Goal: Task Accomplishment & Management: Use online tool/utility

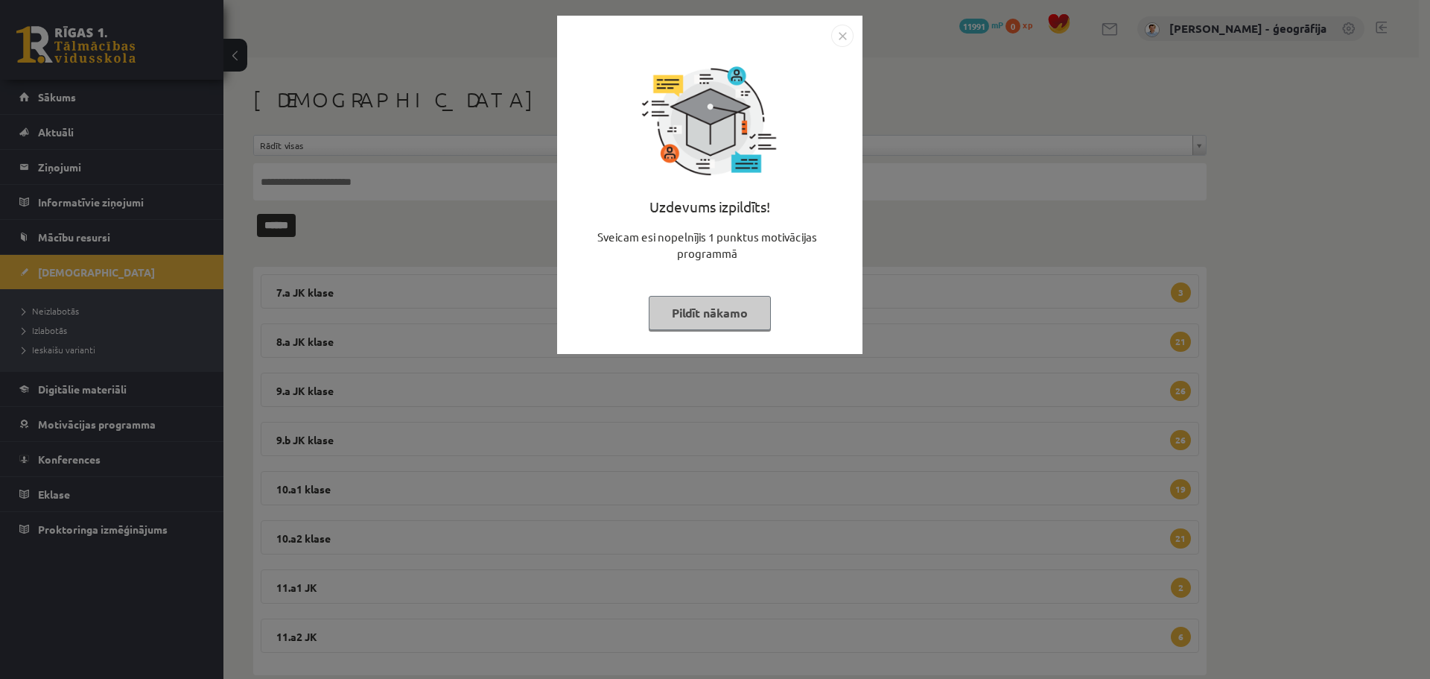
click at [840, 42] on img "Close" at bounding box center [842, 36] width 22 height 22
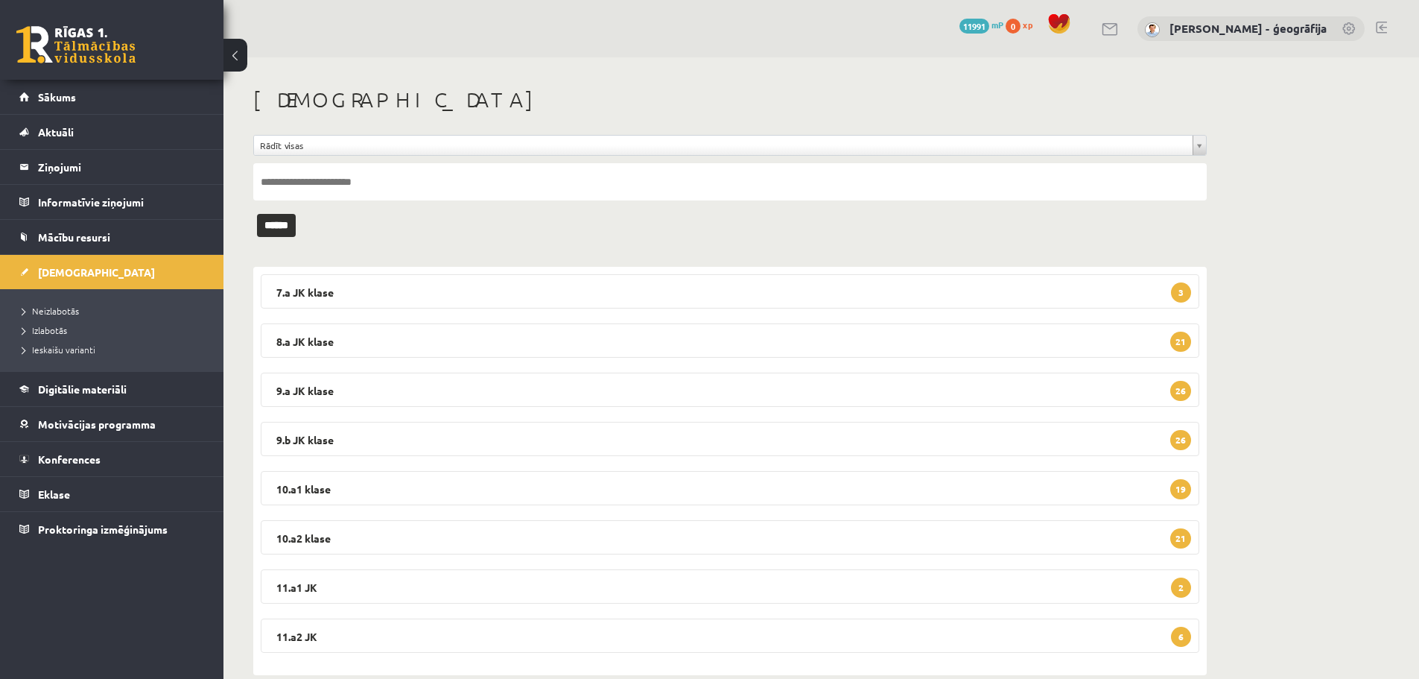
scroll to position [26, 0]
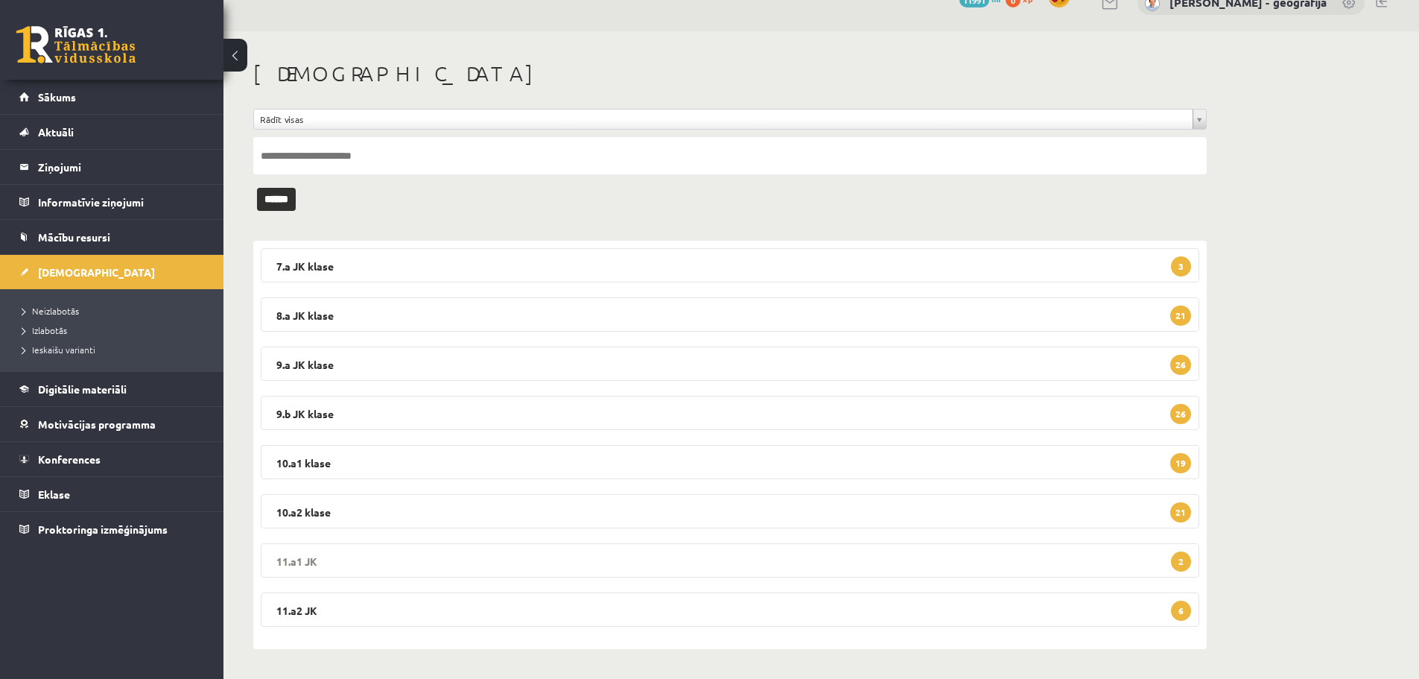
click at [577, 562] on legend "11.a1 JK 2" at bounding box center [730, 560] width 939 height 34
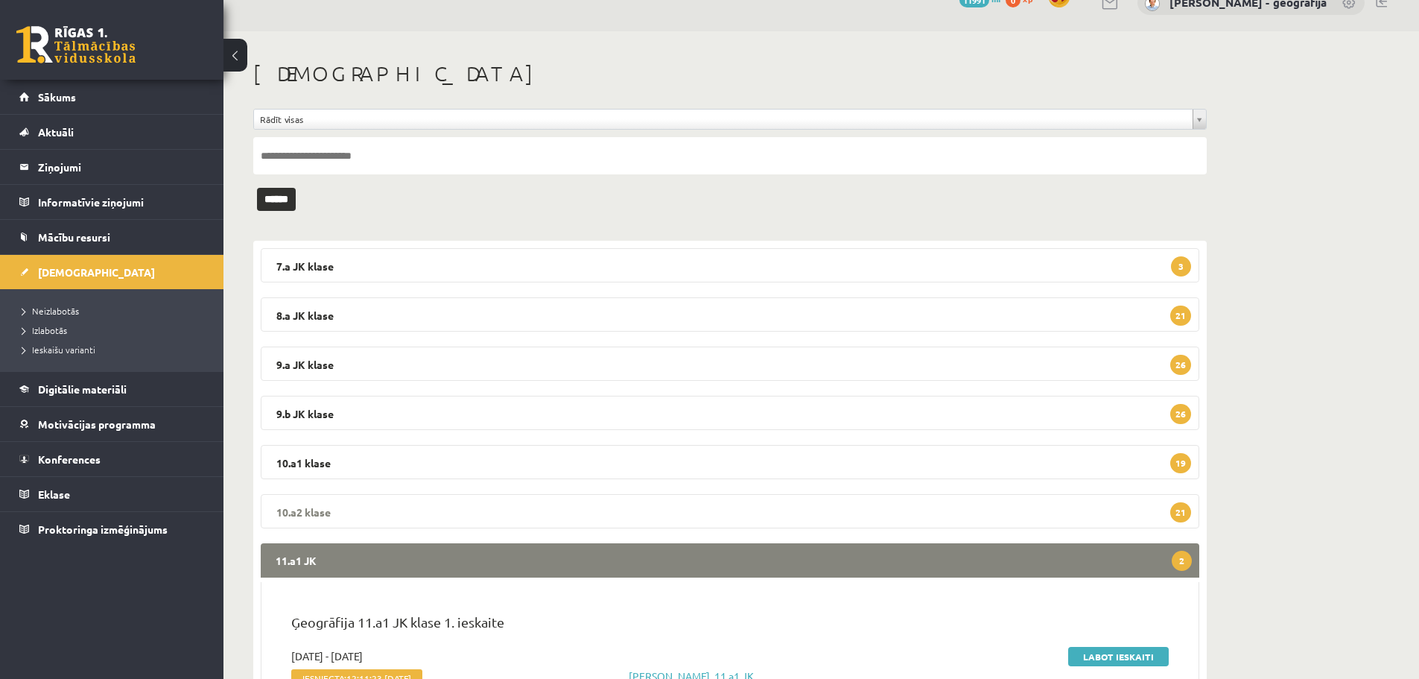
scroll to position [175, 0]
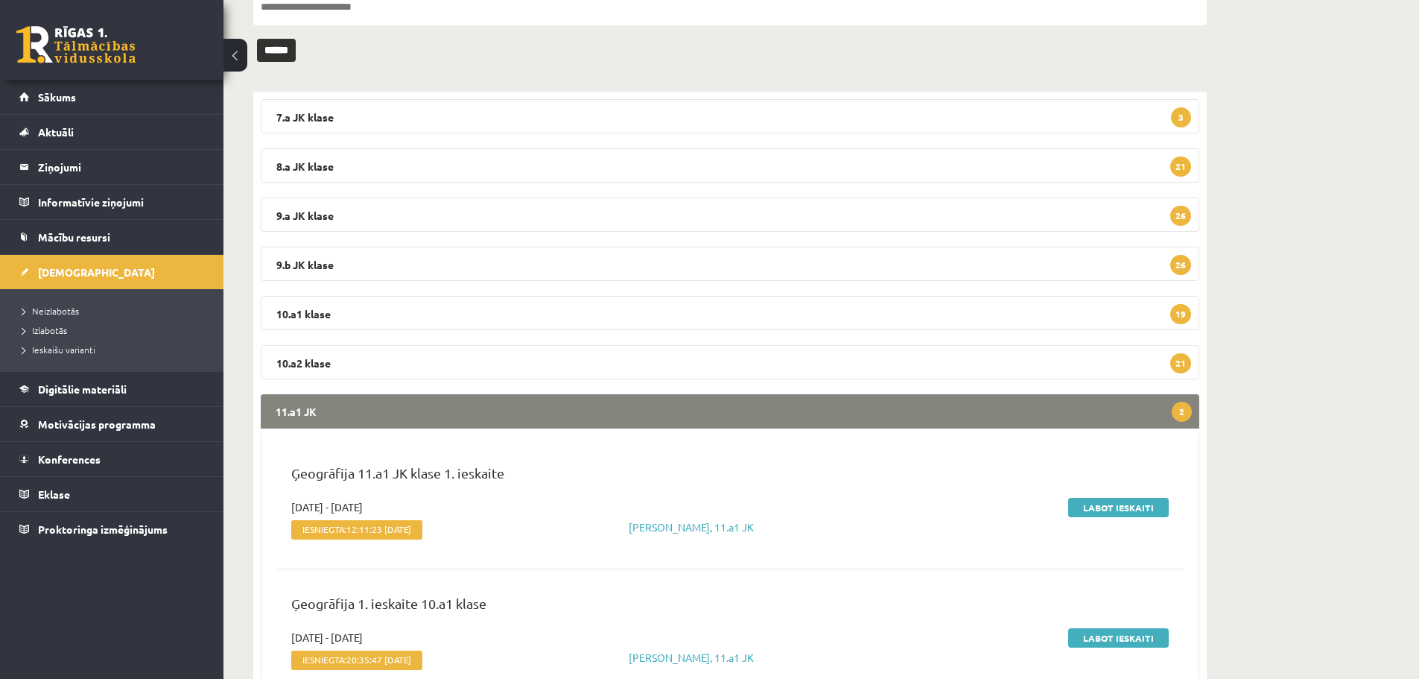
click at [663, 419] on legend "11.a1 JK 2" at bounding box center [730, 411] width 939 height 34
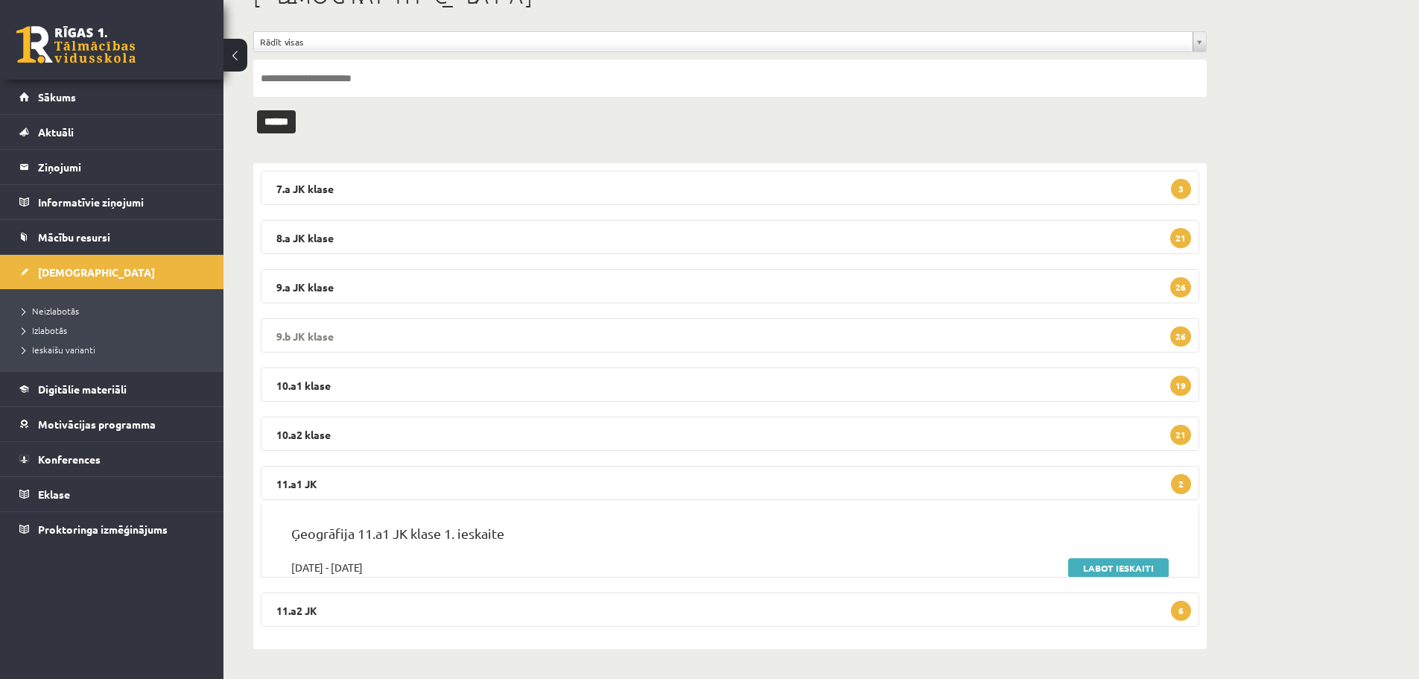
scroll to position [26, 0]
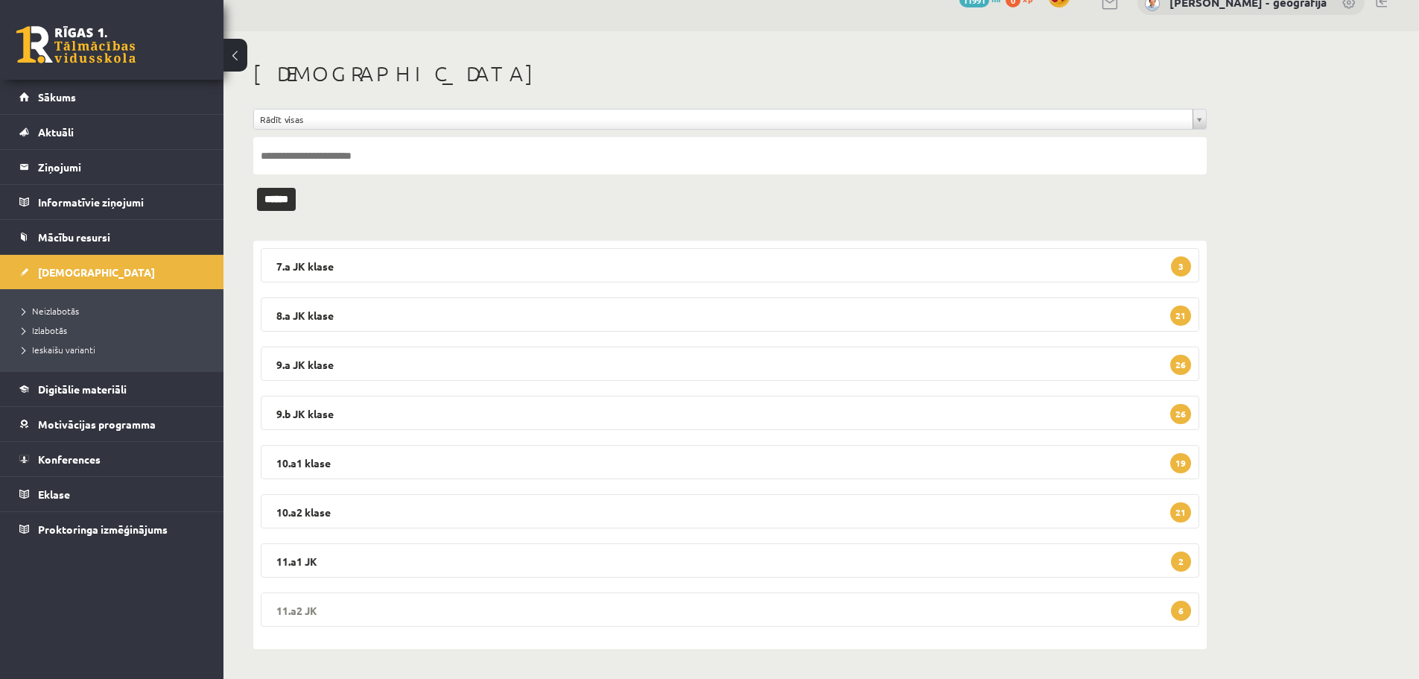
click at [598, 597] on legend "11.a2 JK 6" at bounding box center [730, 609] width 939 height 34
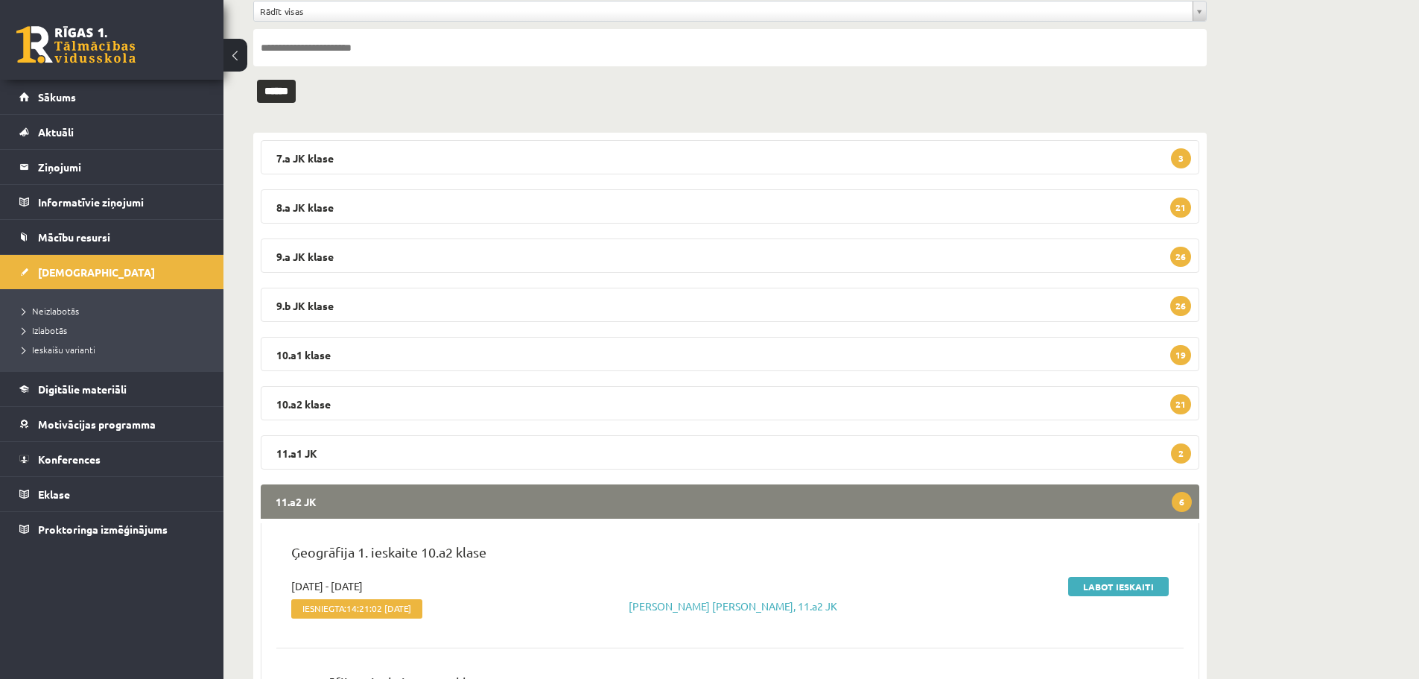
scroll to position [175, 0]
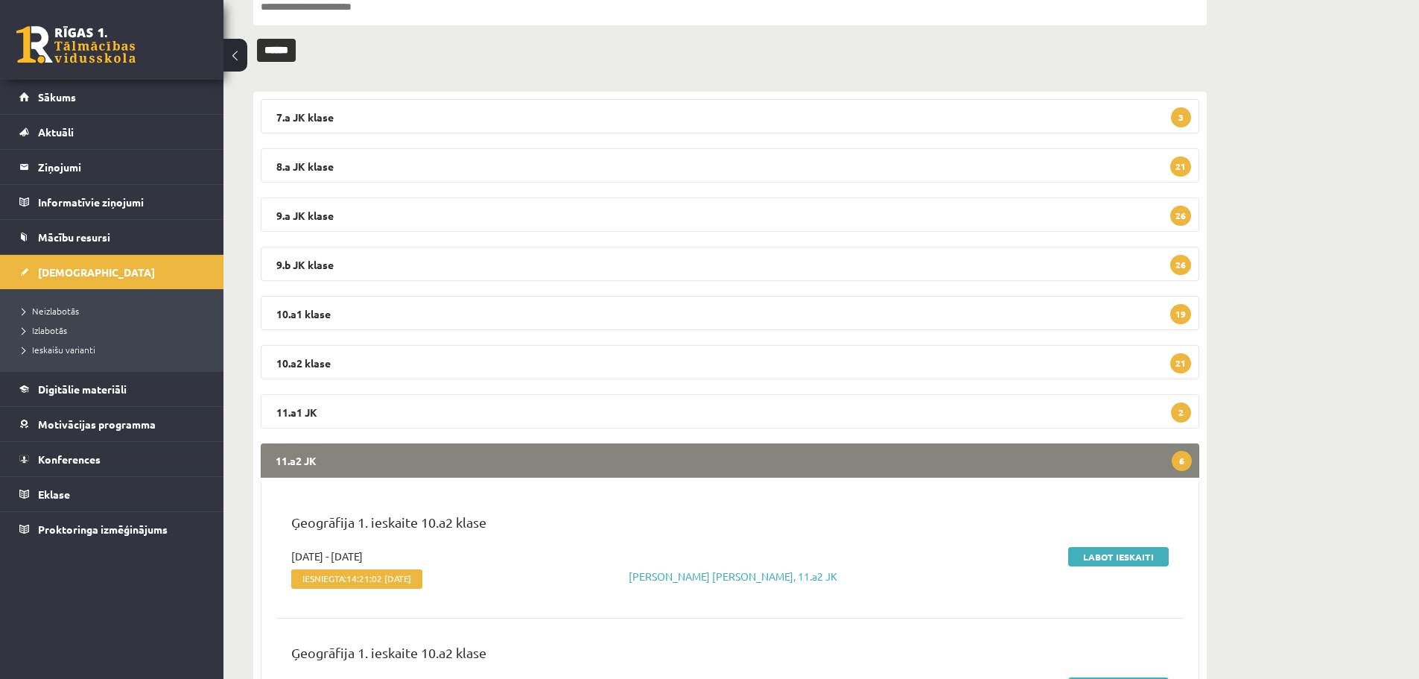
click at [596, 466] on legend "11.a2 JK 6" at bounding box center [730, 460] width 939 height 34
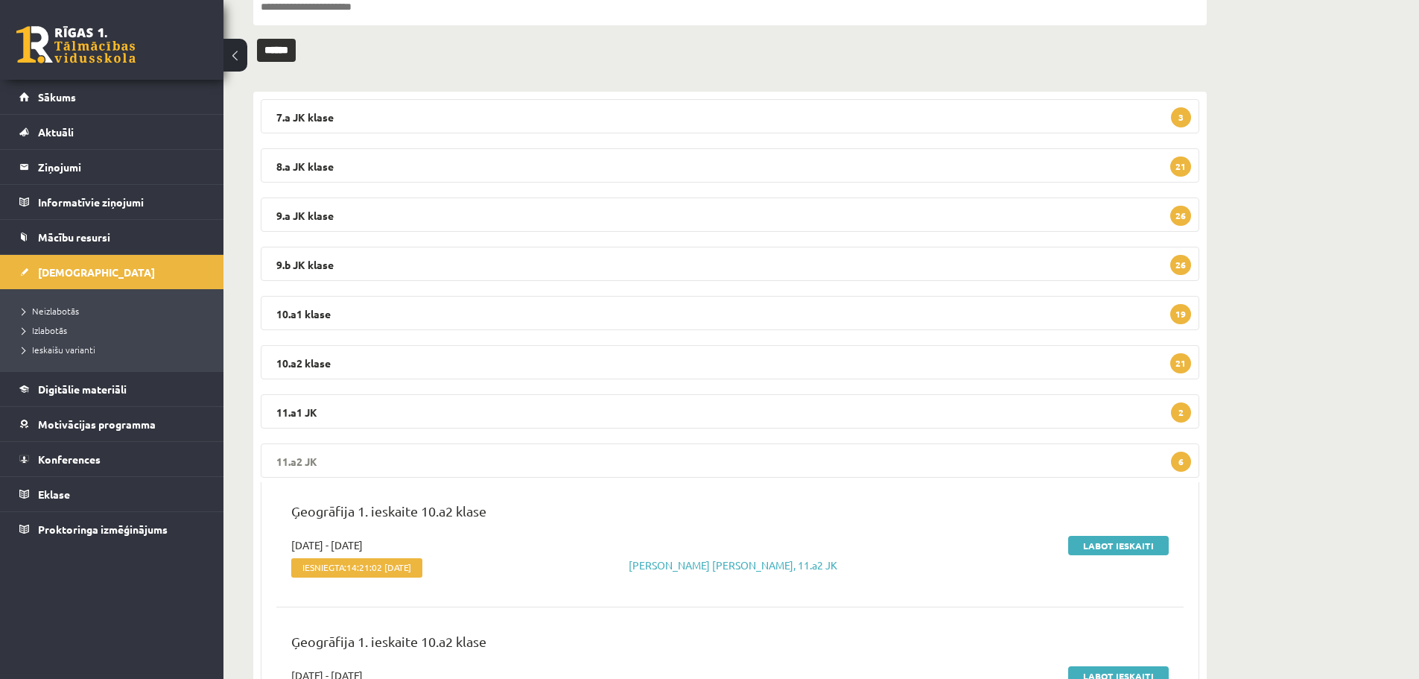
scroll to position [26, 0]
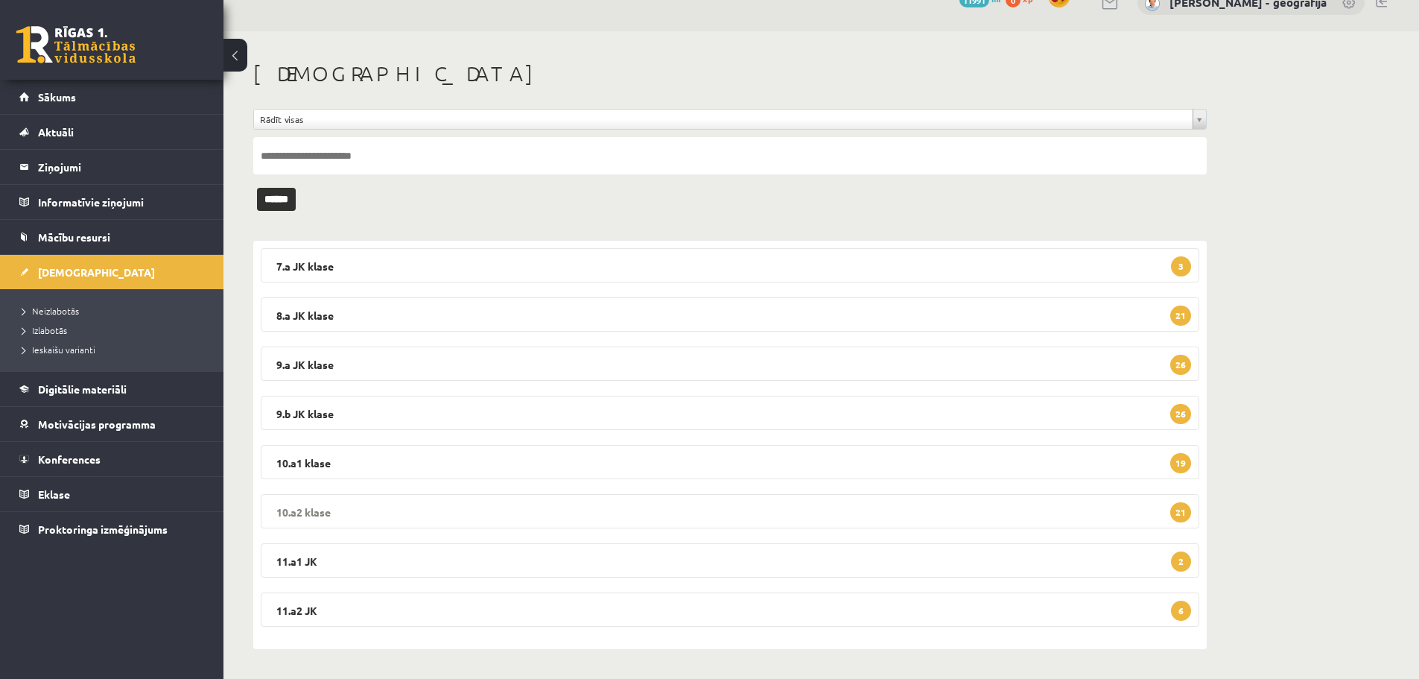
click at [592, 510] on legend "10.a2 klase 21" at bounding box center [730, 511] width 939 height 34
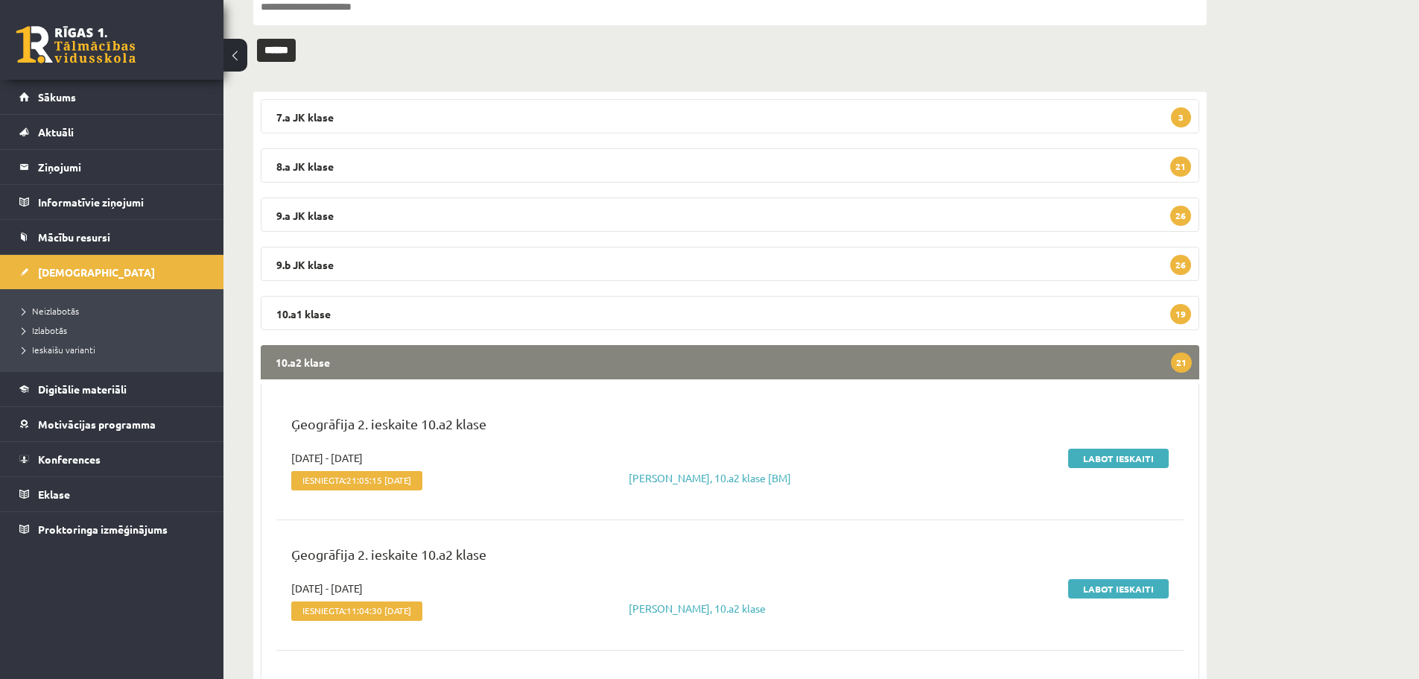
click at [950, 371] on legend "10.a2 klase 21" at bounding box center [730, 362] width 939 height 34
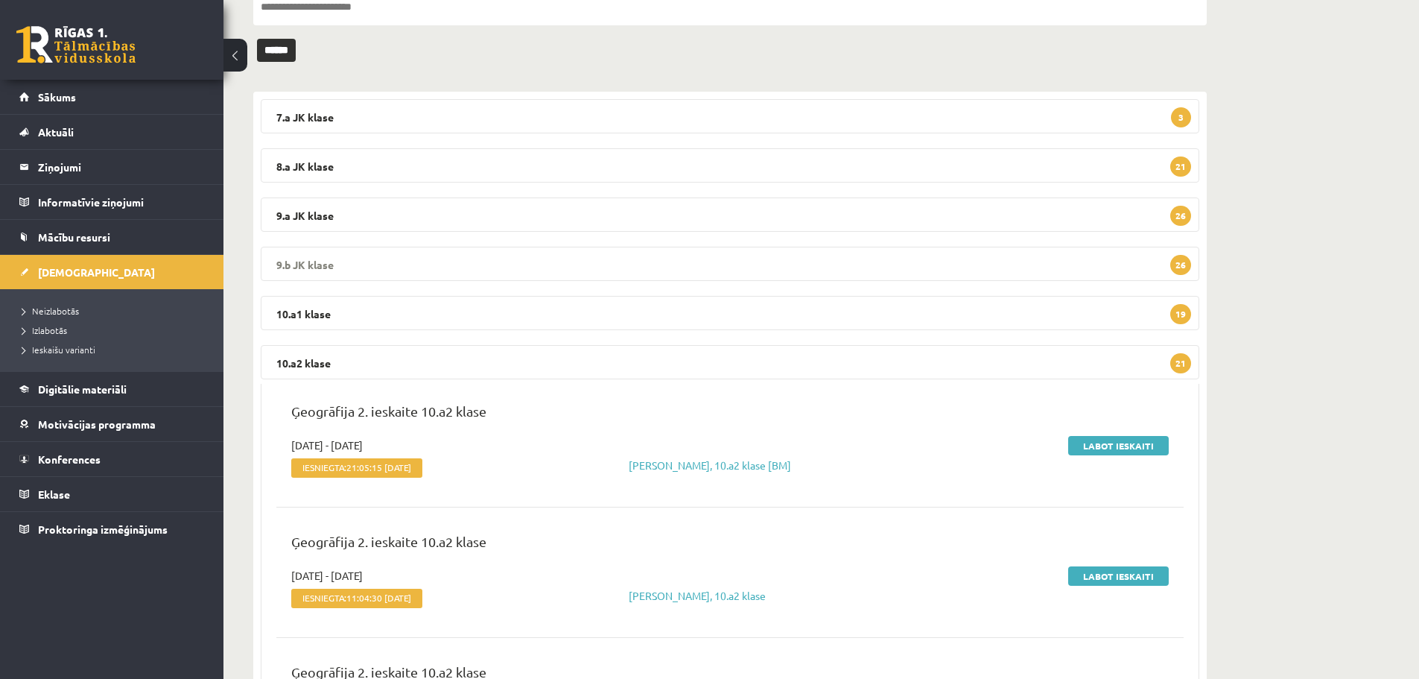
scroll to position [26, 0]
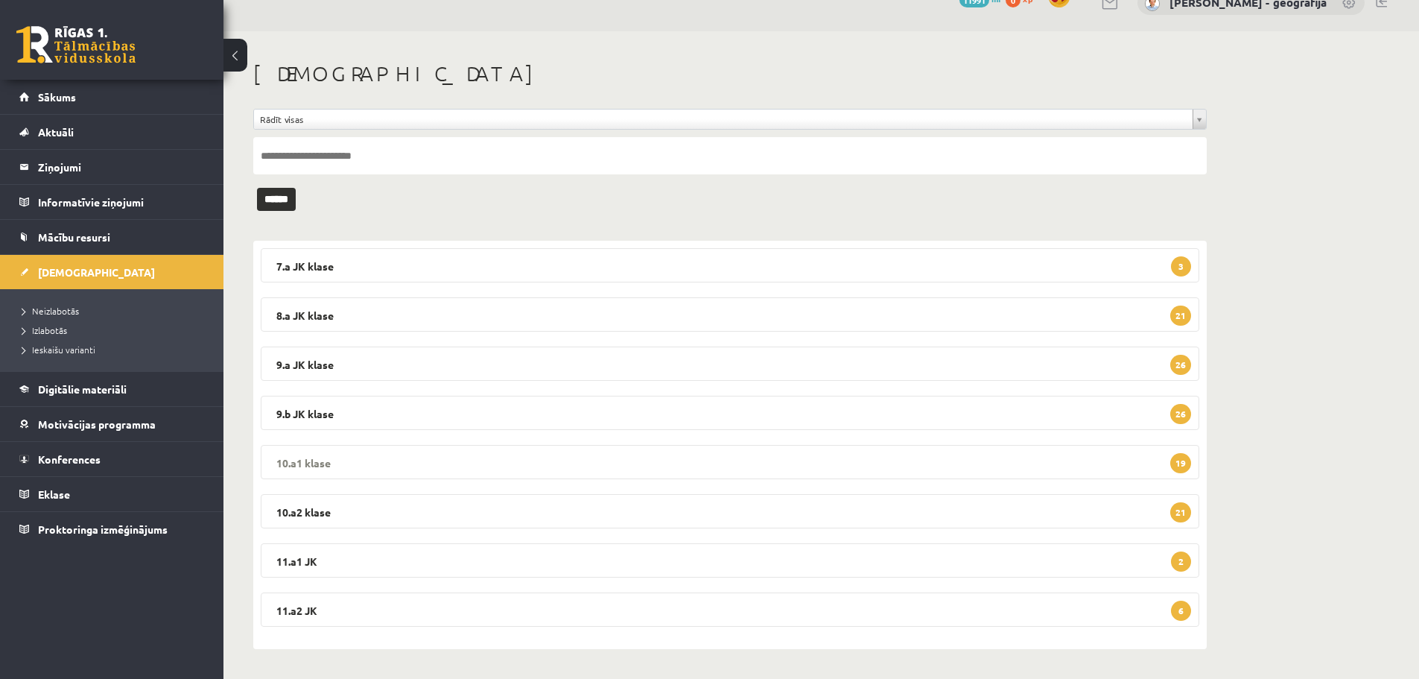
click at [484, 463] on legend "10.a1 klase 19" at bounding box center [730, 462] width 939 height 34
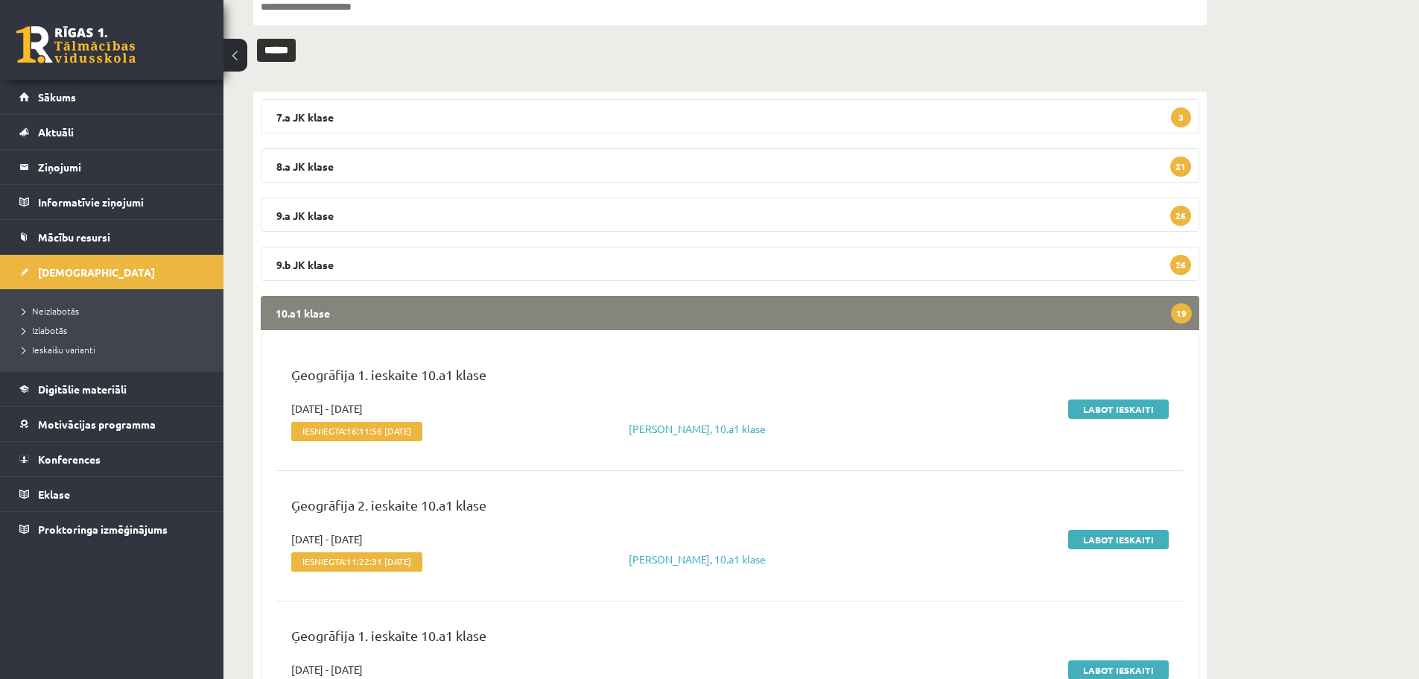
click at [558, 318] on legend "10.a1 klase 19" at bounding box center [730, 313] width 939 height 34
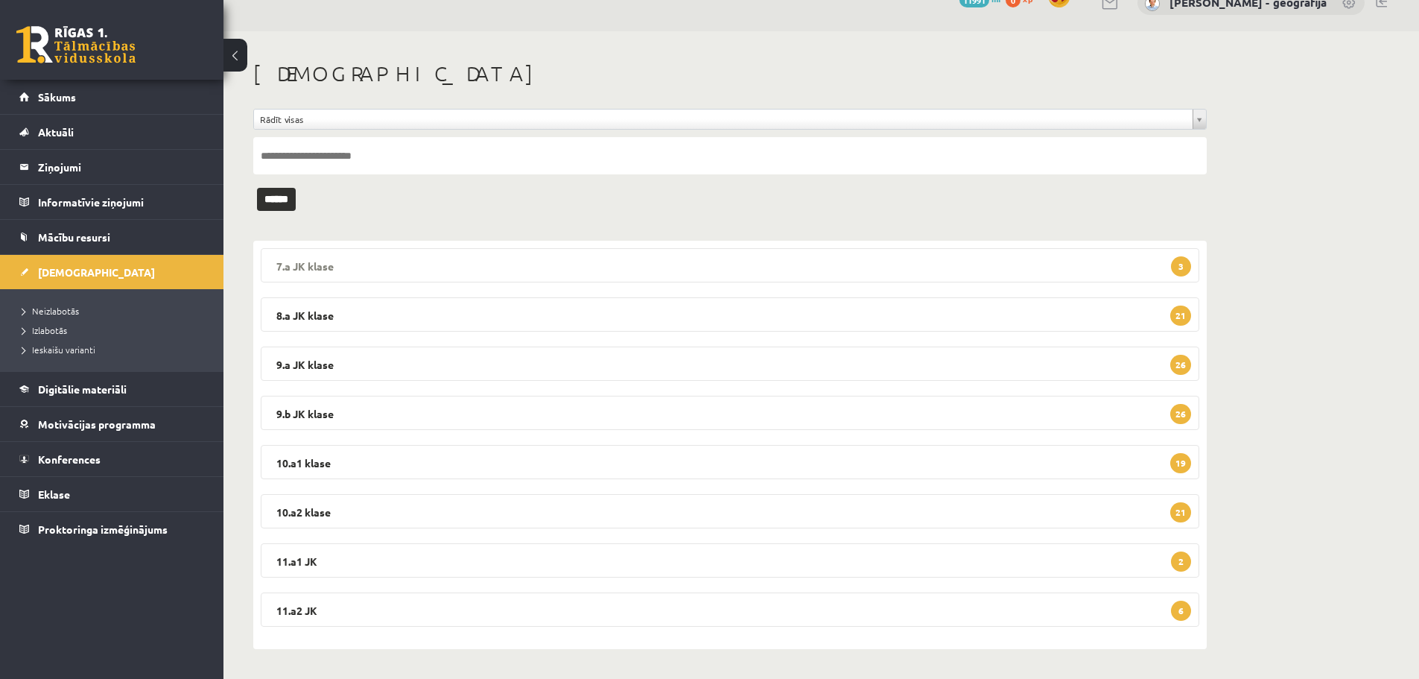
click at [559, 252] on legend "7.a JK klase 3" at bounding box center [730, 265] width 939 height 34
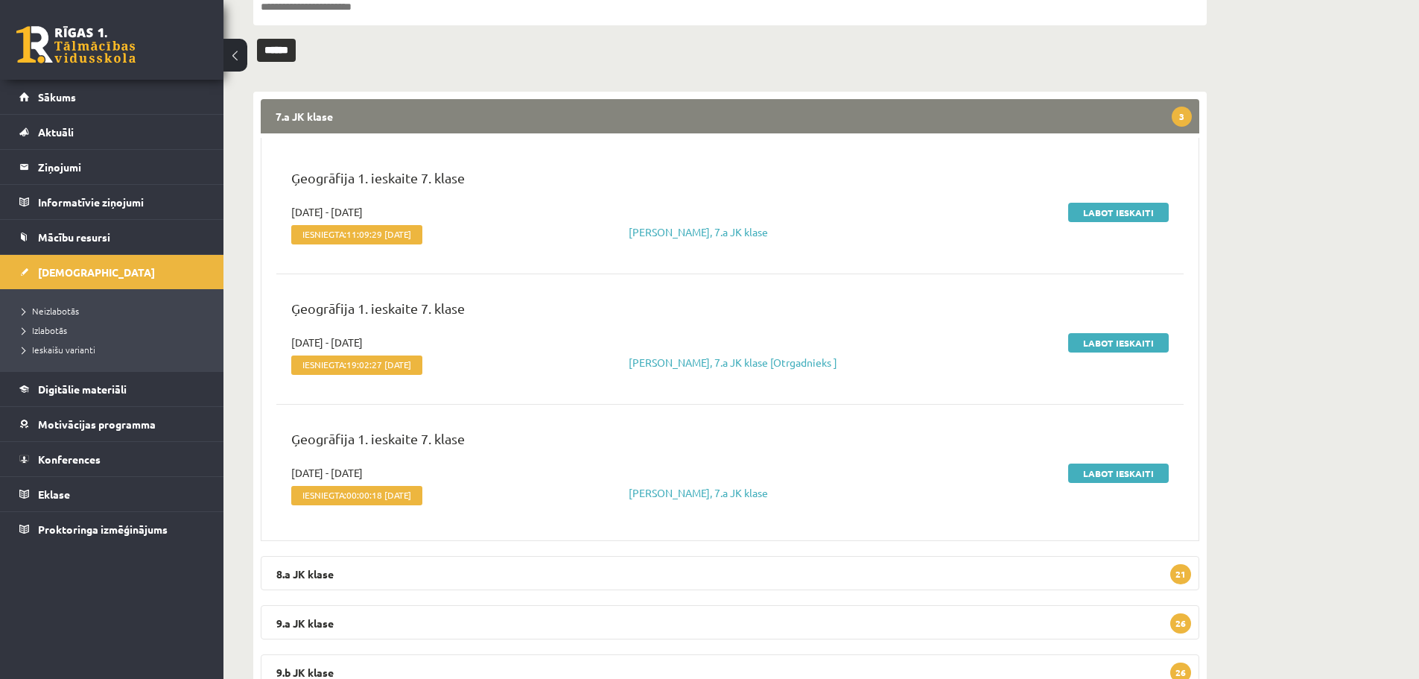
click at [579, 118] on legend "7.a JK klase 3" at bounding box center [730, 116] width 939 height 34
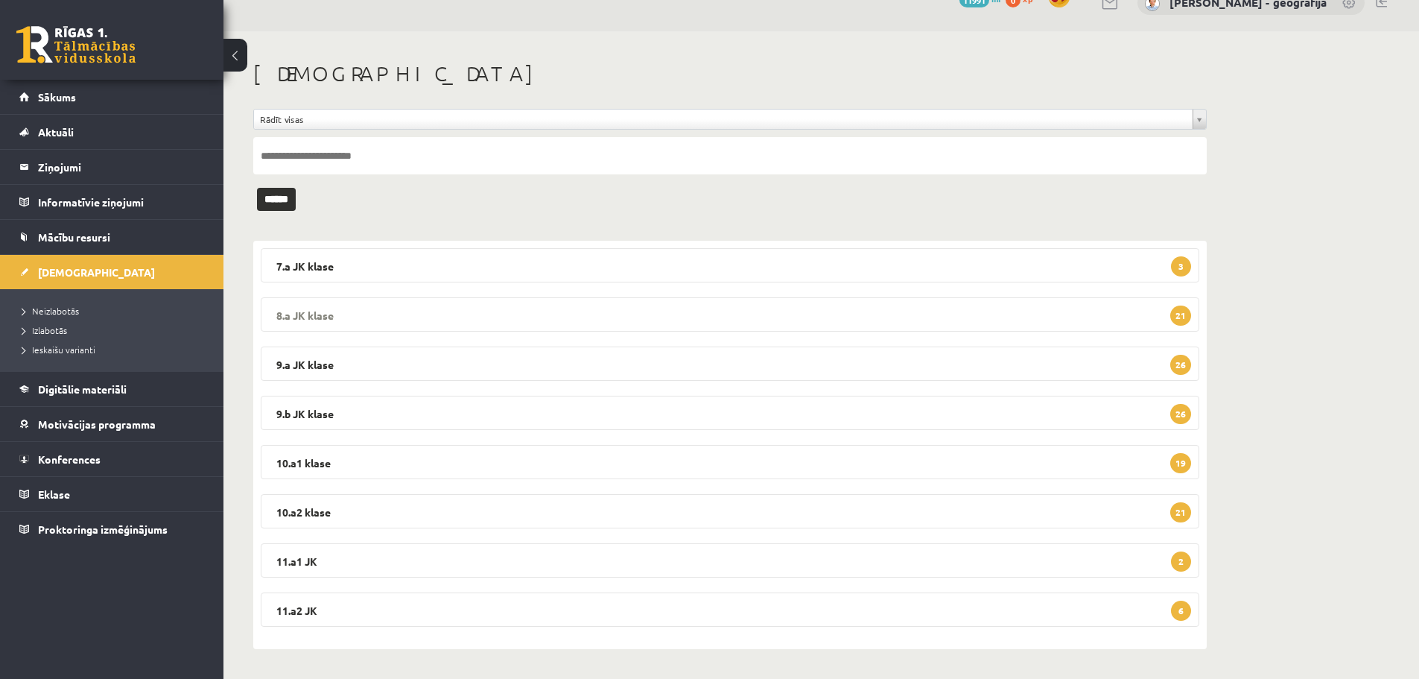
click at [556, 313] on legend "8.a JK klase 21" at bounding box center [730, 314] width 939 height 34
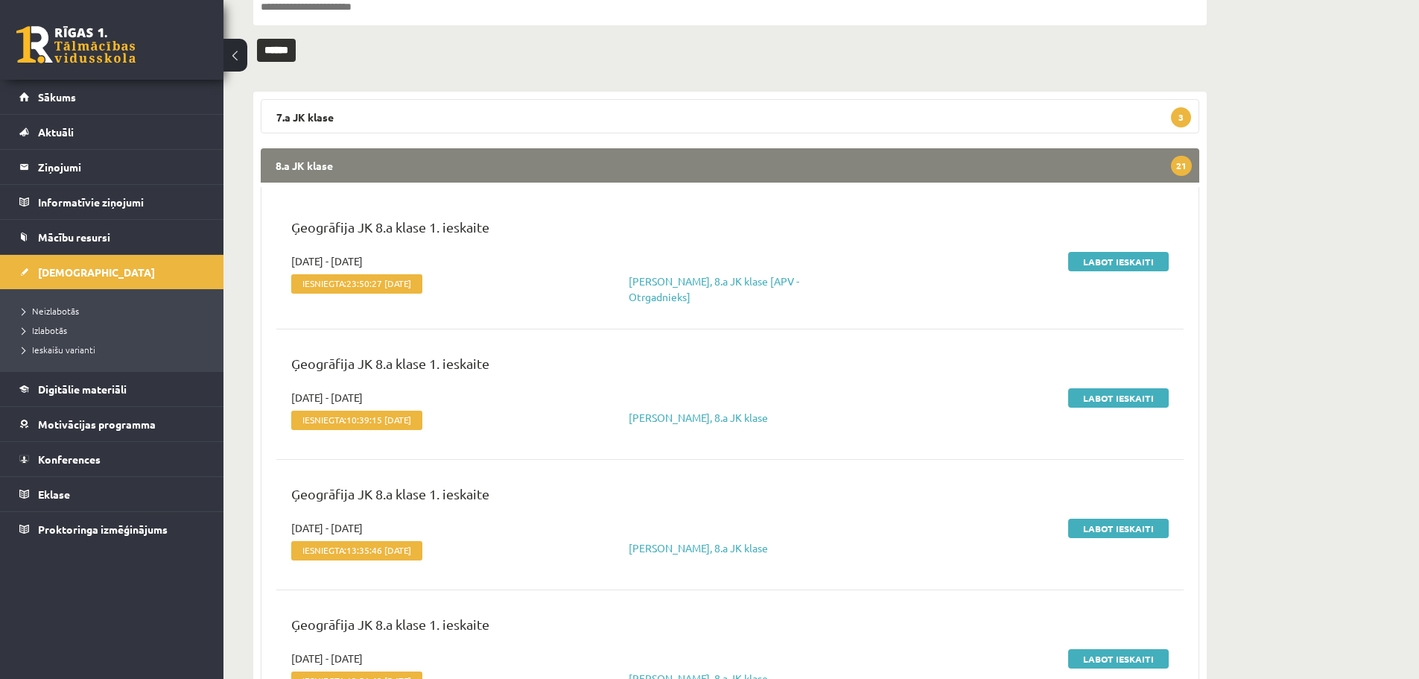
click at [569, 175] on legend "8.a JK klase 21" at bounding box center [730, 165] width 939 height 34
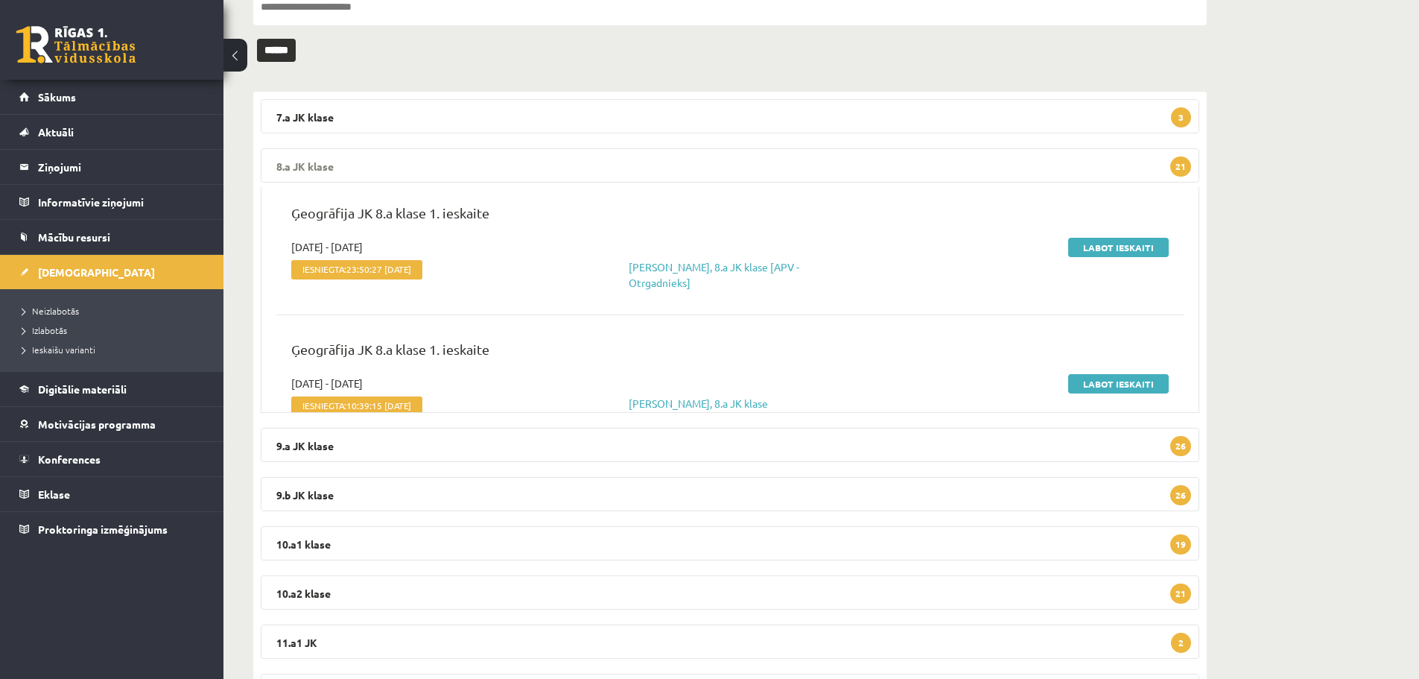
scroll to position [26, 0]
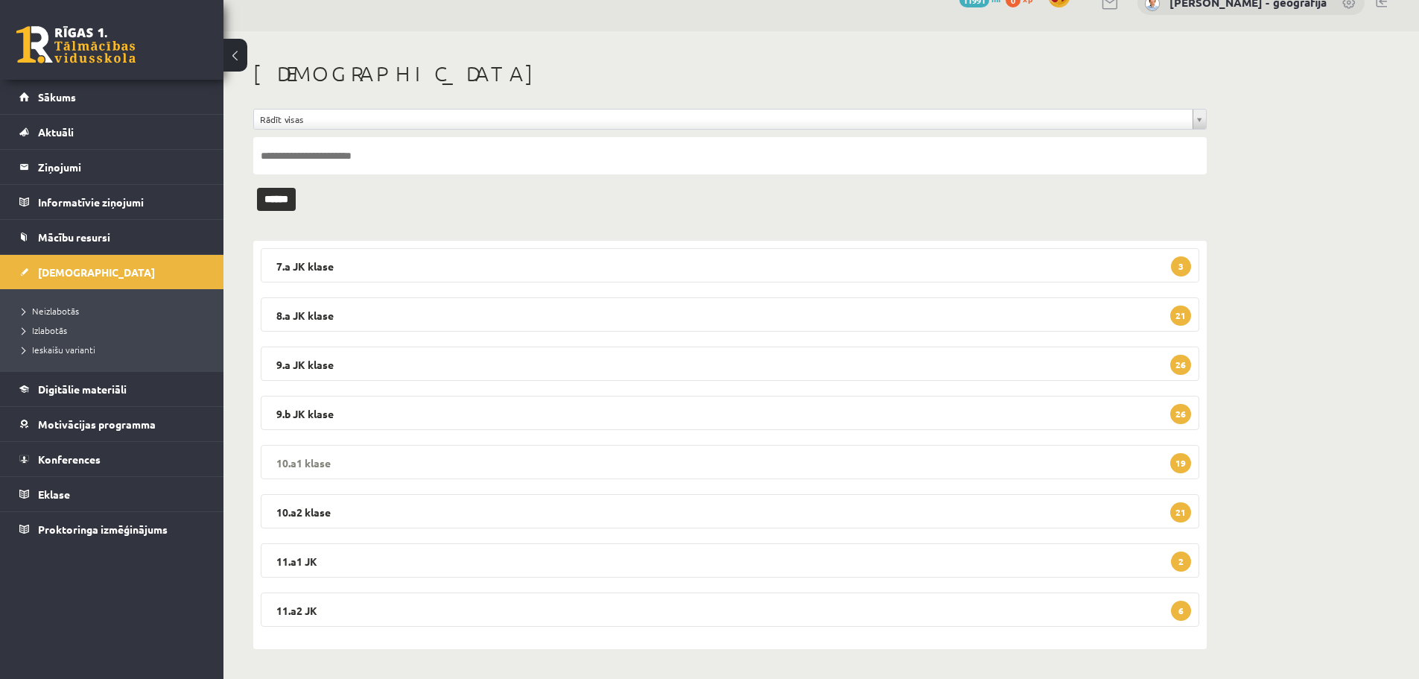
click at [557, 459] on legend "10.a1 klase 19" at bounding box center [730, 462] width 939 height 34
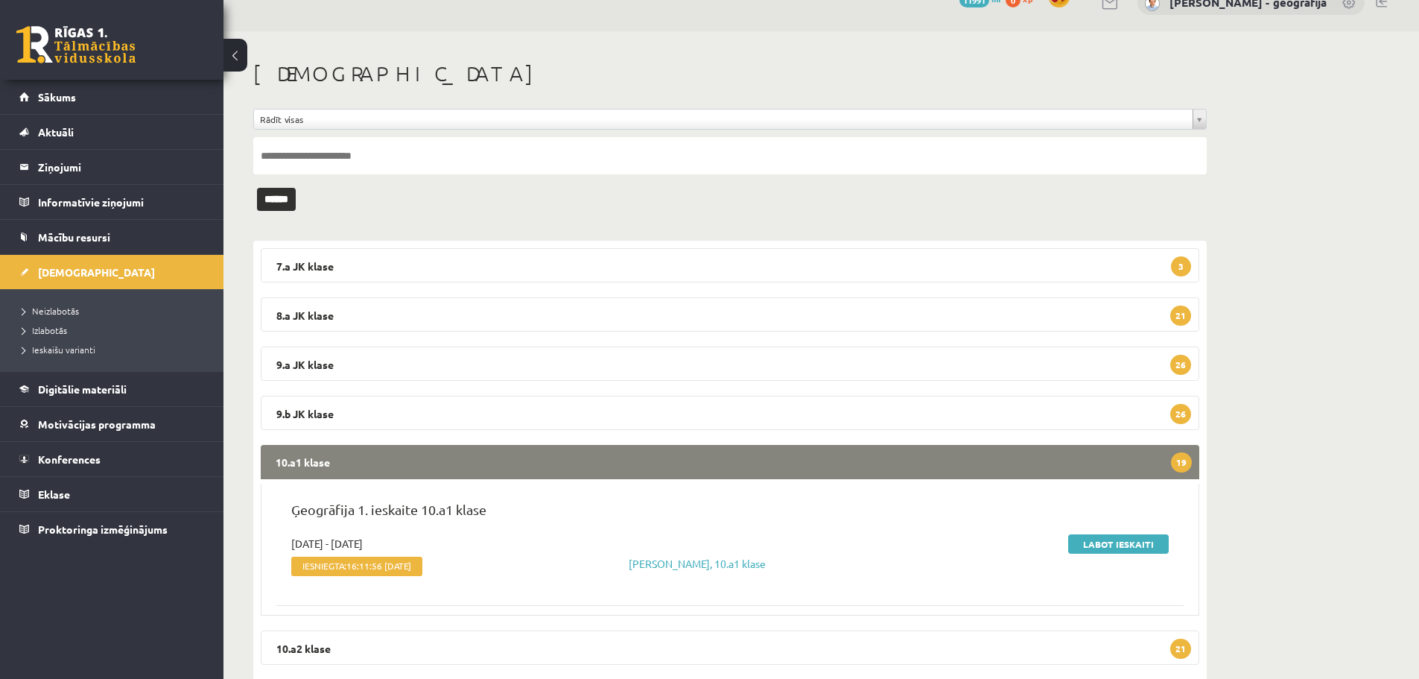
scroll to position [175, 0]
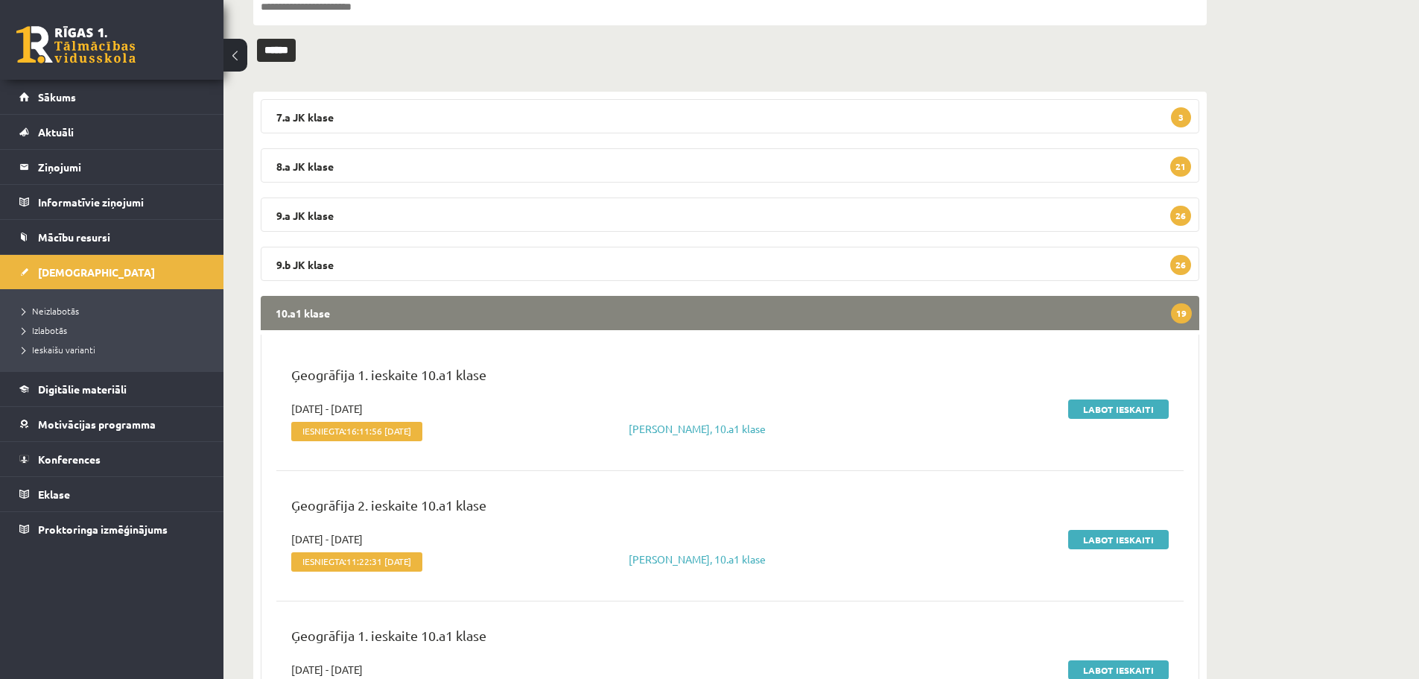
click at [583, 315] on legend "10.a1 klase 19" at bounding box center [730, 313] width 939 height 34
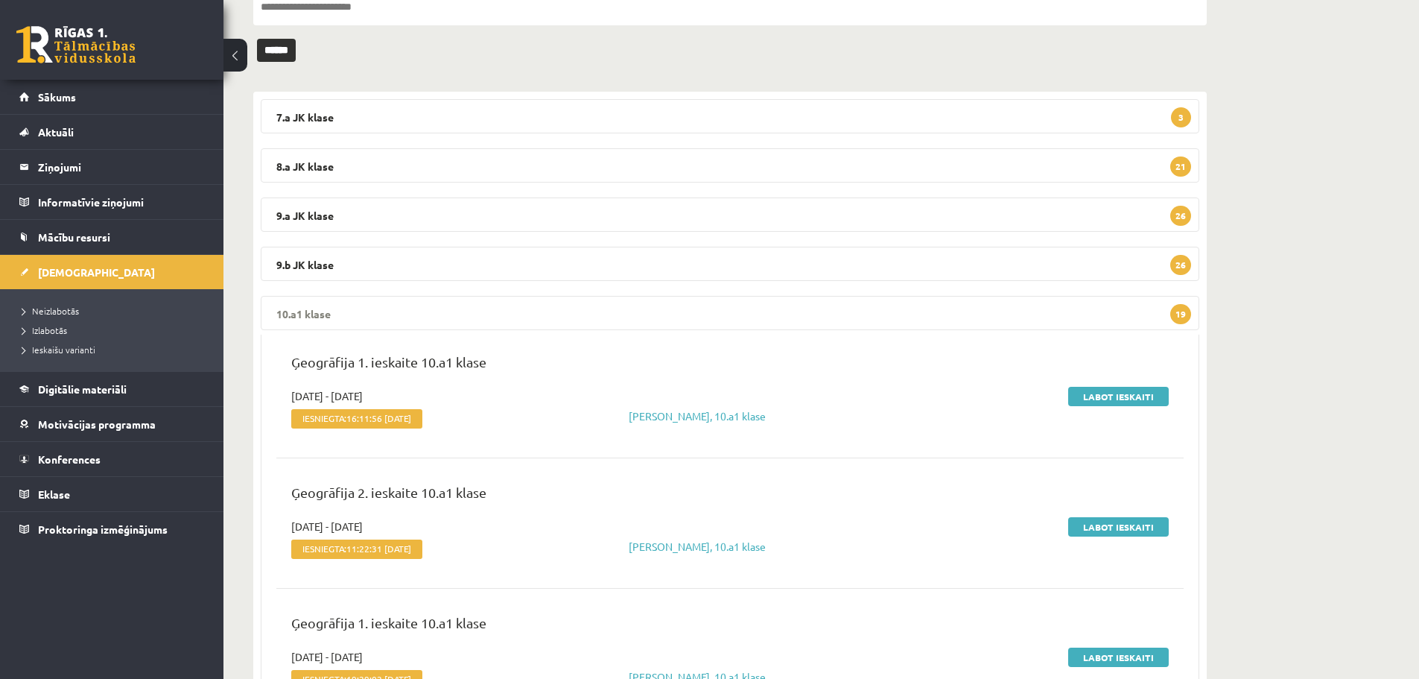
scroll to position [26, 0]
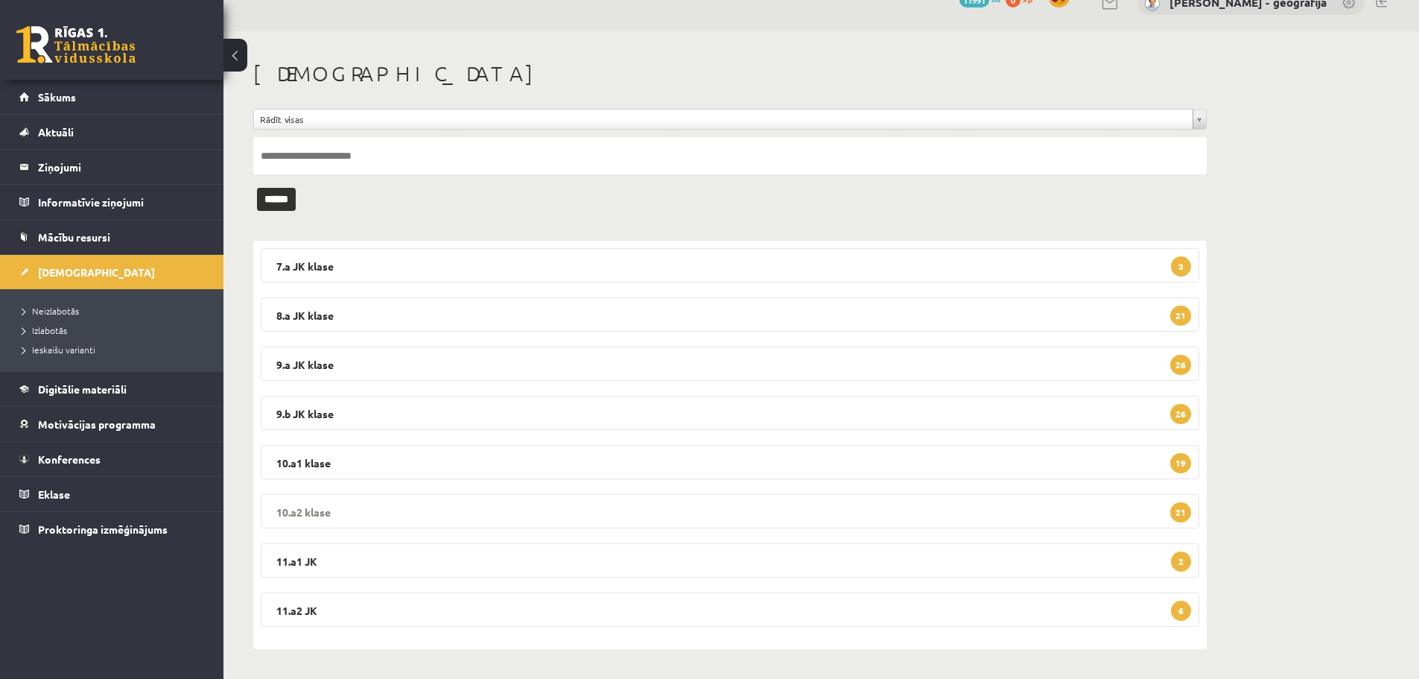
click at [513, 502] on legend "10.a2 klase 21" at bounding box center [730, 511] width 939 height 34
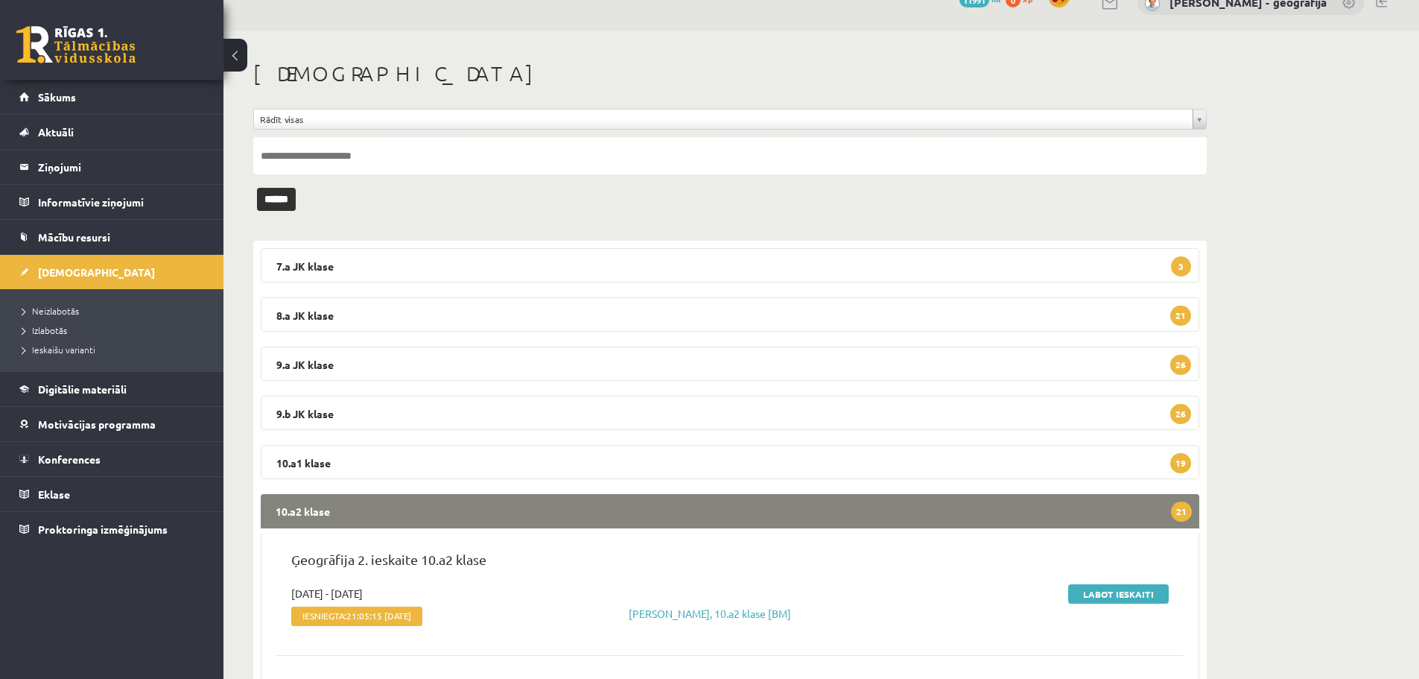
scroll to position [175, 0]
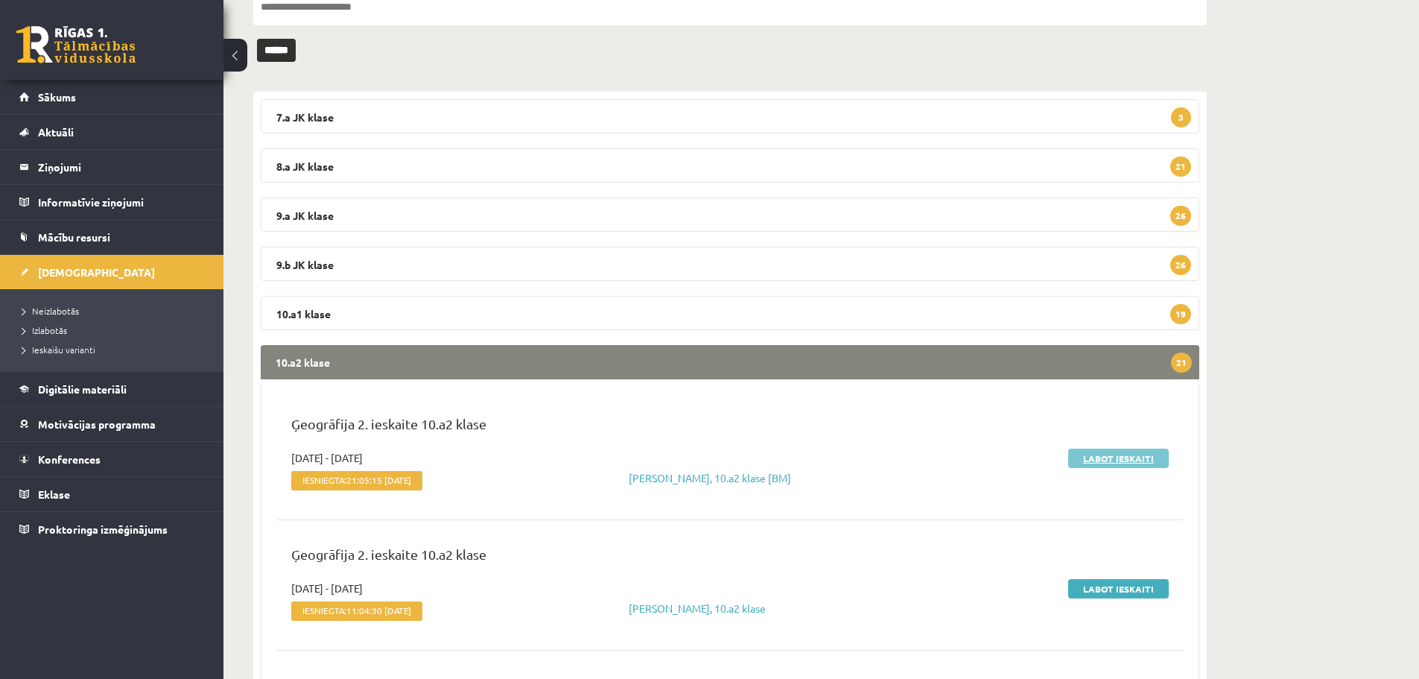
click at [1109, 462] on link "Labot ieskaiti" at bounding box center [1118, 457] width 101 height 19
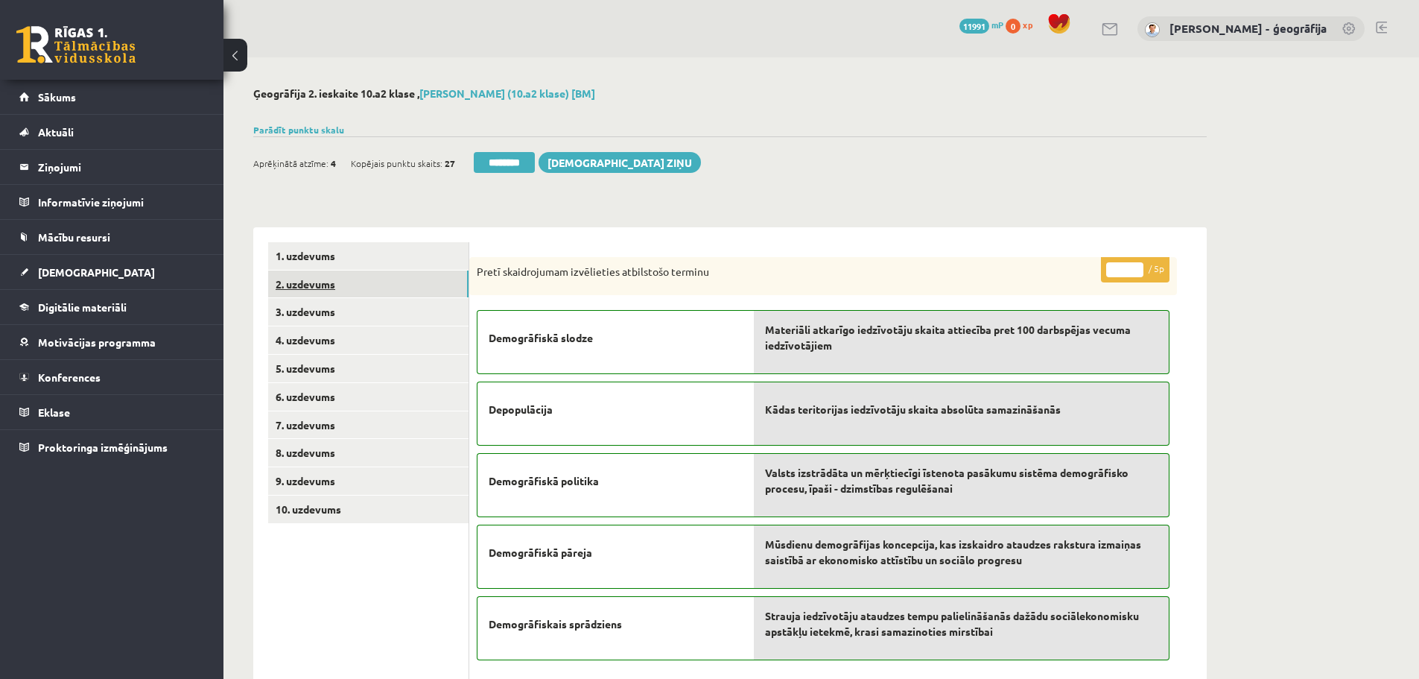
click at [373, 288] on link "2. uzdevums" at bounding box center [368, 284] width 200 height 28
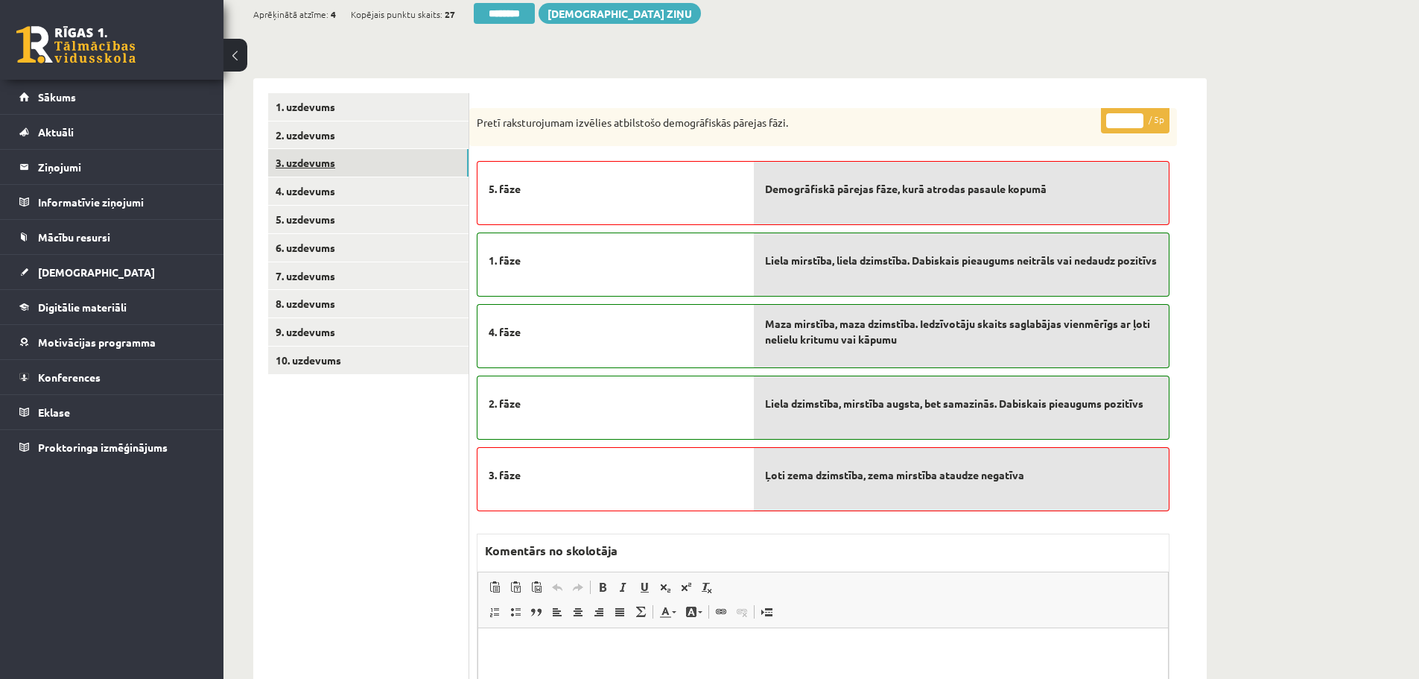
click at [335, 171] on link "3. uzdevums" at bounding box center [368, 163] width 200 height 28
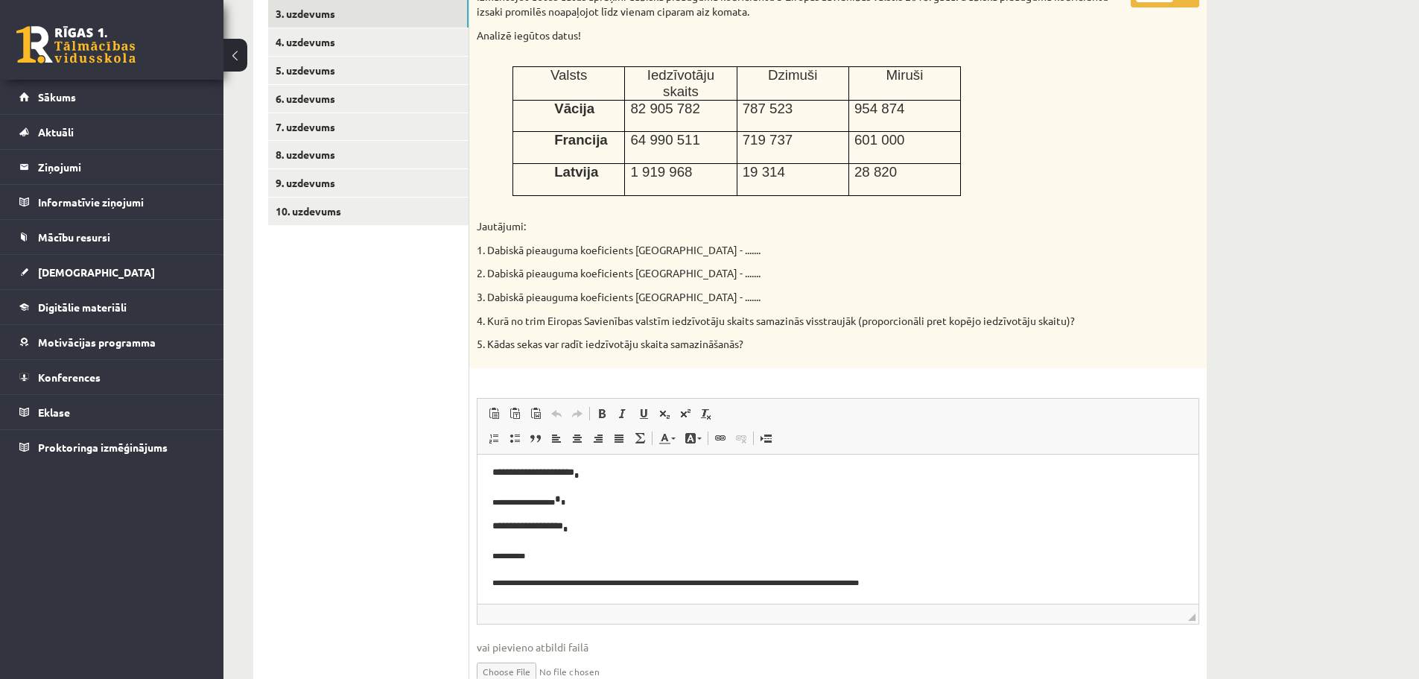
scroll to position [521, 0]
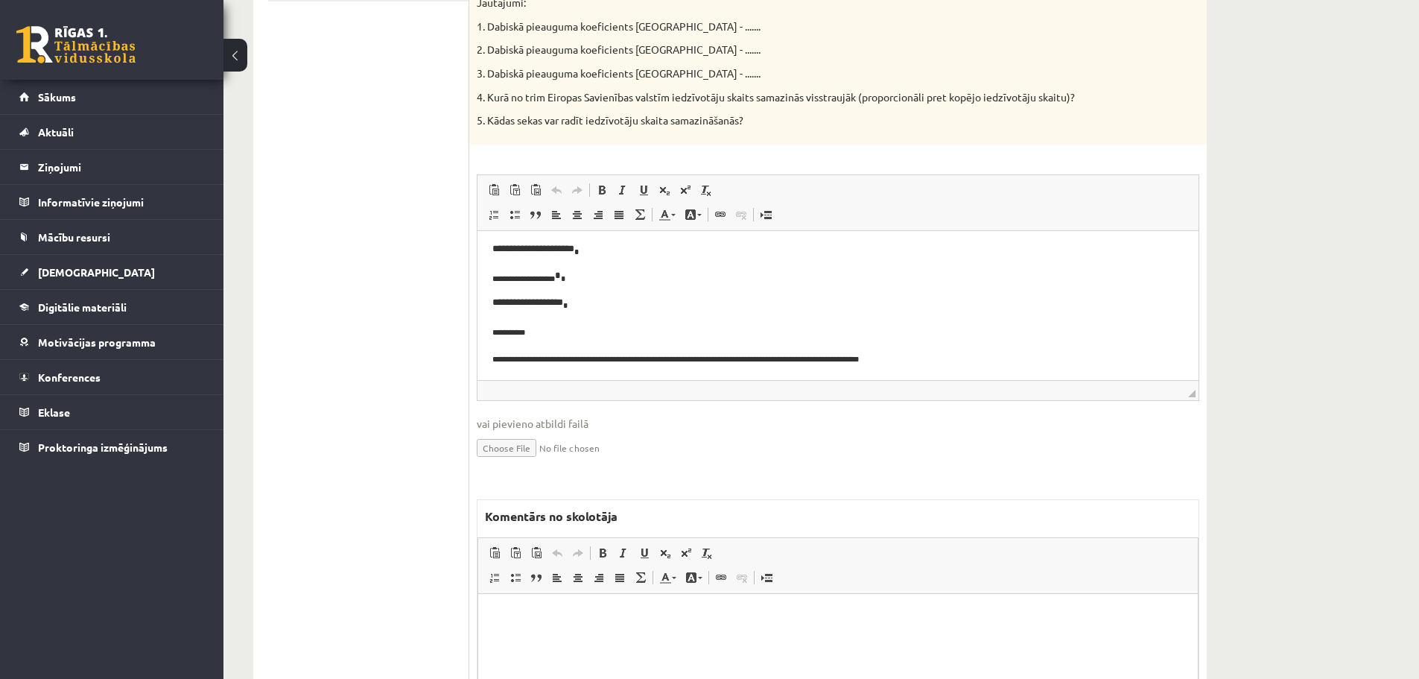
click at [535, 638] on html at bounding box center [838, 615] width 720 height 45
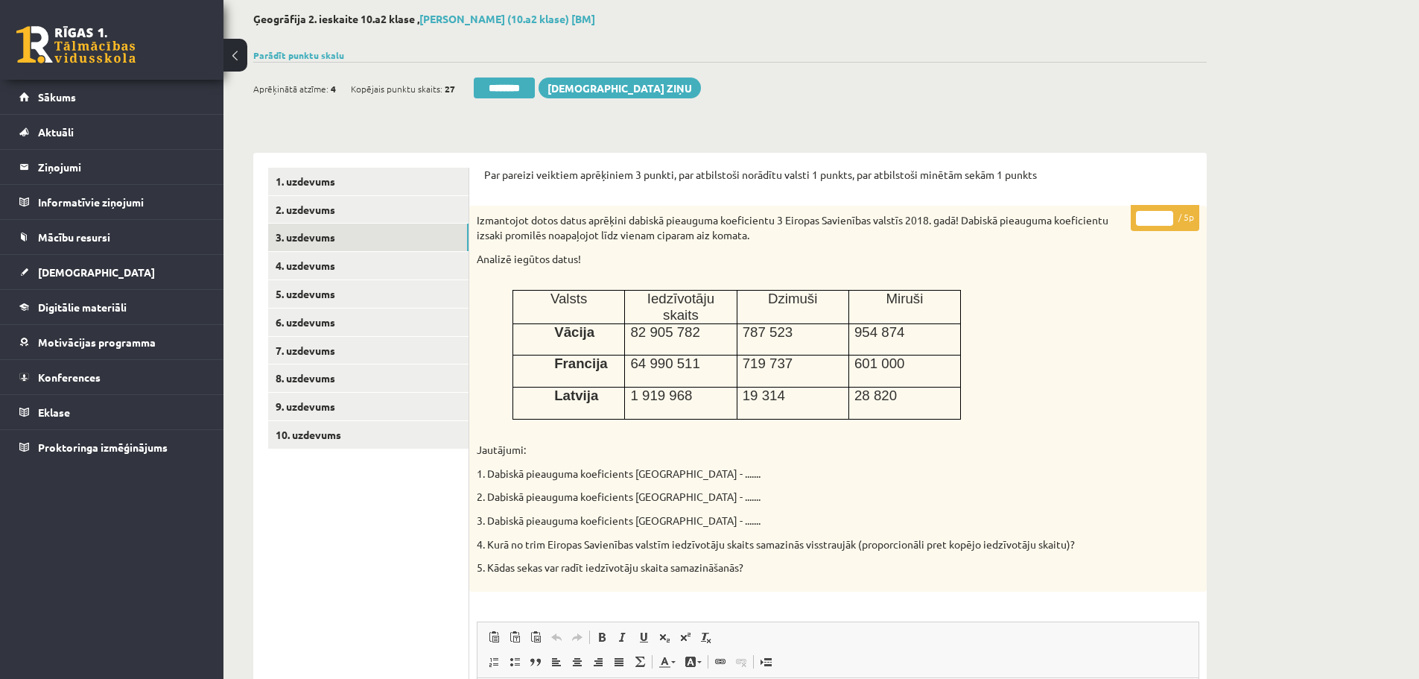
scroll to position [0, 0]
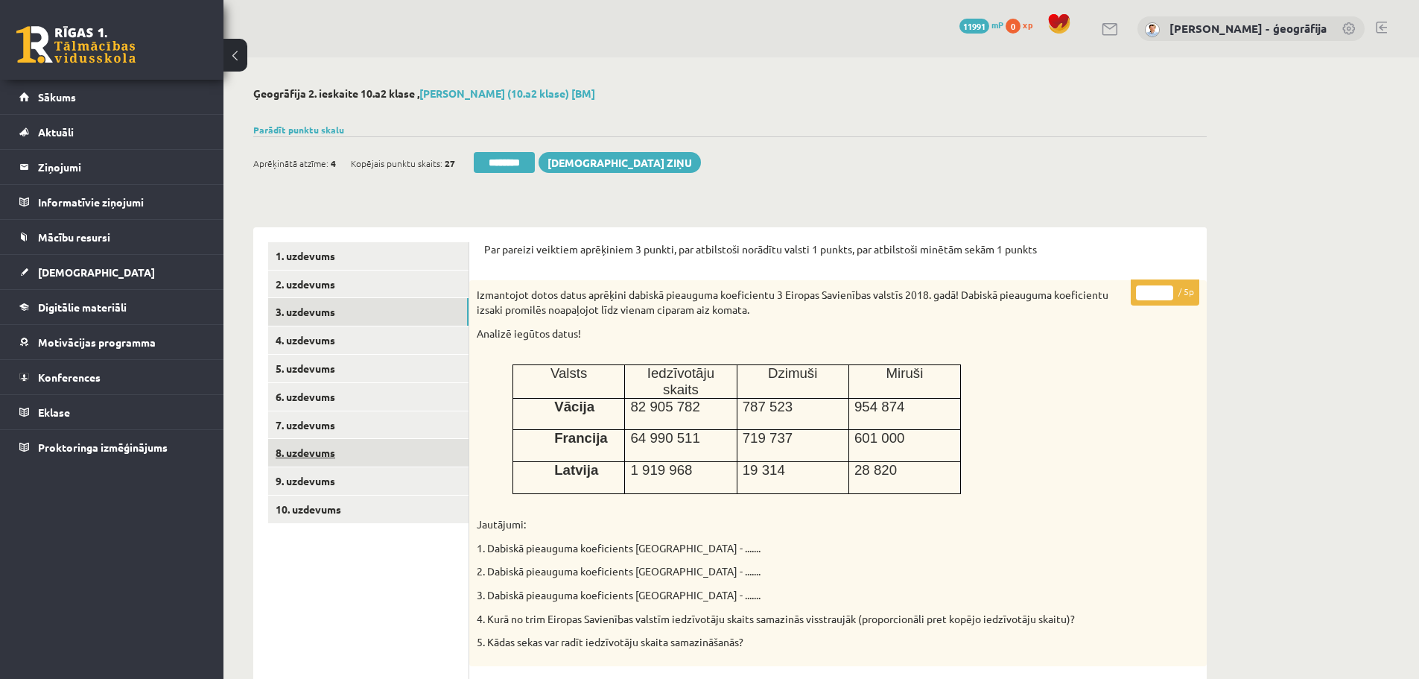
click at [315, 450] on link "8. uzdevums" at bounding box center [368, 453] width 200 height 28
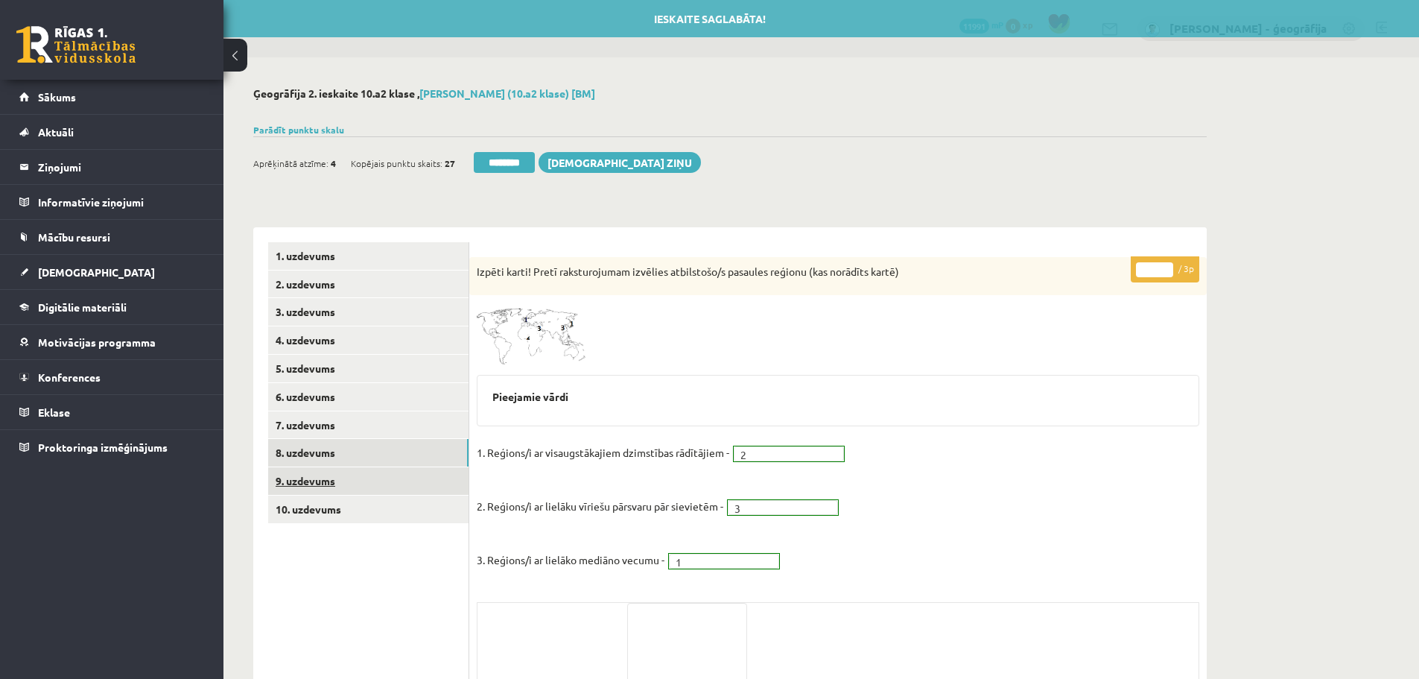
click at [319, 481] on link "9. uzdevums" at bounding box center [368, 481] width 200 height 28
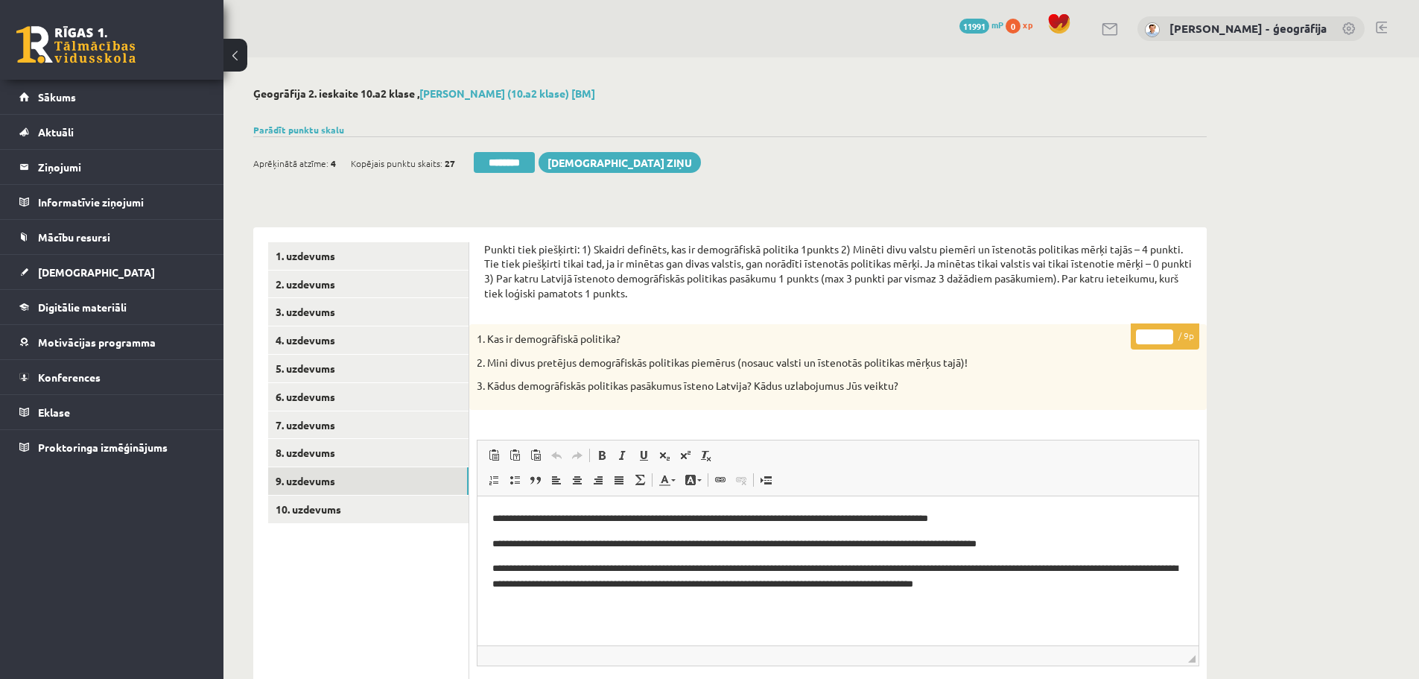
click at [1167, 335] on input "*" at bounding box center [1154, 336] width 37 height 15
type input "*"
click at [1162, 342] on input "*" at bounding box center [1154, 336] width 37 height 15
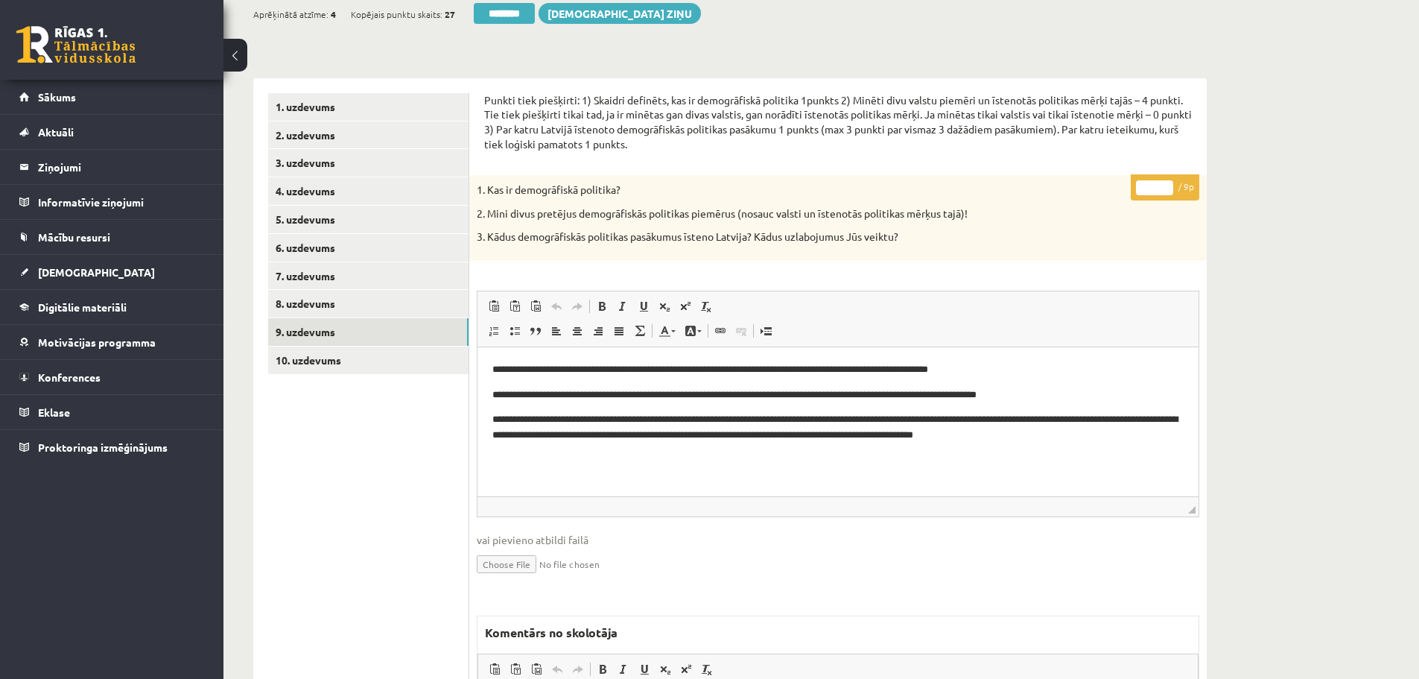
scroll to position [298, 0]
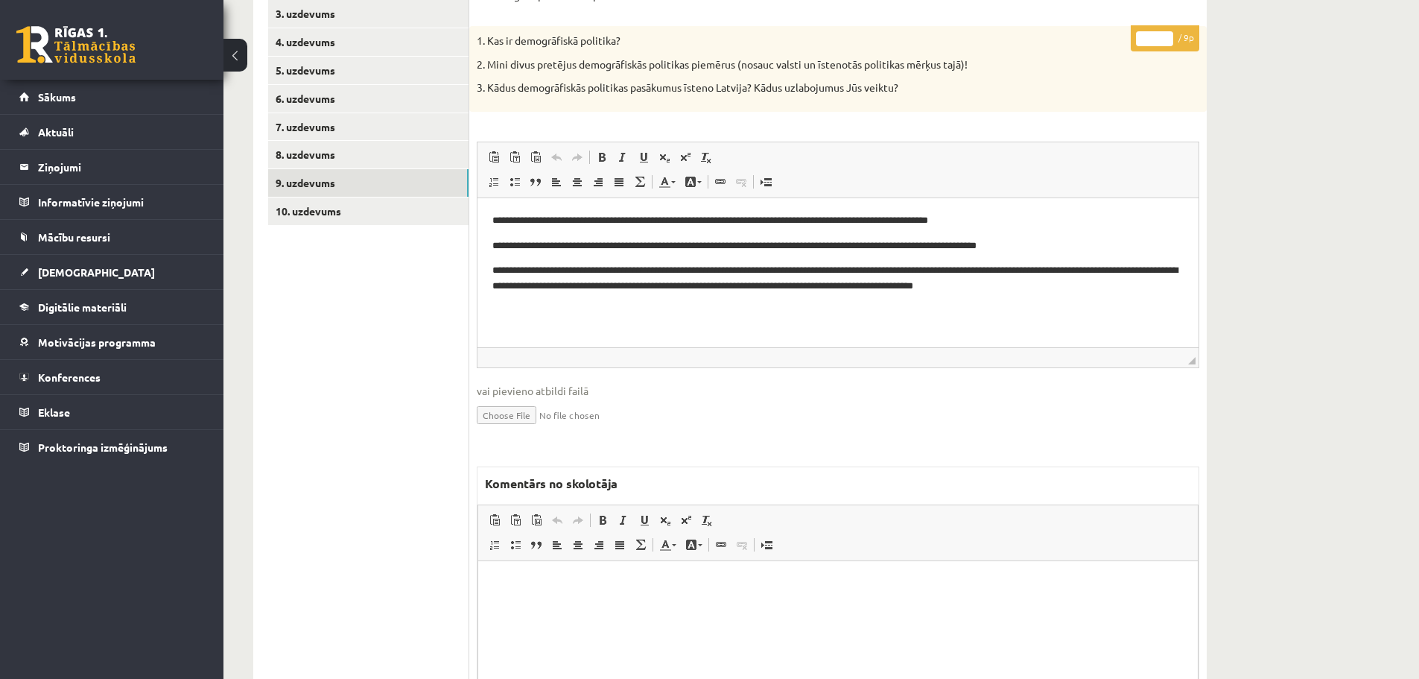
click at [613, 606] on html at bounding box center [838, 582] width 720 height 45
click at [1166, 35] on input "*" at bounding box center [1154, 38] width 37 height 15
click at [1167, 40] on input "*" at bounding box center [1154, 38] width 37 height 15
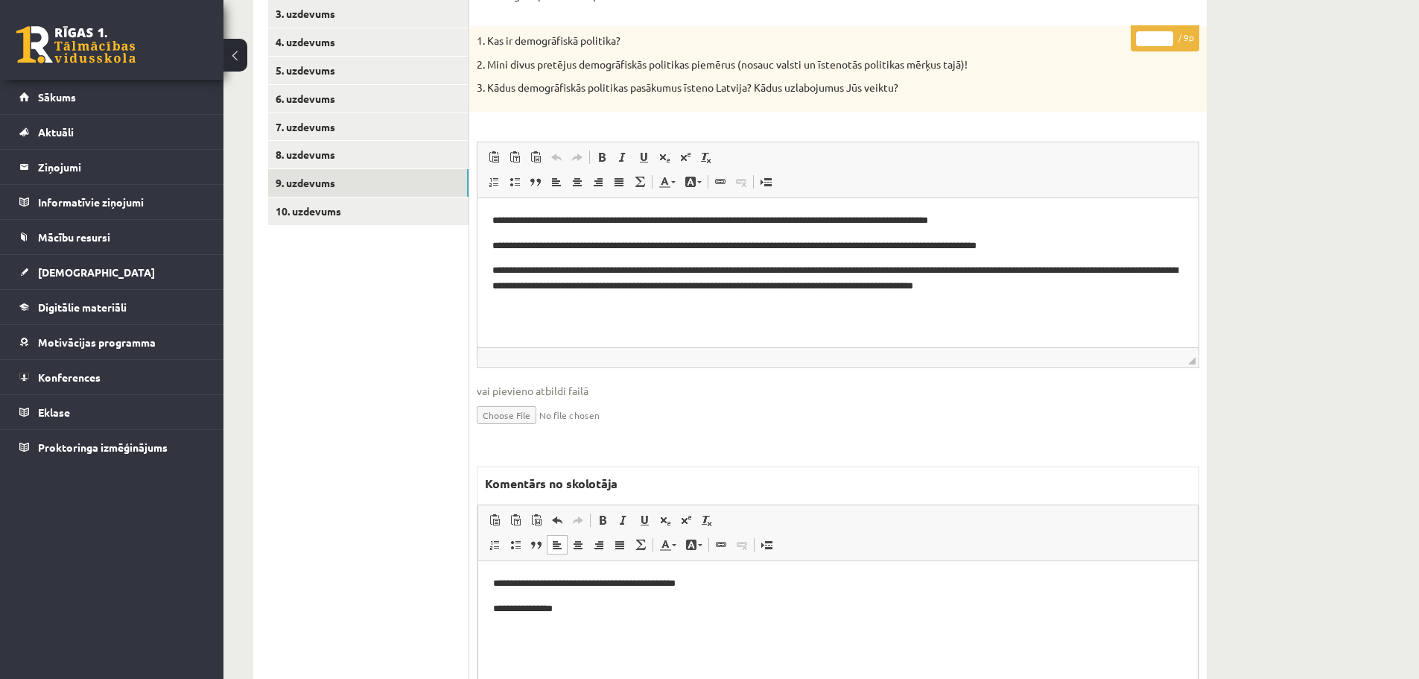
scroll to position [437, 0]
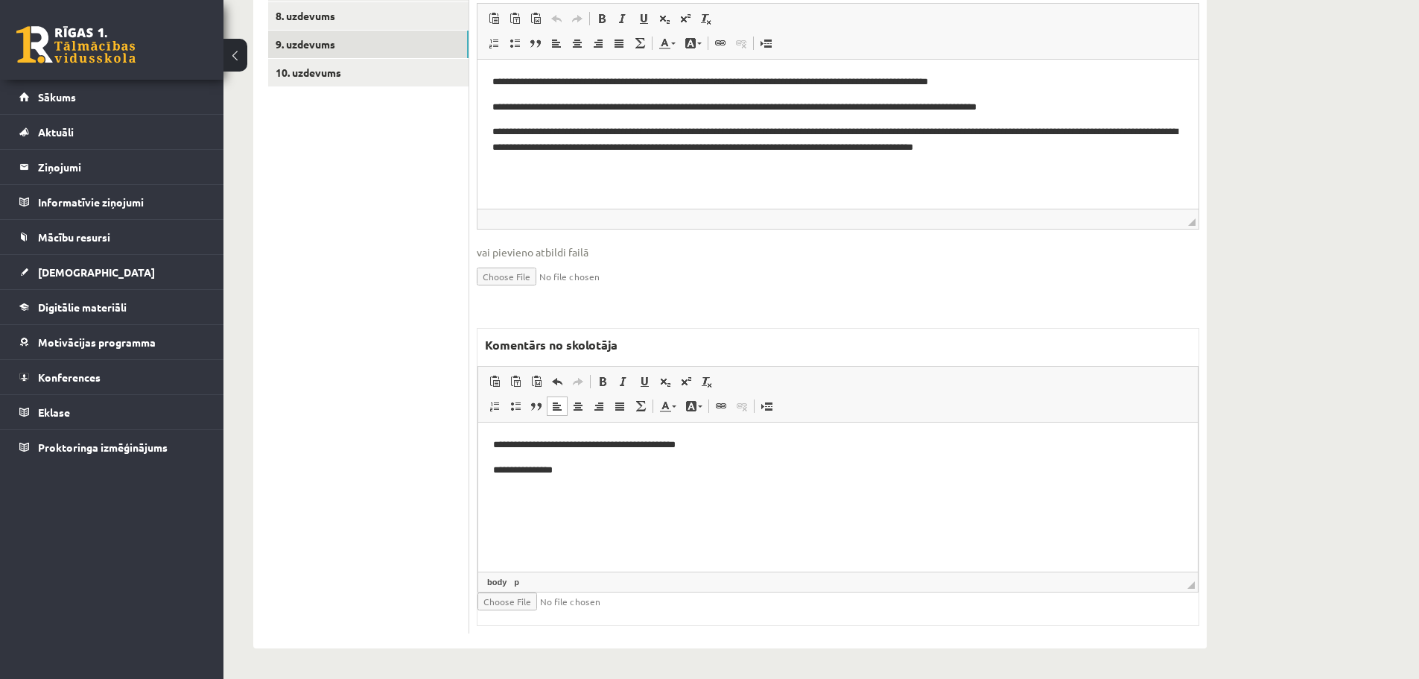
click at [591, 466] on p "**********" at bounding box center [838, 470] width 690 height 16
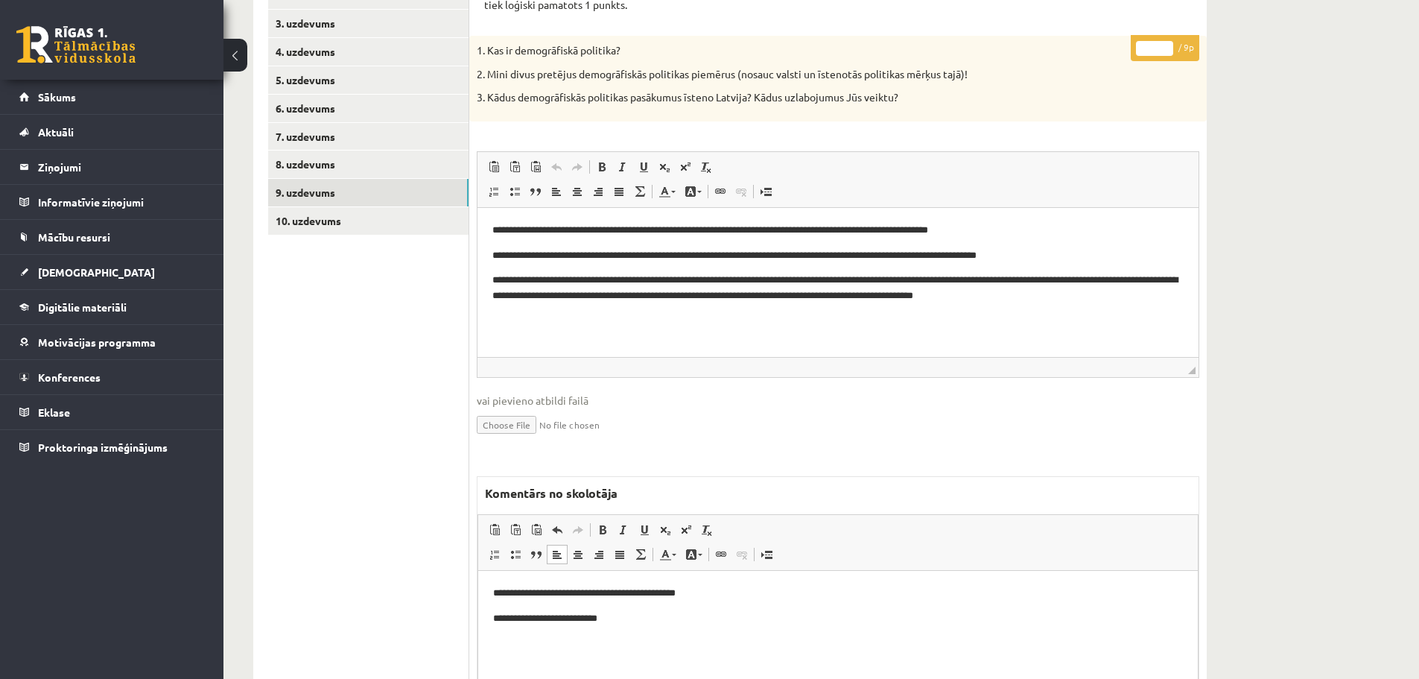
scroll to position [139, 0]
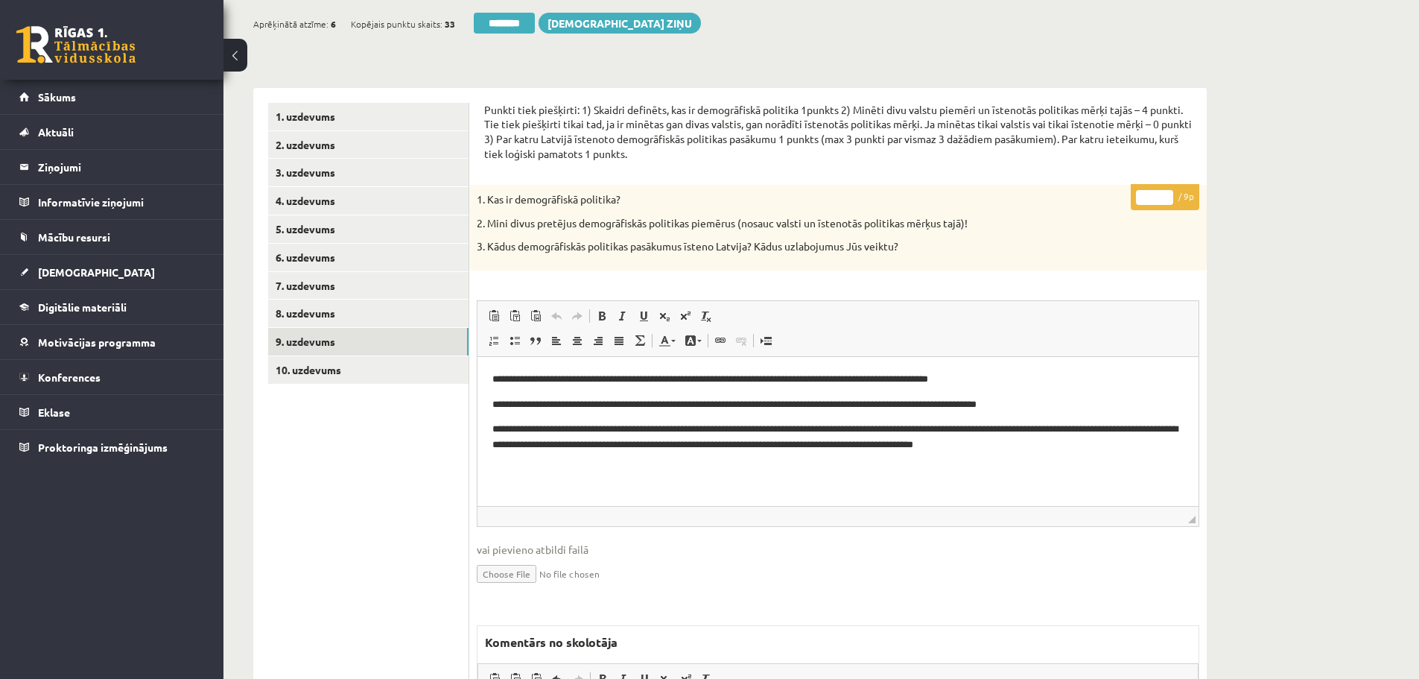
type input "*"
click at [1168, 194] on input "*" at bounding box center [1154, 197] width 37 height 15
click at [383, 369] on link "10. uzdevums" at bounding box center [368, 370] width 200 height 28
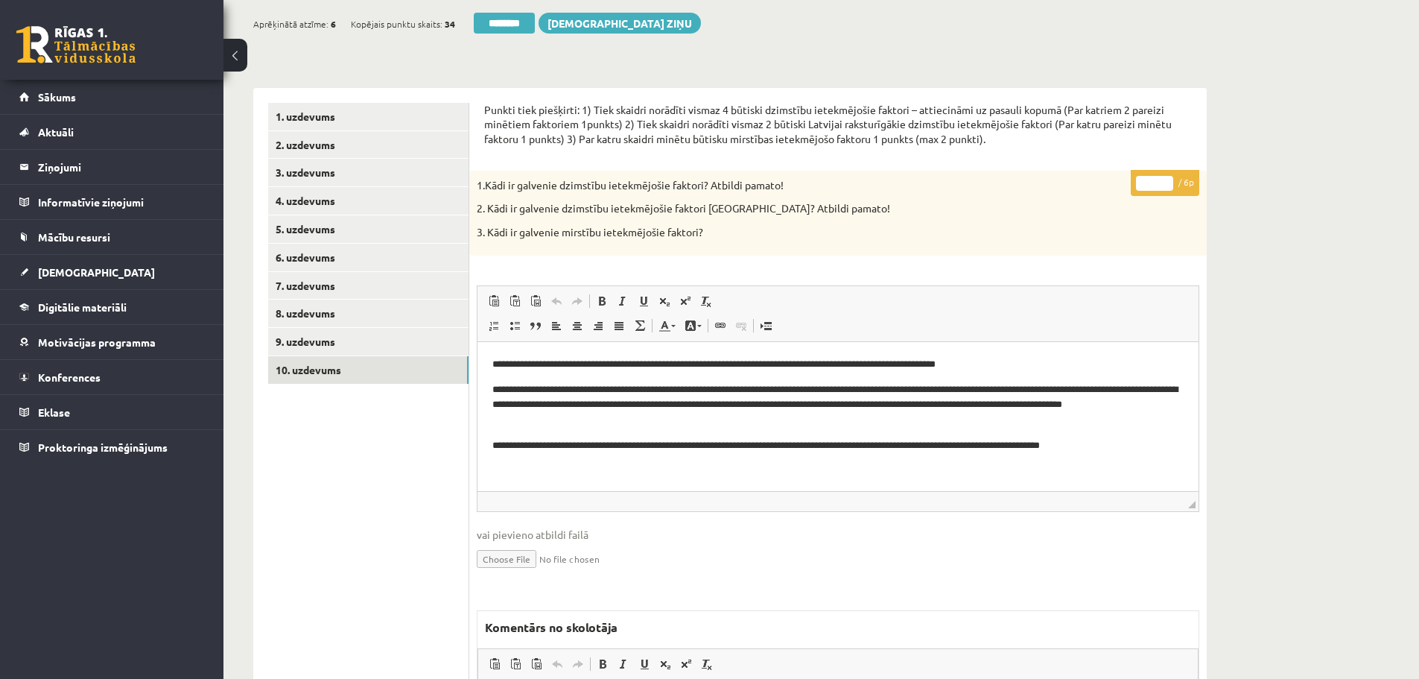
scroll to position [0, 0]
type input "*"
click at [1167, 179] on input "*" at bounding box center [1154, 183] width 37 height 15
click at [305, 334] on link "9. uzdevums" at bounding box center [368, 342] width 200 height 28
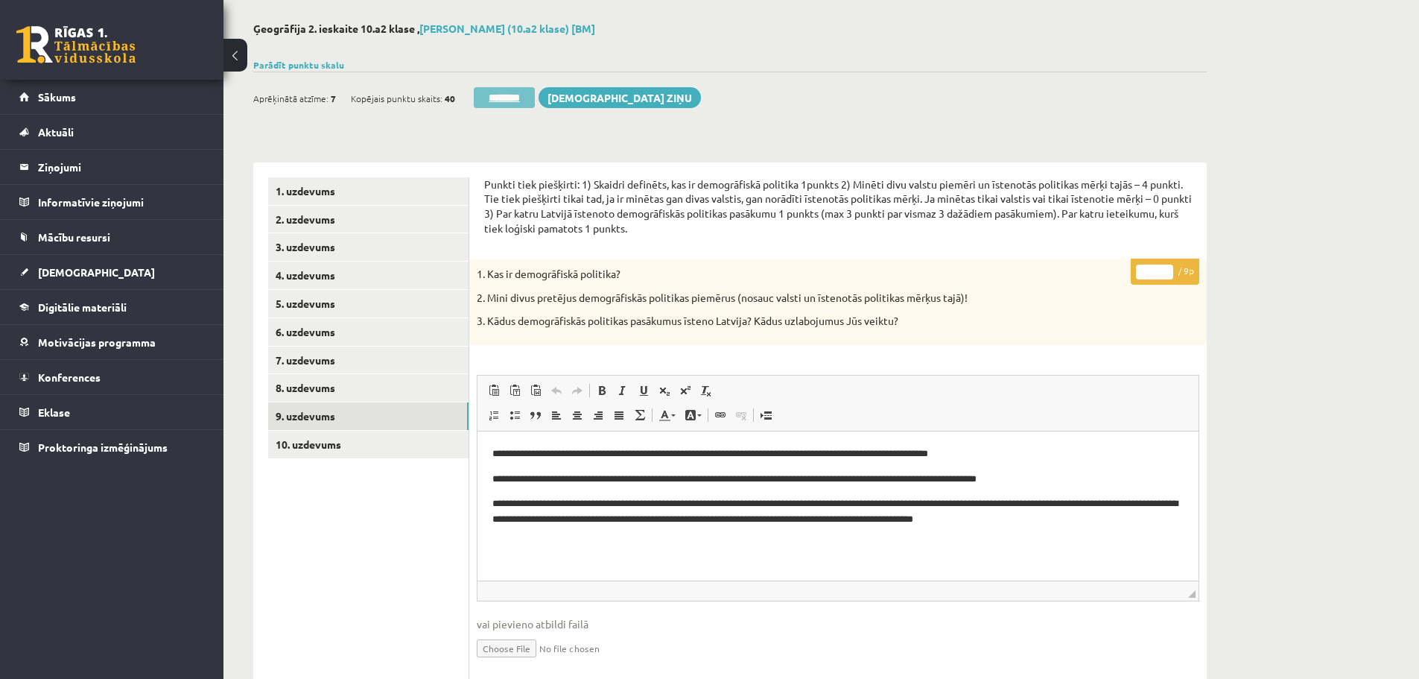
click at [489, 95] on input "********" at bounding box center [504, 97] width 61 height 21
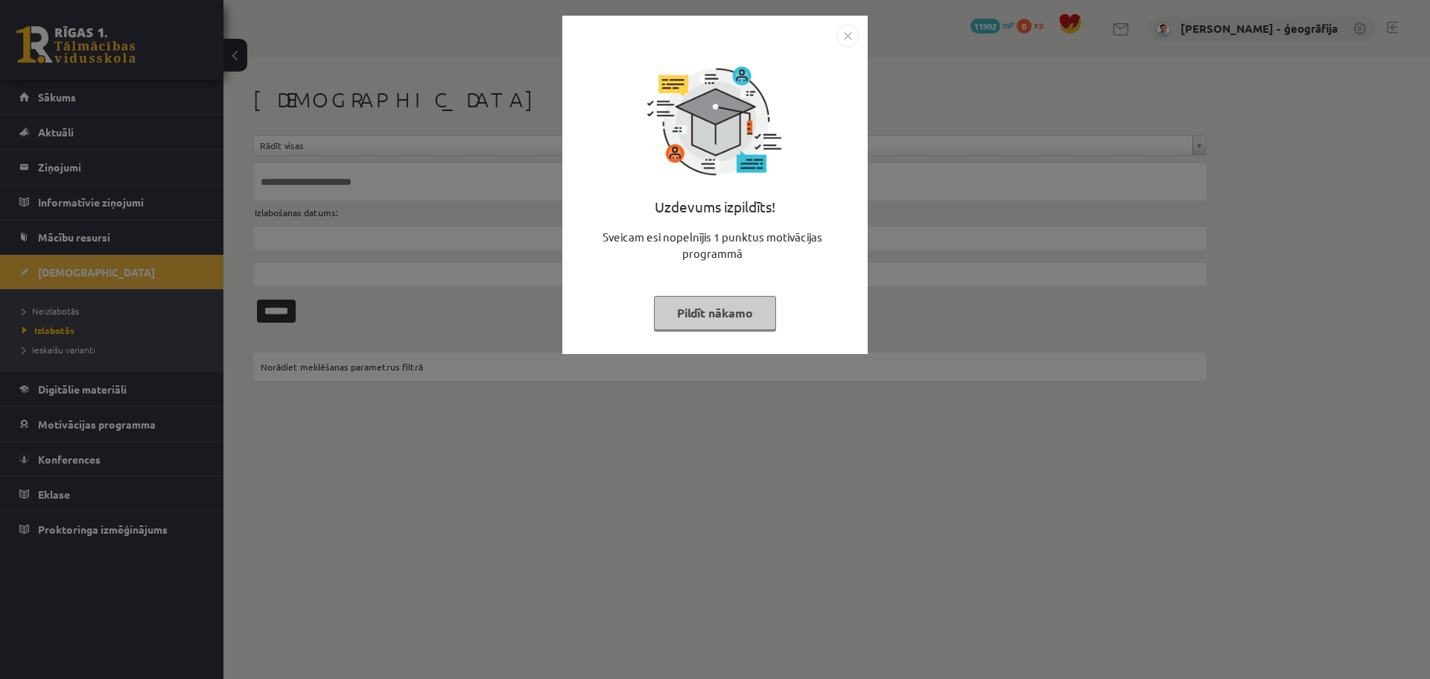
click at [735, 321] on button "Pildīt nākamo" at bounding box center [715, 313] width 122 height 34
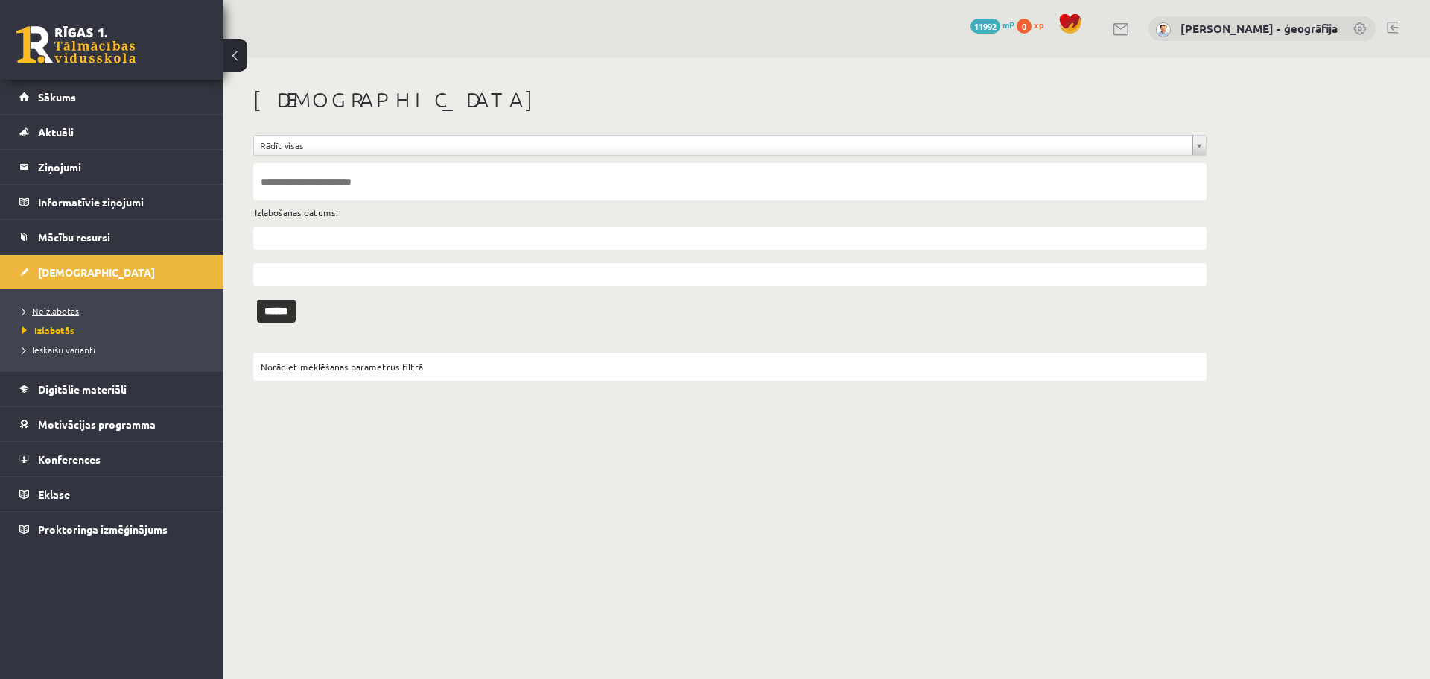
click at [62, 307] on span "Neizlabotās" at bounding box center [50, 311] width 57 height 12
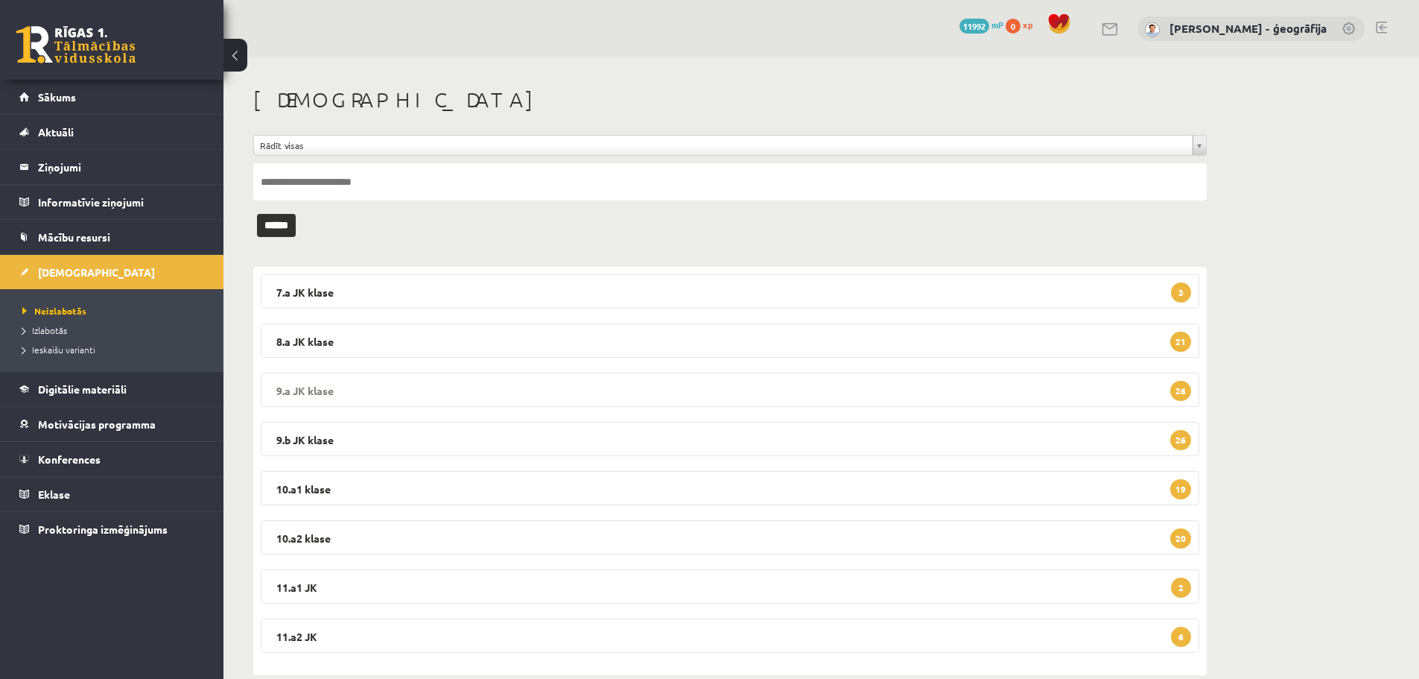
scroll to position [26, 0]
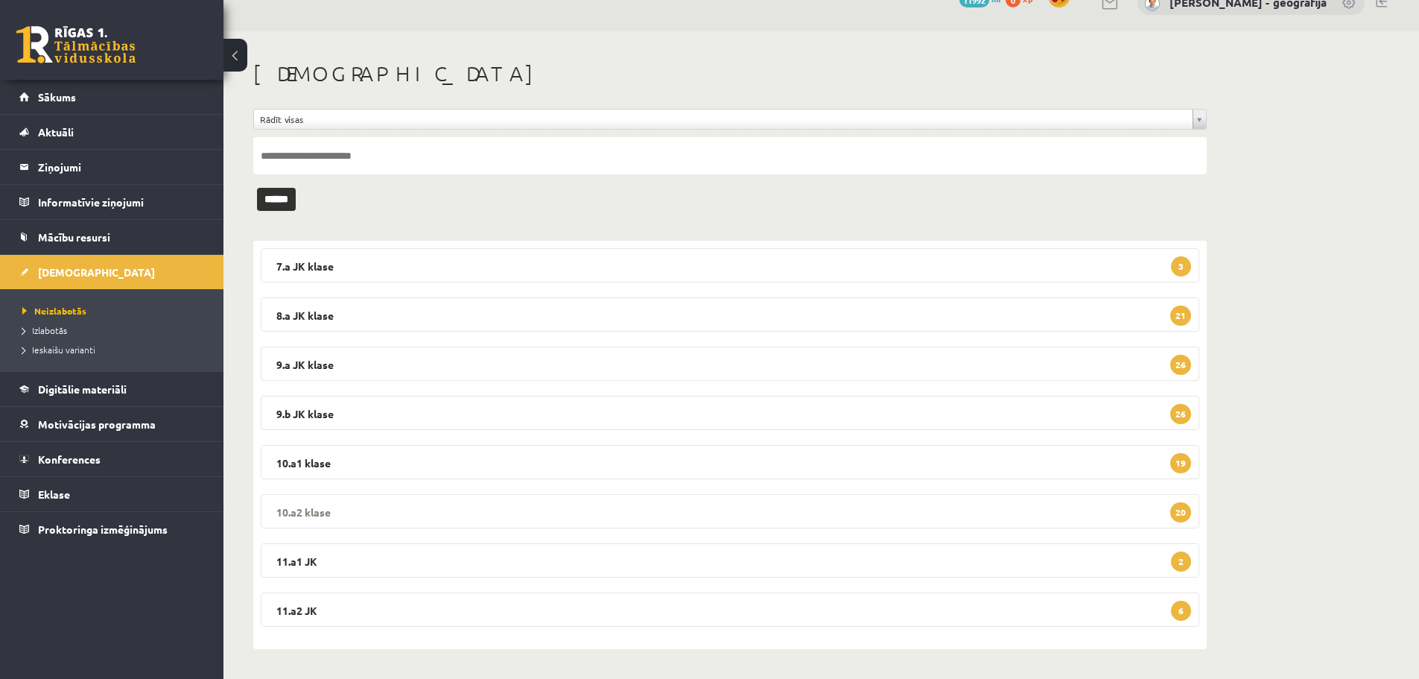
click at [422, 511] on legend "10.a2 klase 20" at bounding box center [730, 511] width 939 height 34
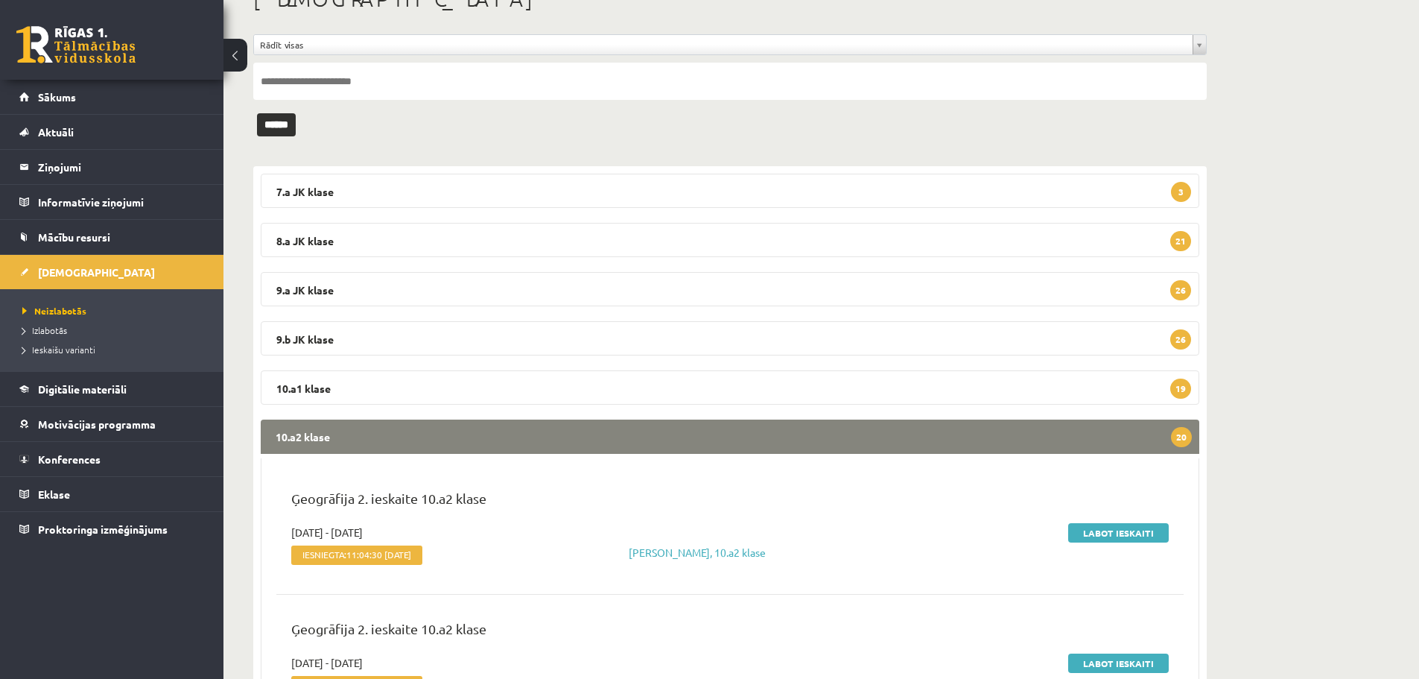
scroll to position [175, 0]
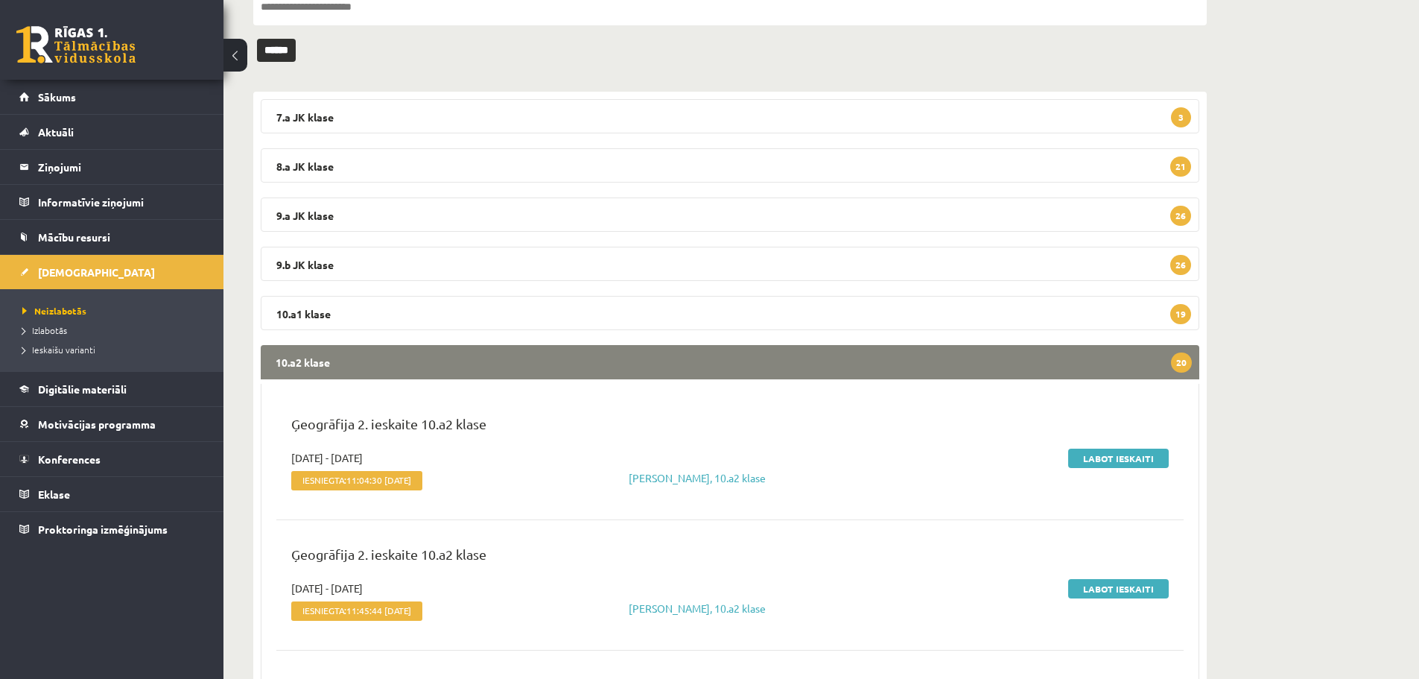
click at [1112, 468] on div "Labot ieskaiti" at bounding box center [1030, 472] width 300 height 45
click at [1111, 463] on link "Labot ieskaiti" at bounding box center [1118, 457] width 101 height 19
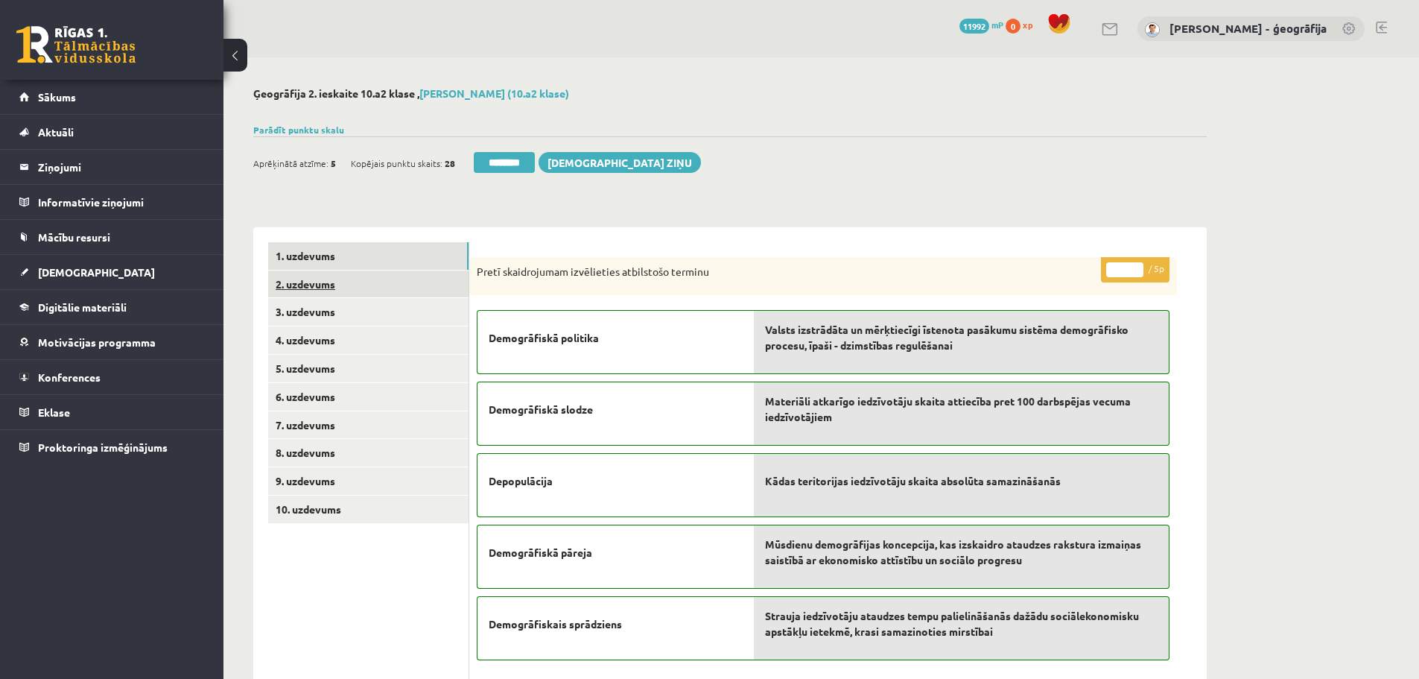
click at [285, 285] on link "2. uzdevums" at bounding box center [368, 284] width 200 height 28
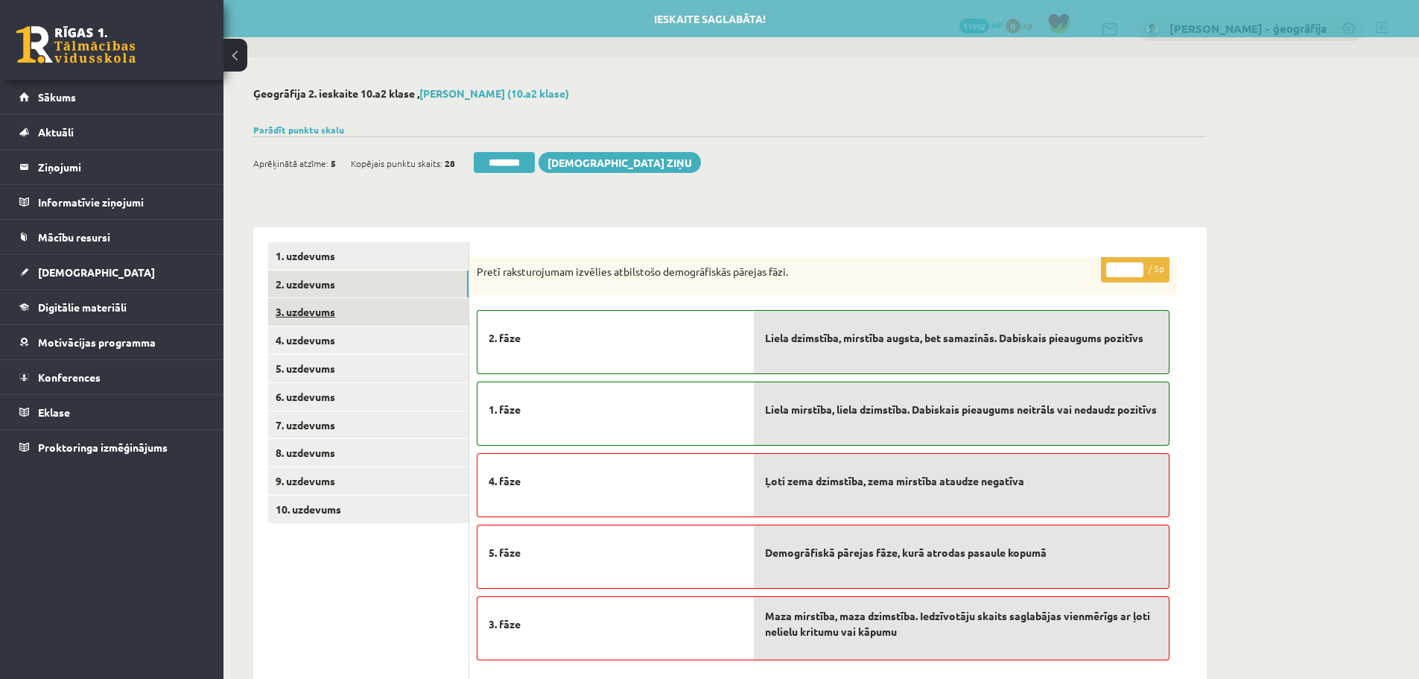
click at [320, 314] on link "3. uzdevums" at bounding box center [368, 312] width 200 height 28
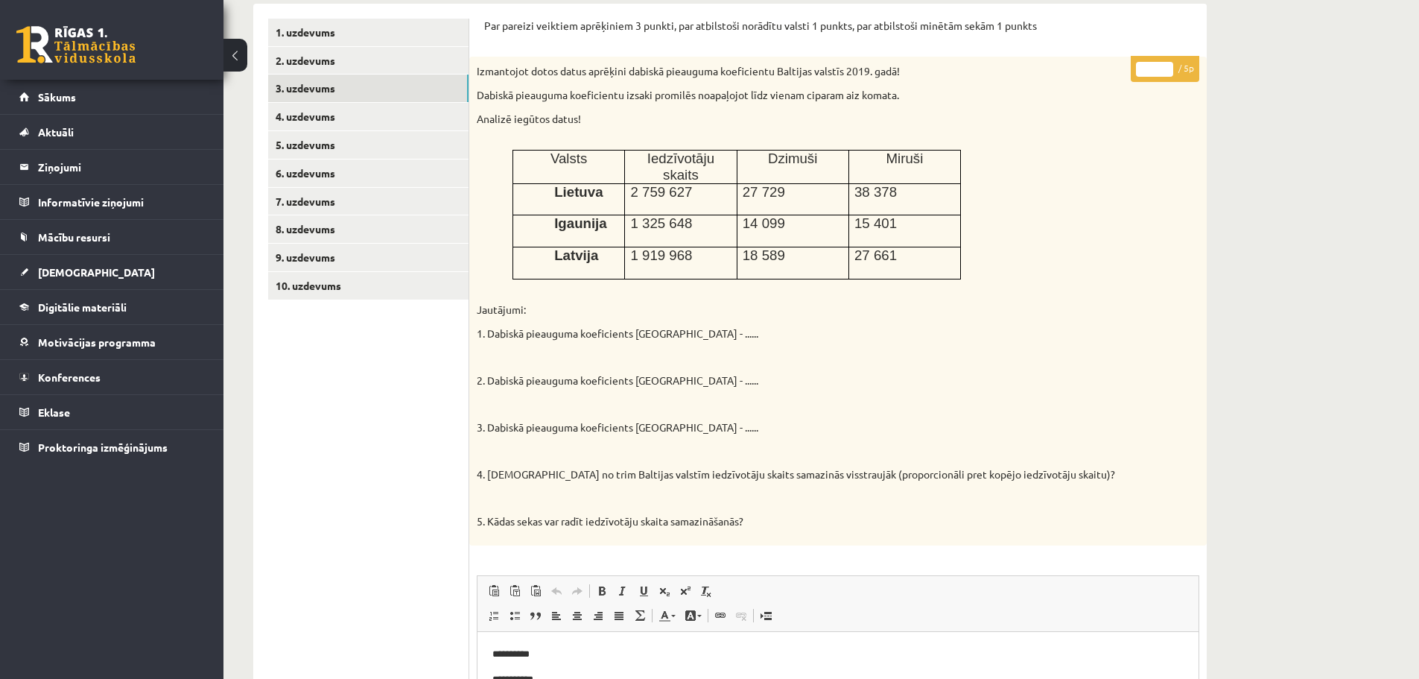
scroll to position [372, 0]
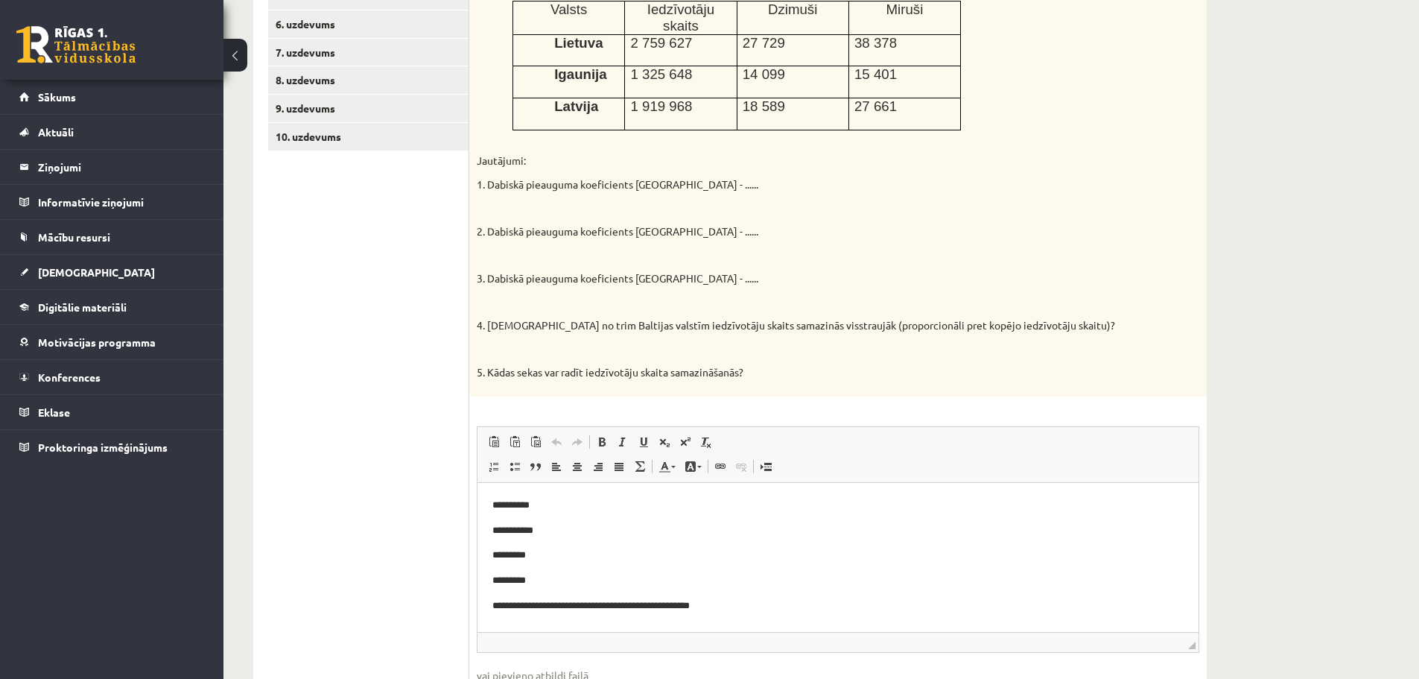
click at [238, 56] on button at bounding box center [235, 55] width 24 height 33
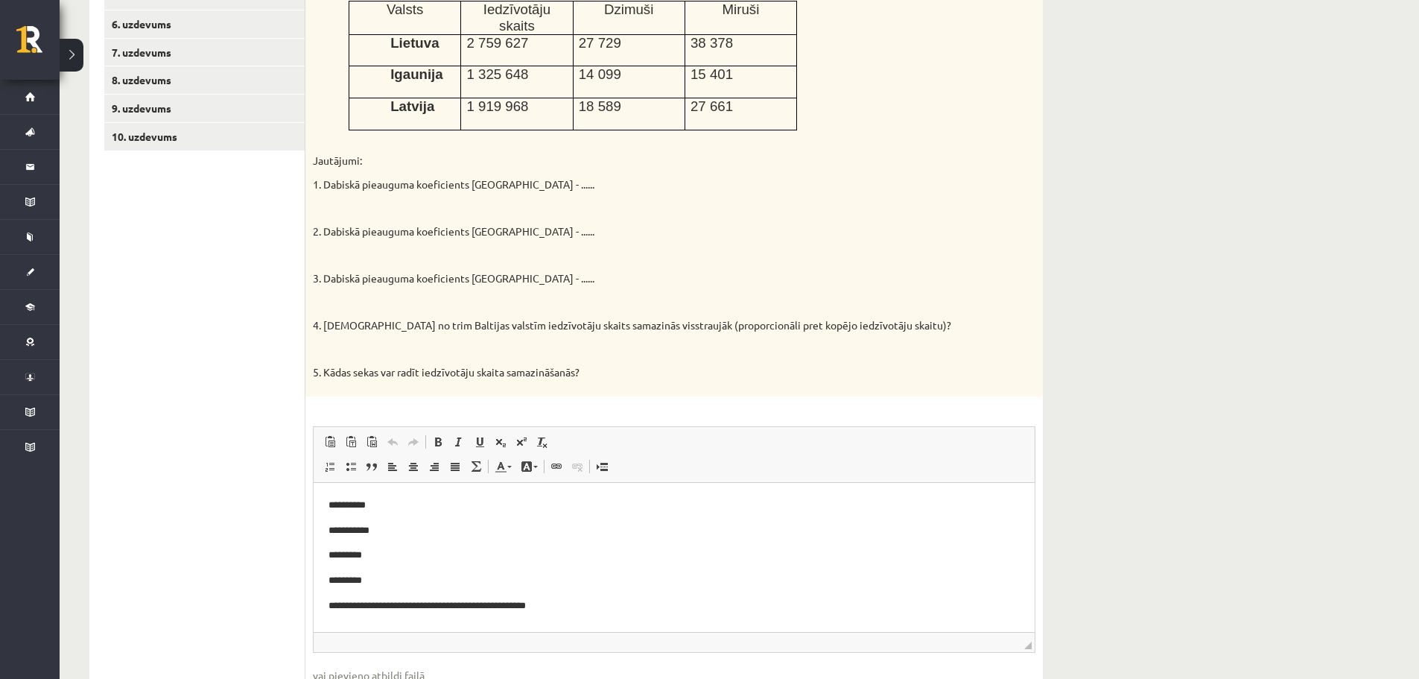
click at [68, 57] on button at bounding box center [72, 55] width 24 height 33
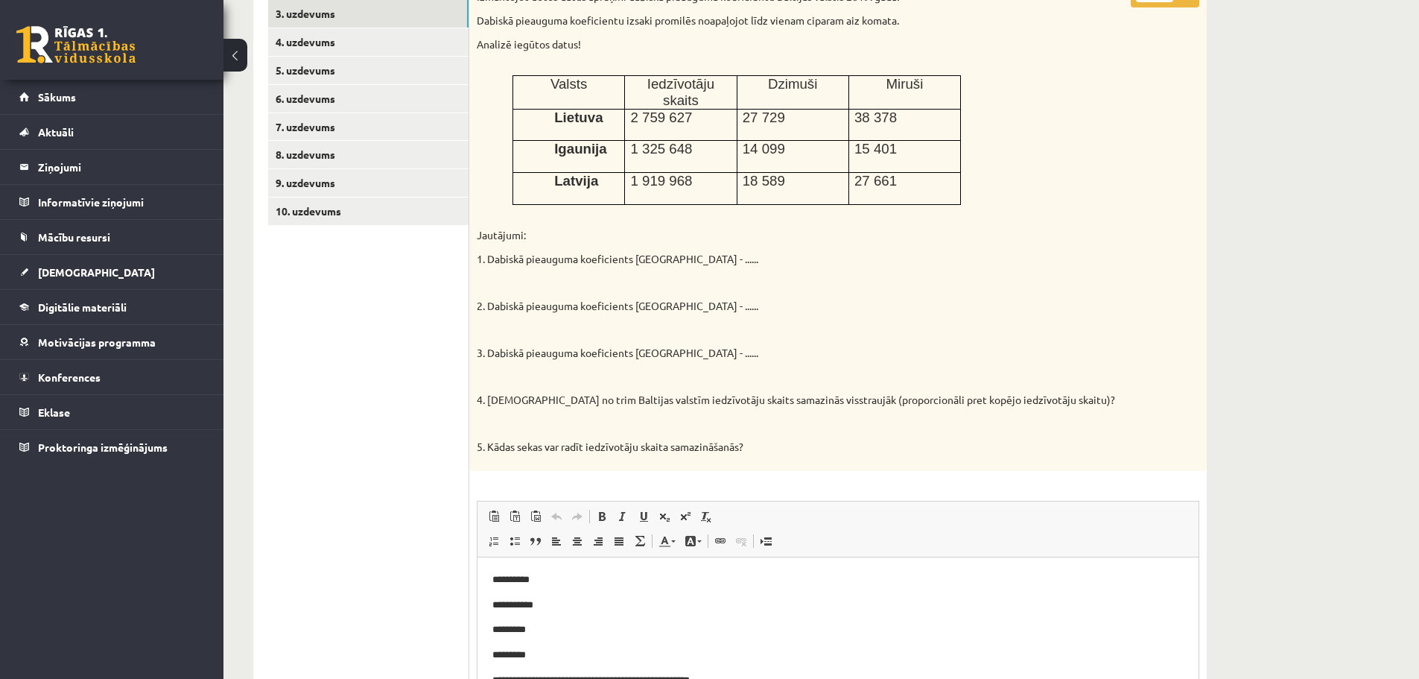
scroll to position [223, 0]
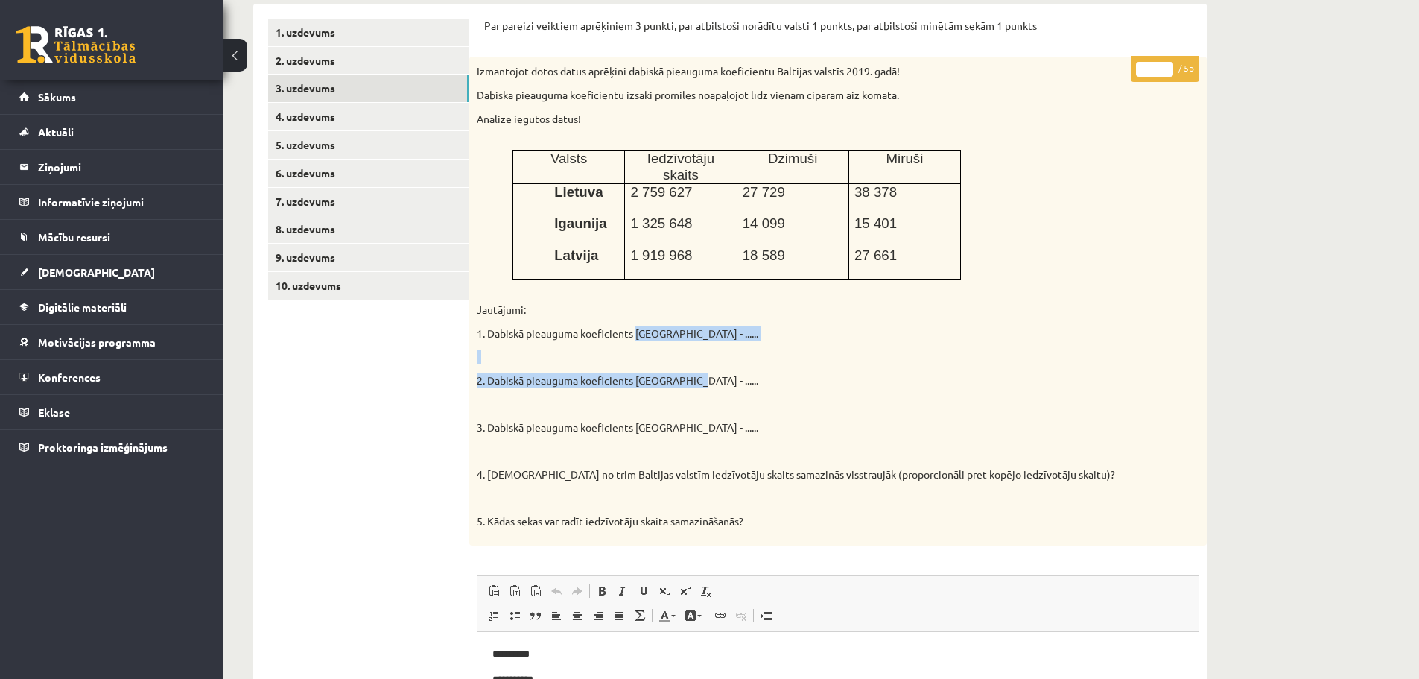
drag, startPoint x: 638, startPoint y: 324, endPoint x: 685, endPoint y: 368, distance: 63.8
click at [685, 368] on div "Izmantojot dotos datus aprēķini dabiskā pieauguma koeficientu Baltijas valstīs …" at bounding box center [838, 301] width 738 height 489
click at [714, 375] on p "2. Dabiskā pieauguma koeficients Igaunijā - ......" at bounding box center [801, 380] width 648 height 15
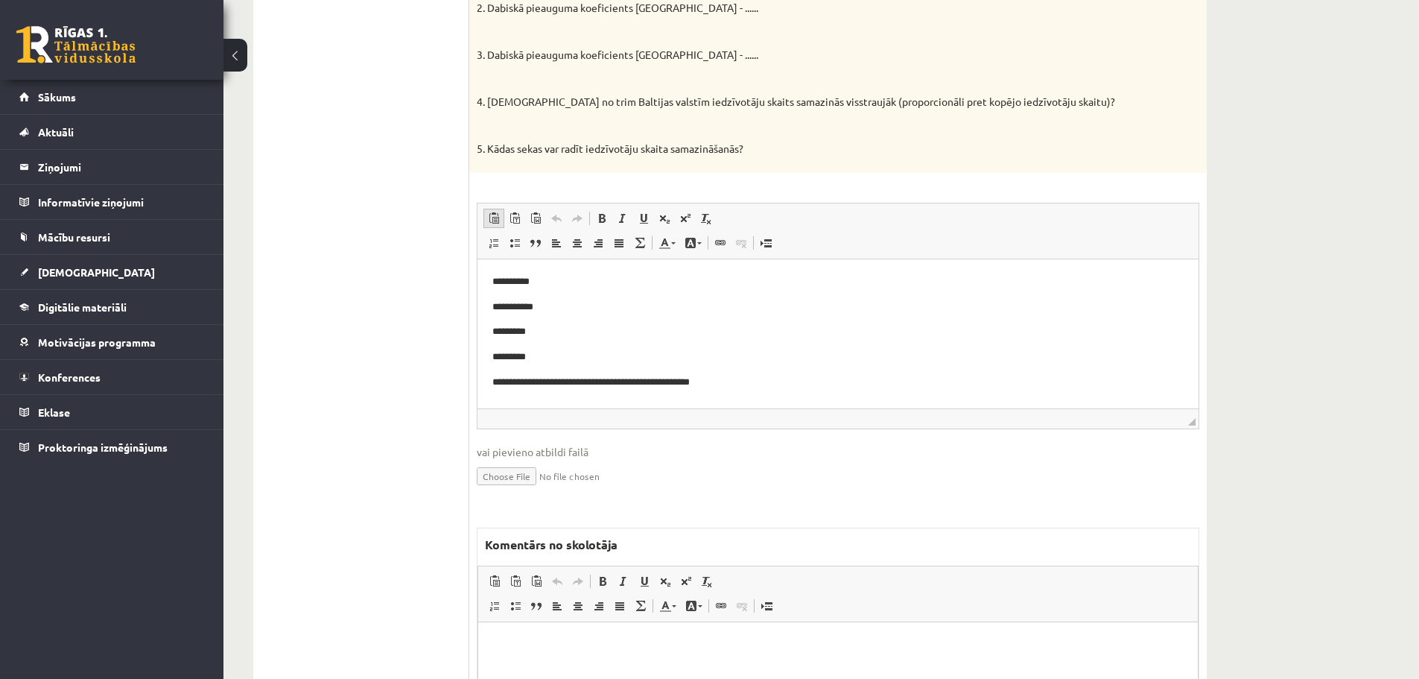
scroll to position [670, 0]
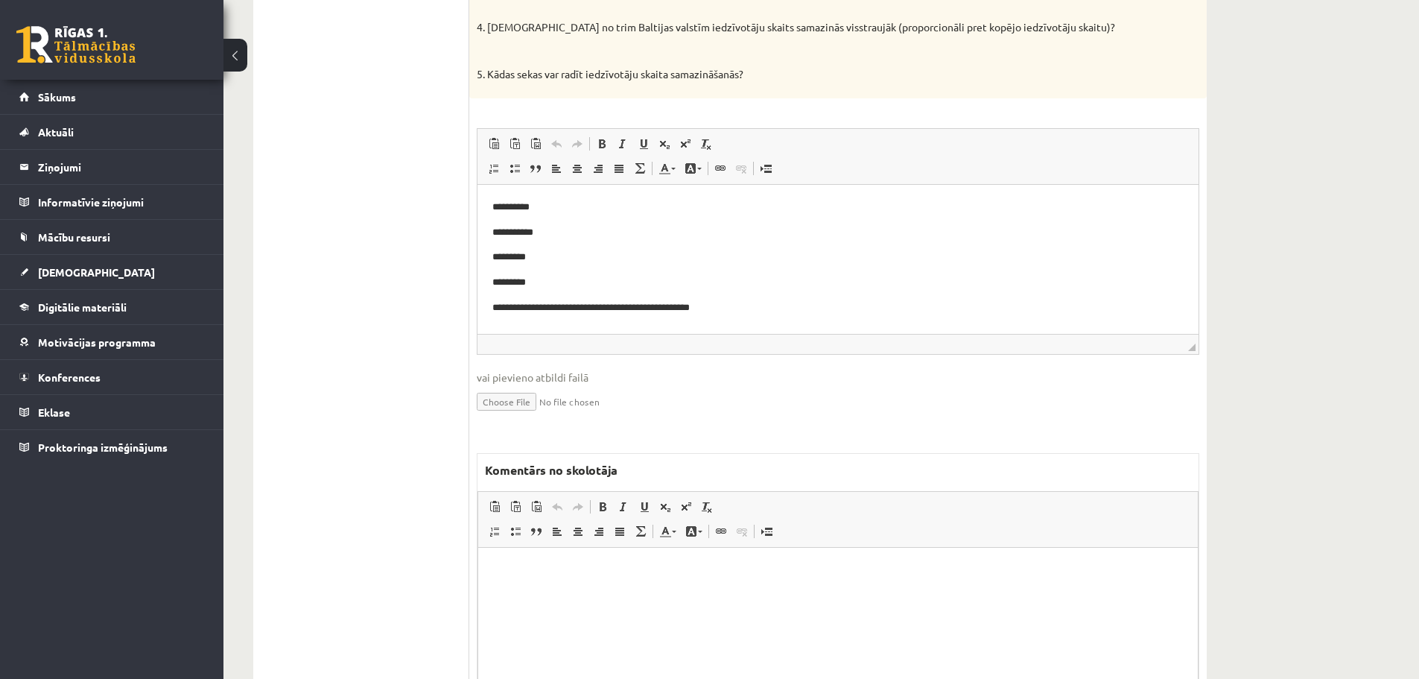
click at [494, 593] on html at bounding box center [838, 570] width 720 height 45
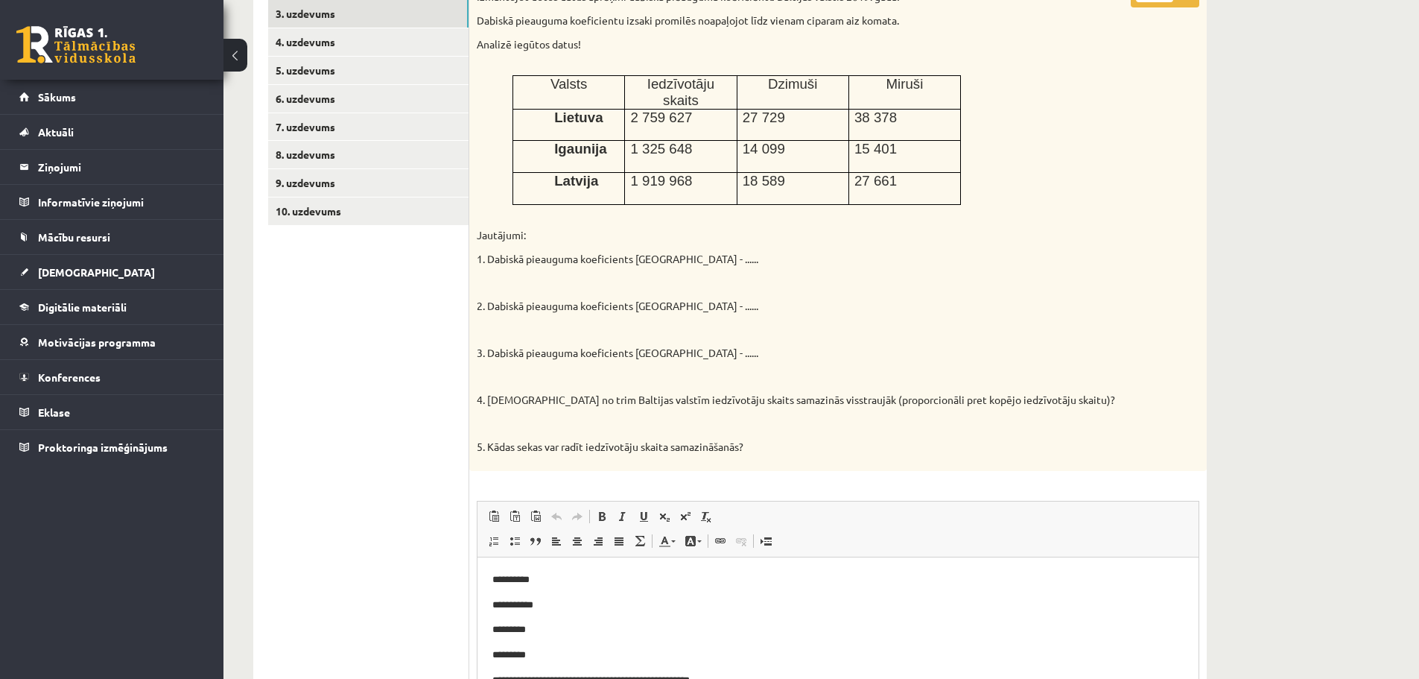
scroll to position [149, 0]
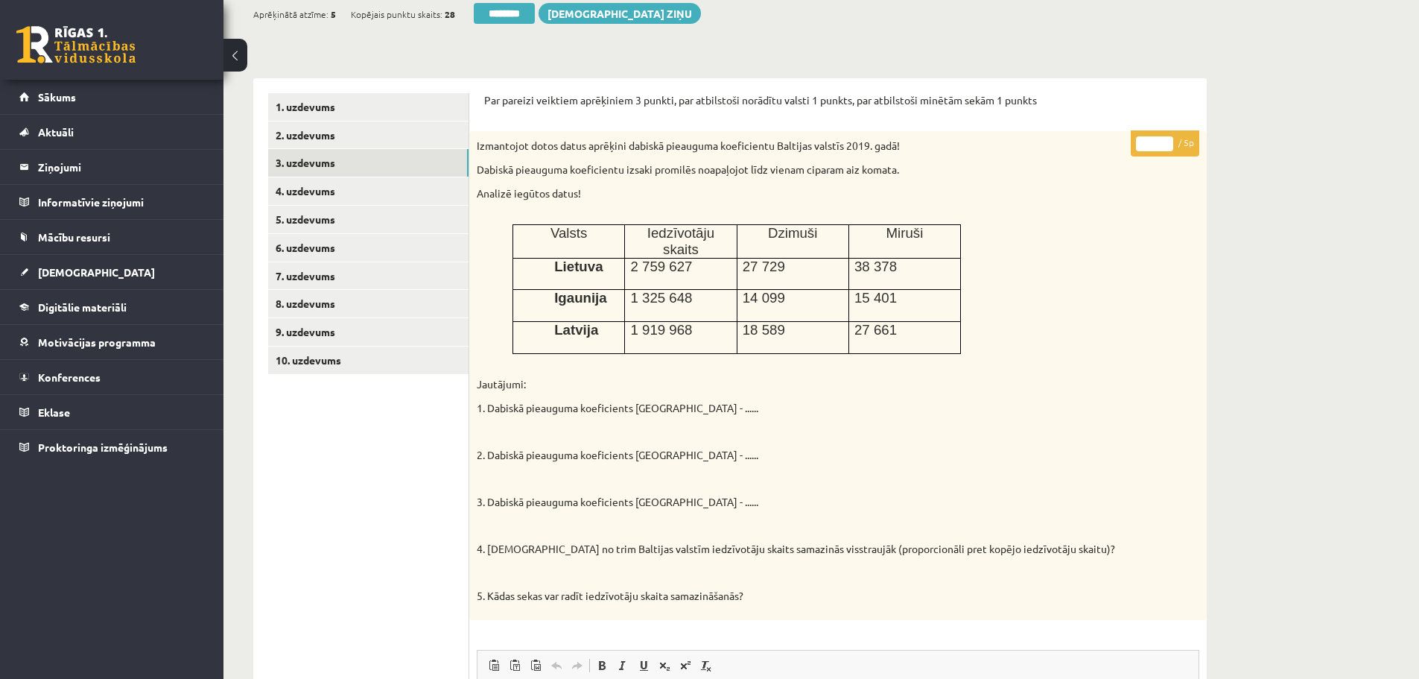
click at [1161, 140] on input "*" at bounding box center [1154, 143] width 37 height 15
type input "*"
click at [1161, 140] on input "*" at bounding box center [1154, 143] width 37 height 15
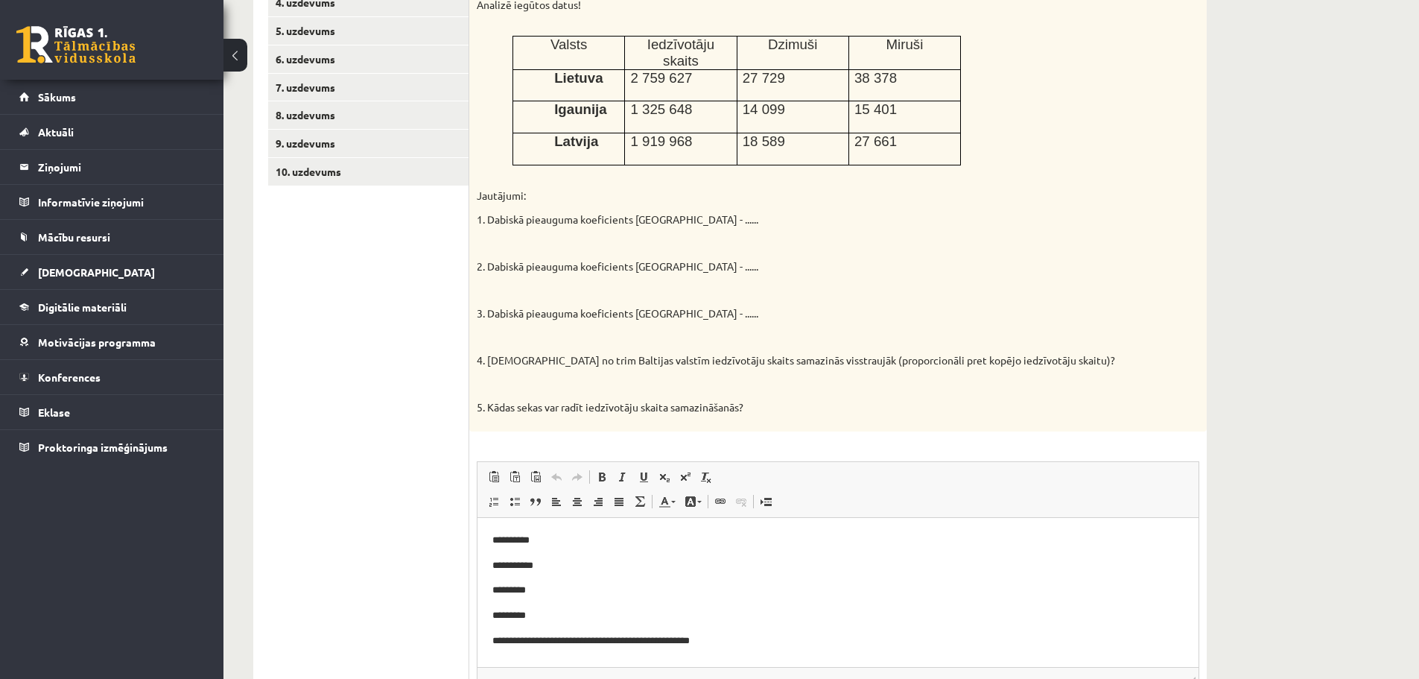
scroll to position [263, 0]
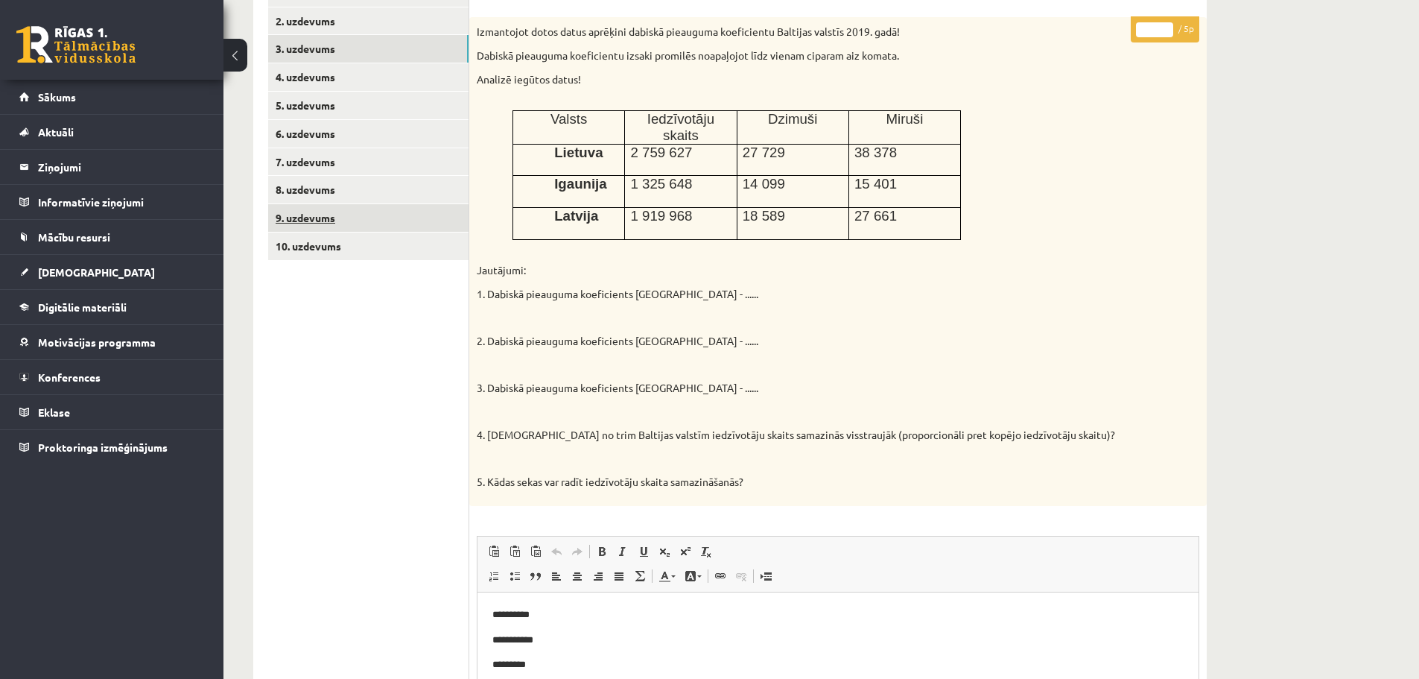
click at [316, 223] on link "9. uzdevums" at bounding box center [368, 218] width 200 height 28
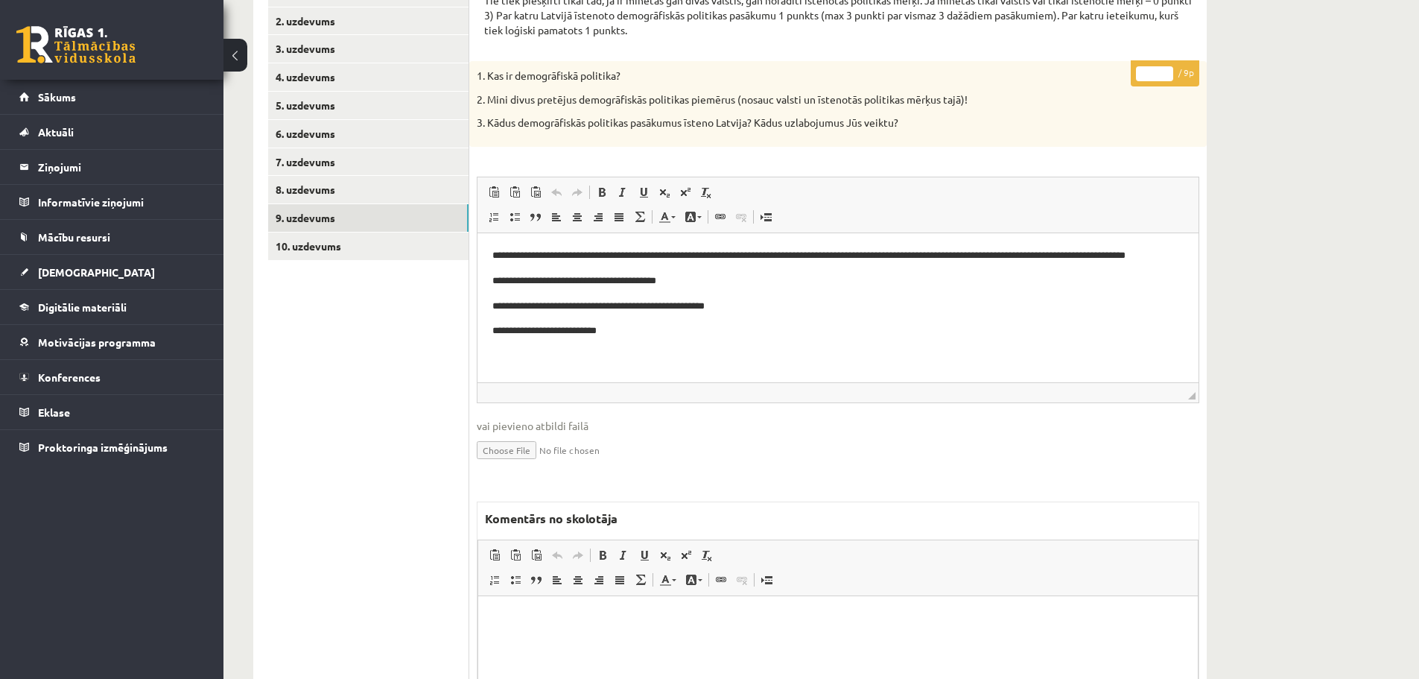
scroll to position [0, 0]
type input "*"
click at [1164, 71] on input "*" at bounding box center [1154, 73] width 37 height 15
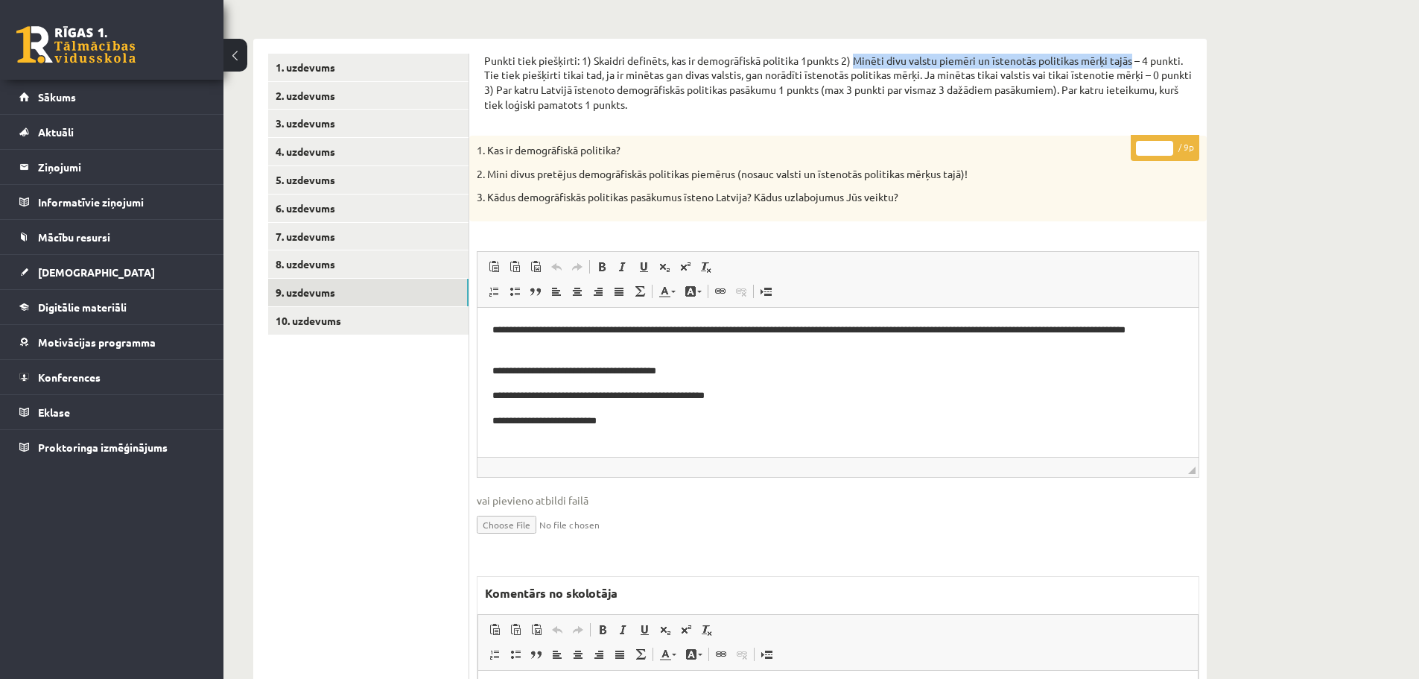
drag, startPoint x: 857, startPoint y: 60, endPoint x: 1134, endPoint y: 60, distance: 276.4
click at [1134, 60] on p "Punkti tiek piešķirti: 1) Skaidri definēts, kas ir demogrāfiskā politika 1punkt…" at bounding box center [838, 83] width 708 height 58
copy p "Minēti divu valstu piemēri un īstenotās politikas mērķi tajās"
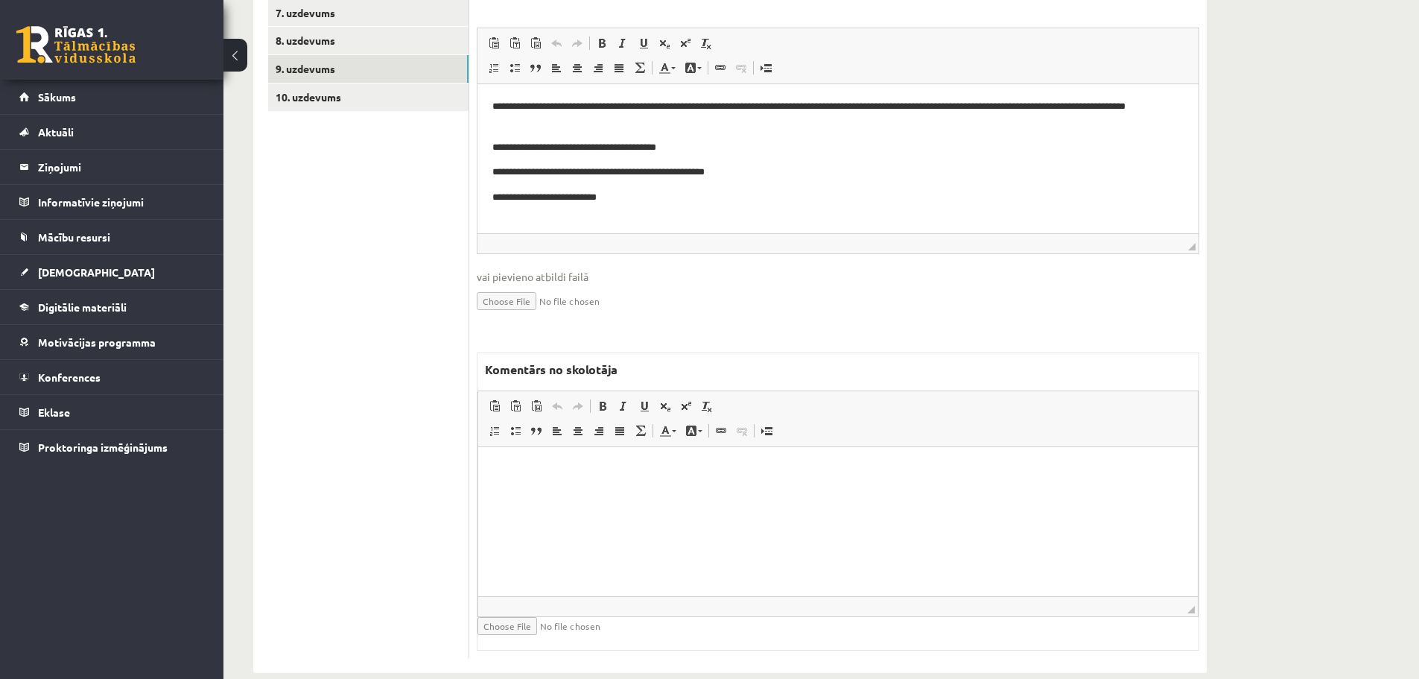
click at [524, 492] on html at bounding box center [838, 468] width 720 height 45
click at [520, 469] on p "**********" at bounding box center [838, 469] width 690 height 16
drag, startPoint x: 627, startPoint y: 468, endPoint x: 770, endPoint y: 473, distance: 142.4
click at [770, 473] on p "**********" at bounding box center [838, 469] width 690 height 16
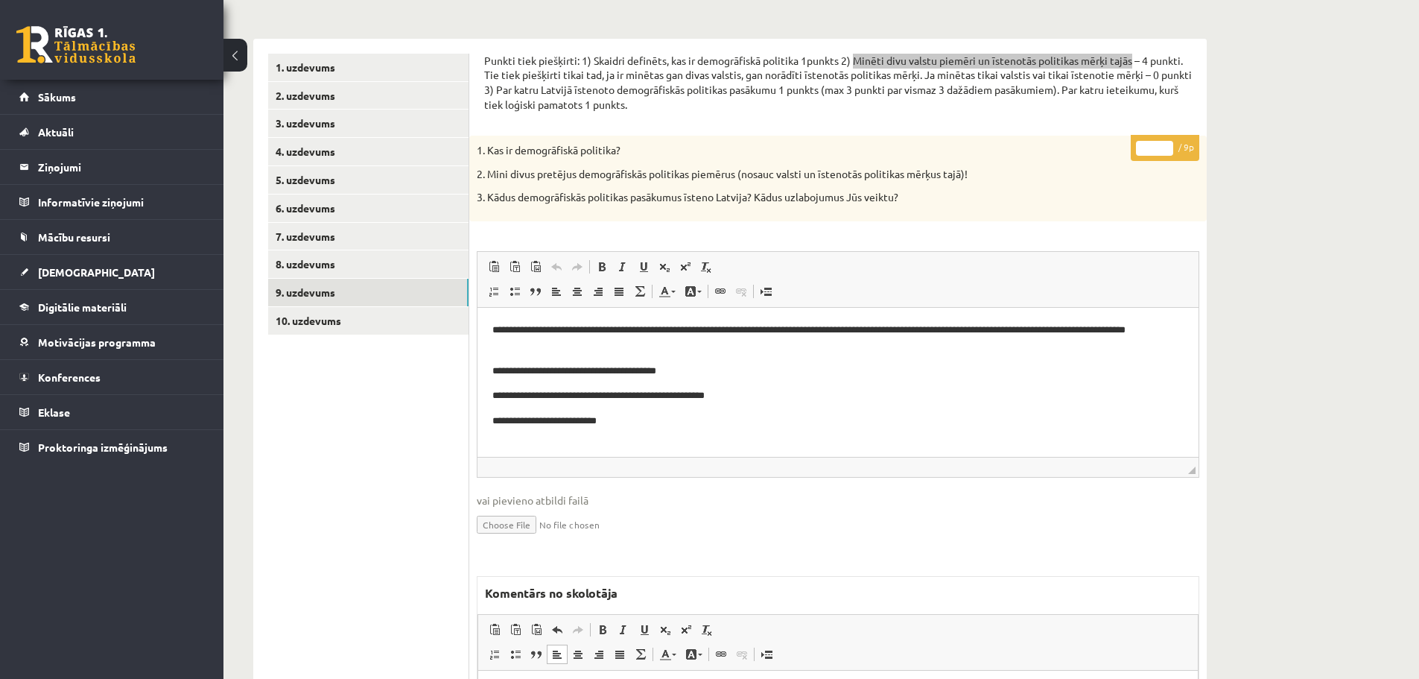
scroll to position [39, 0]
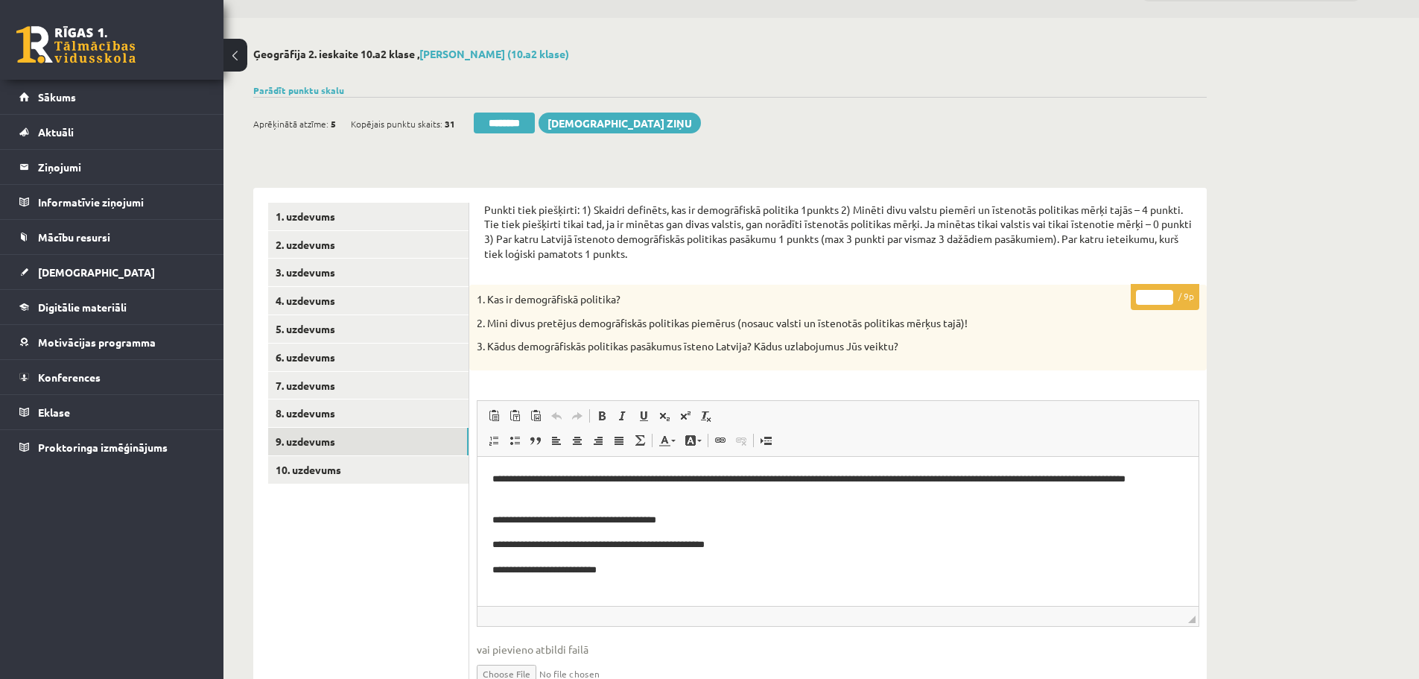
click at [1165, 293] on input "*" at bounding box center [1154, 297] width 37 height 15
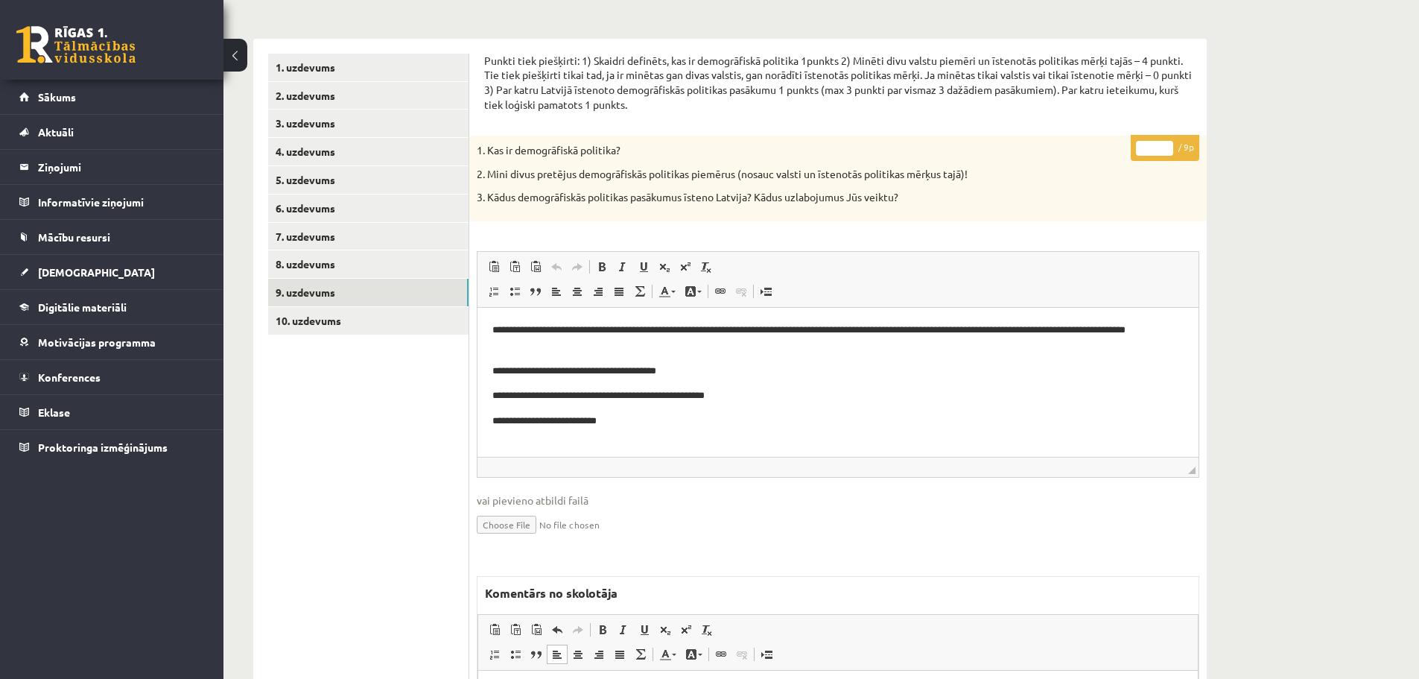
scroll to position [337, 0]
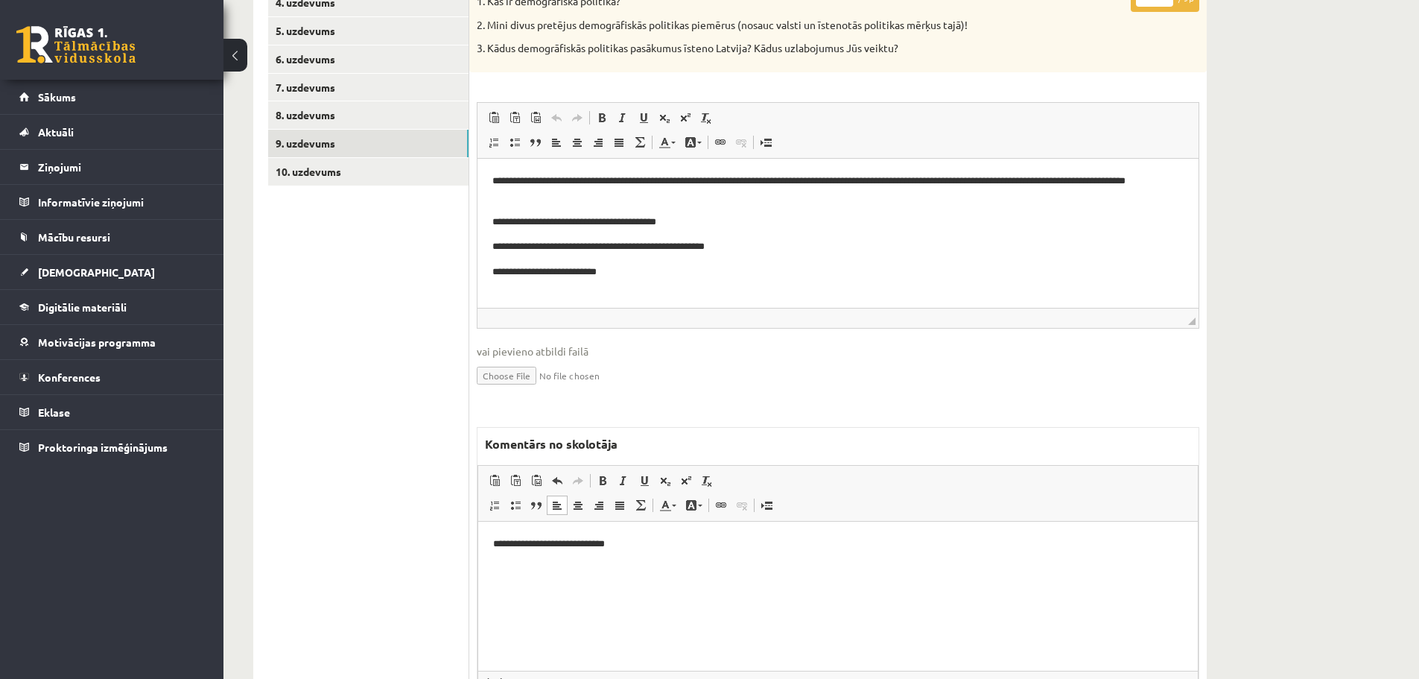
click at [627, 554] on html "**********" at bounding box center [838, 543] width 720 height 45
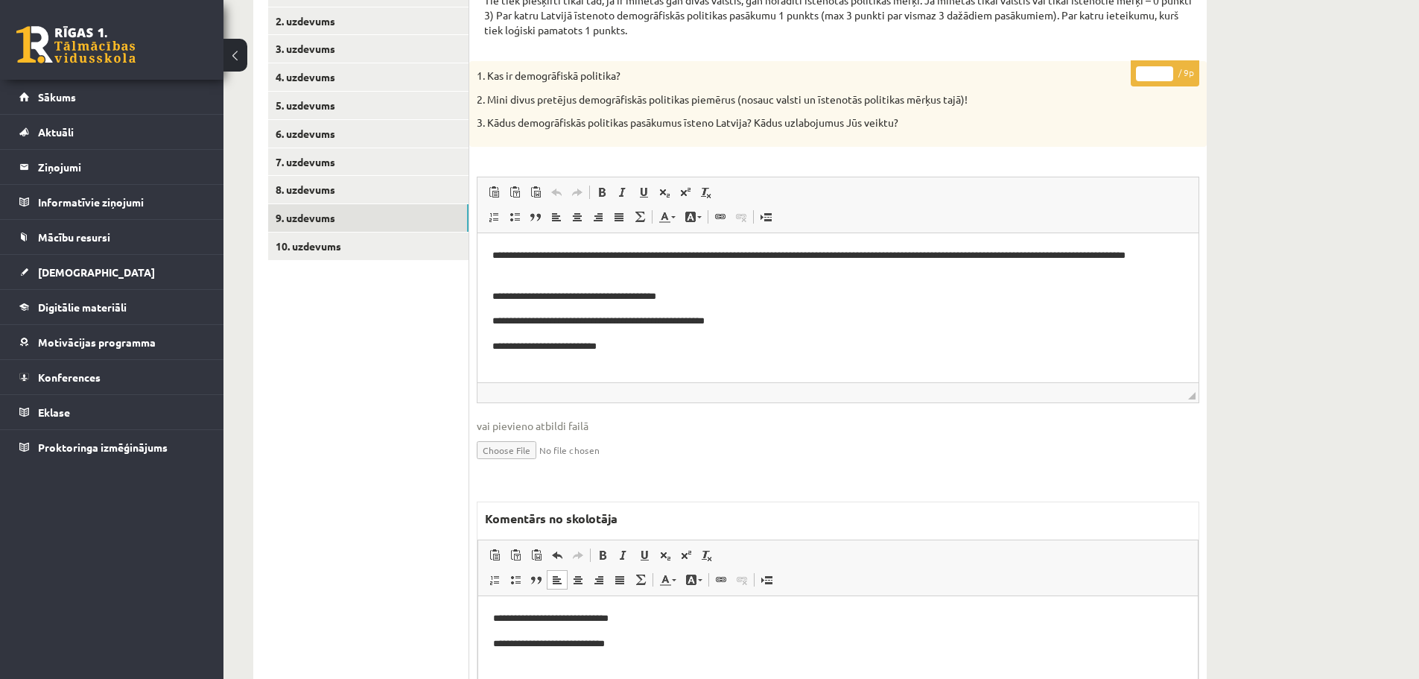
scroll to position [188, 0]
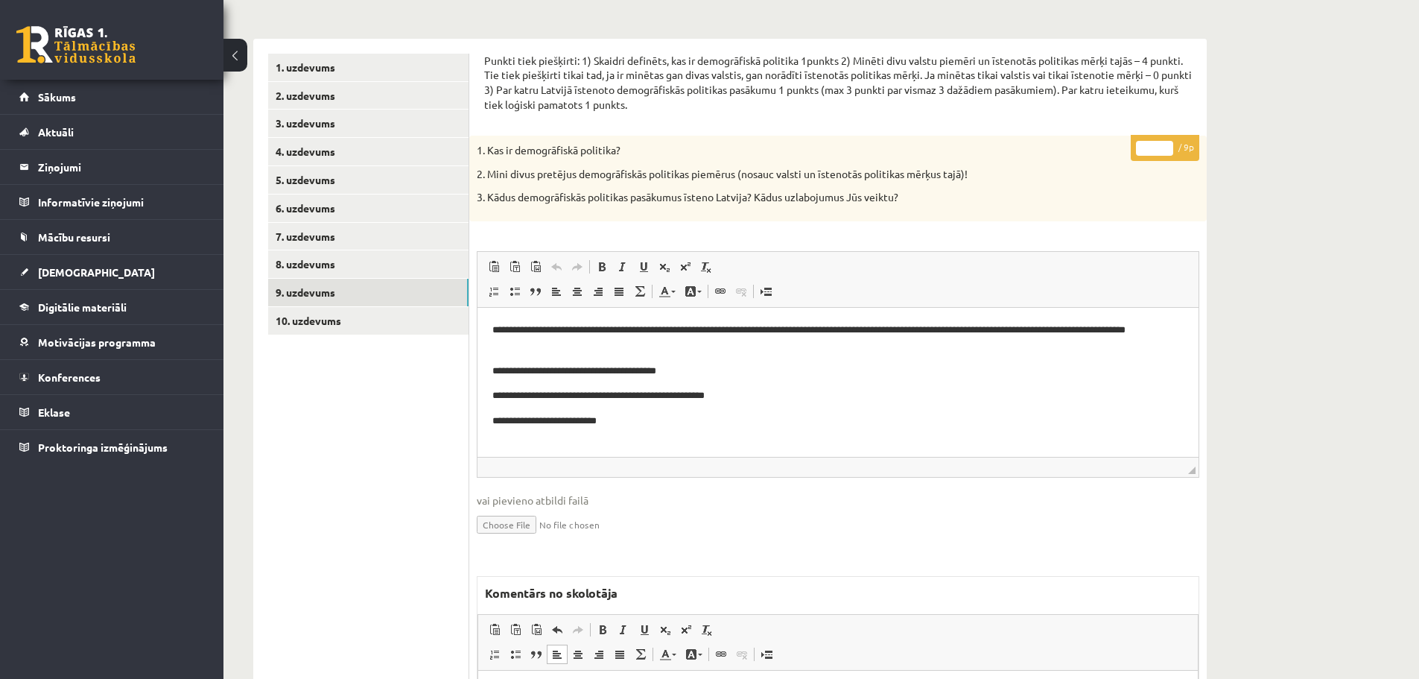
click at [1164, 145] on input "*" at bounding box center [1154, 148] width 37 height 15
type input "*"
click at [1164, 145] on input "*" at bounding box center [1154, 148] width 37 height 15
click at [341, 323] on link "10. uzdevums" at bounding box center [368, 321] width 200 height 28
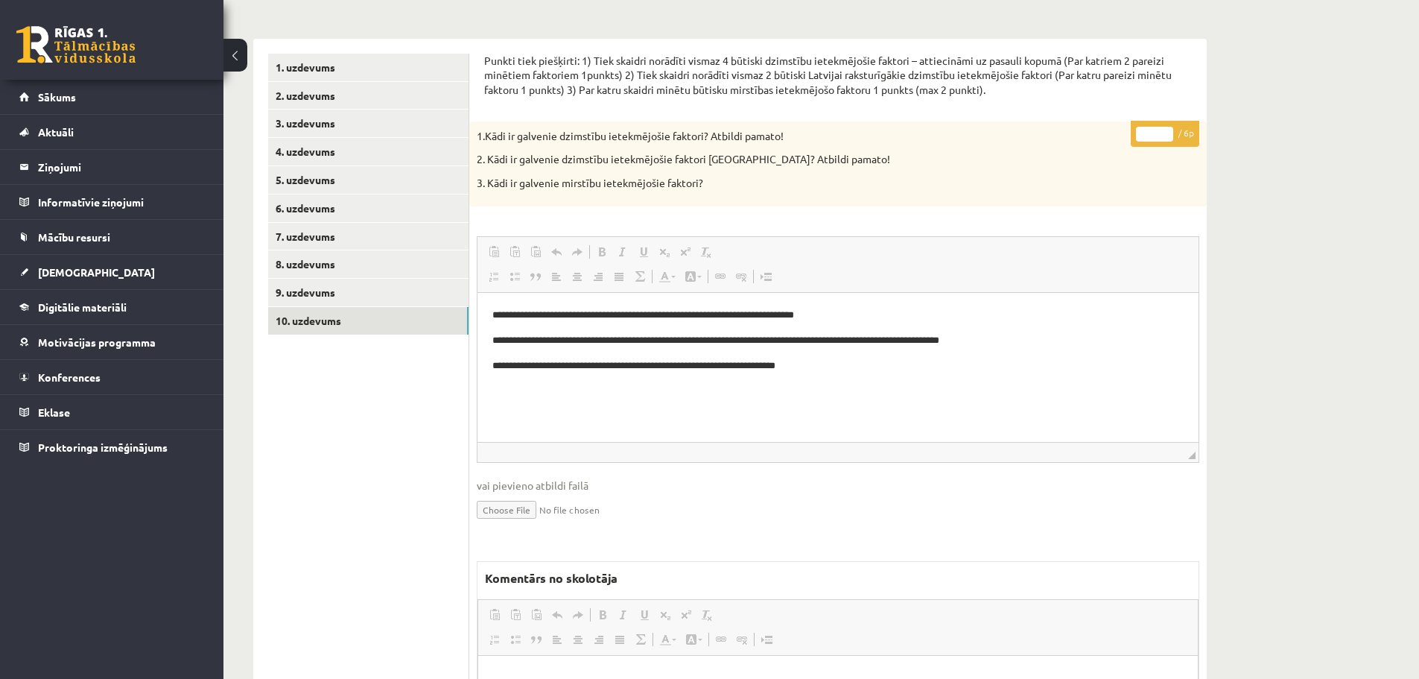
scroll to position [0, 0]
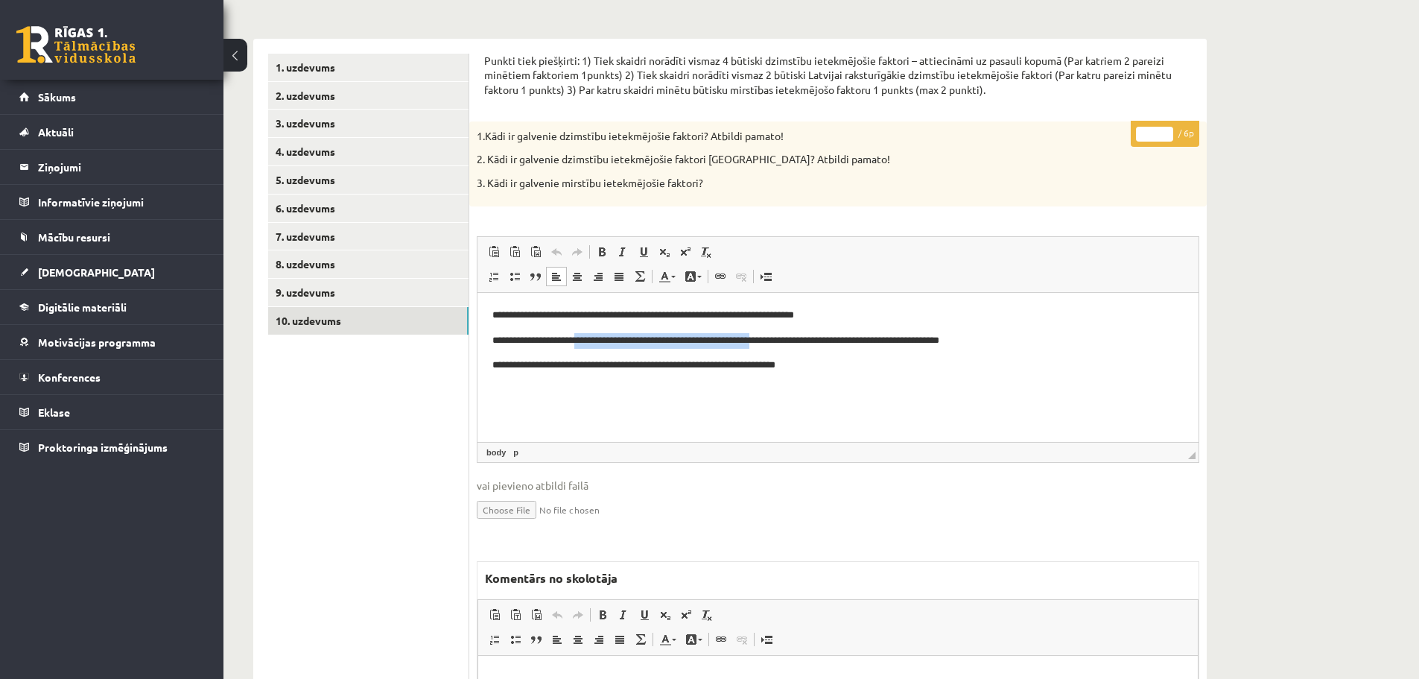
drag, startPoint x: 597, startPoint y: 341, endPoint x: 808, endPoint y: 347, distance: 210.2
click at [807, 347] on p "**********" at bounding box center [837, 341] width 691 height 16
type input "*"
click at [1170, 131] on input "*" at bounding box center [1154, 134] width 37 height 15
click at [315, 302] on link "9. uzdevums" at bounding box center [368, 293] width 200 height 28
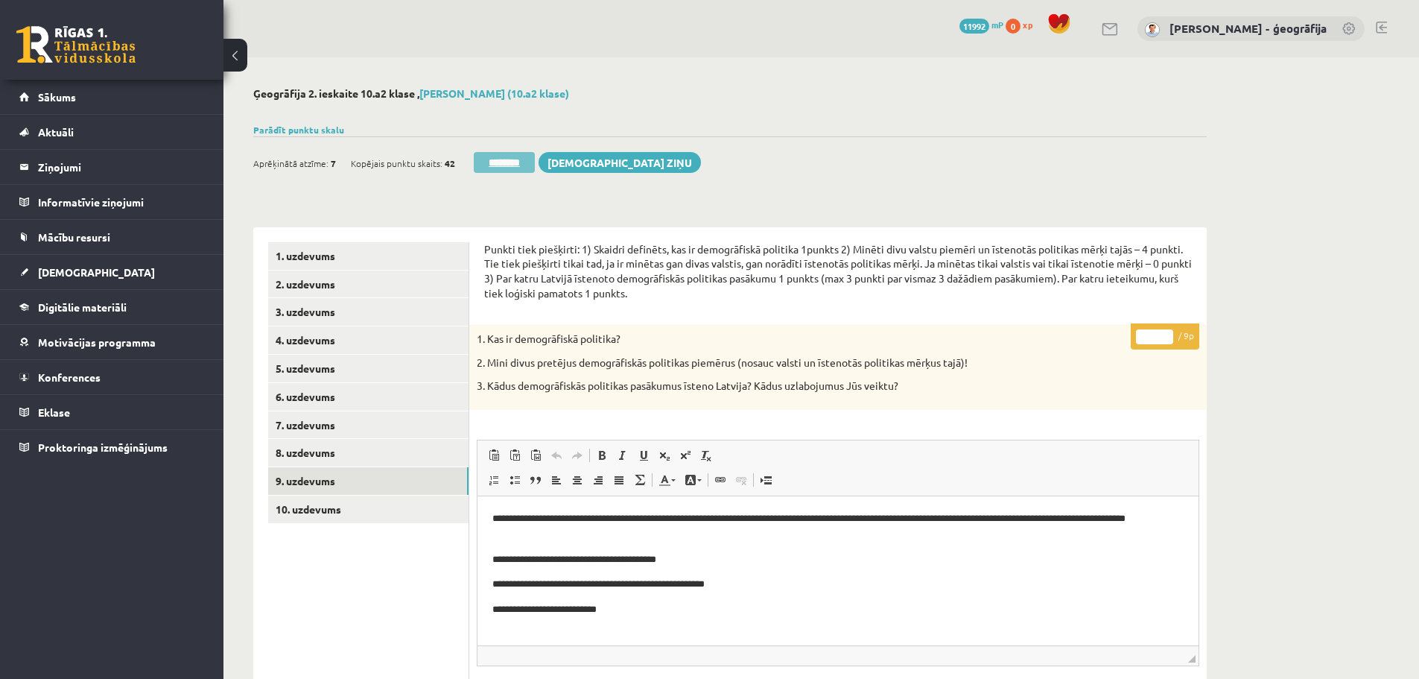
click at [498, 159] on input "********" at bounding box center [504, 162] width 61 height 21
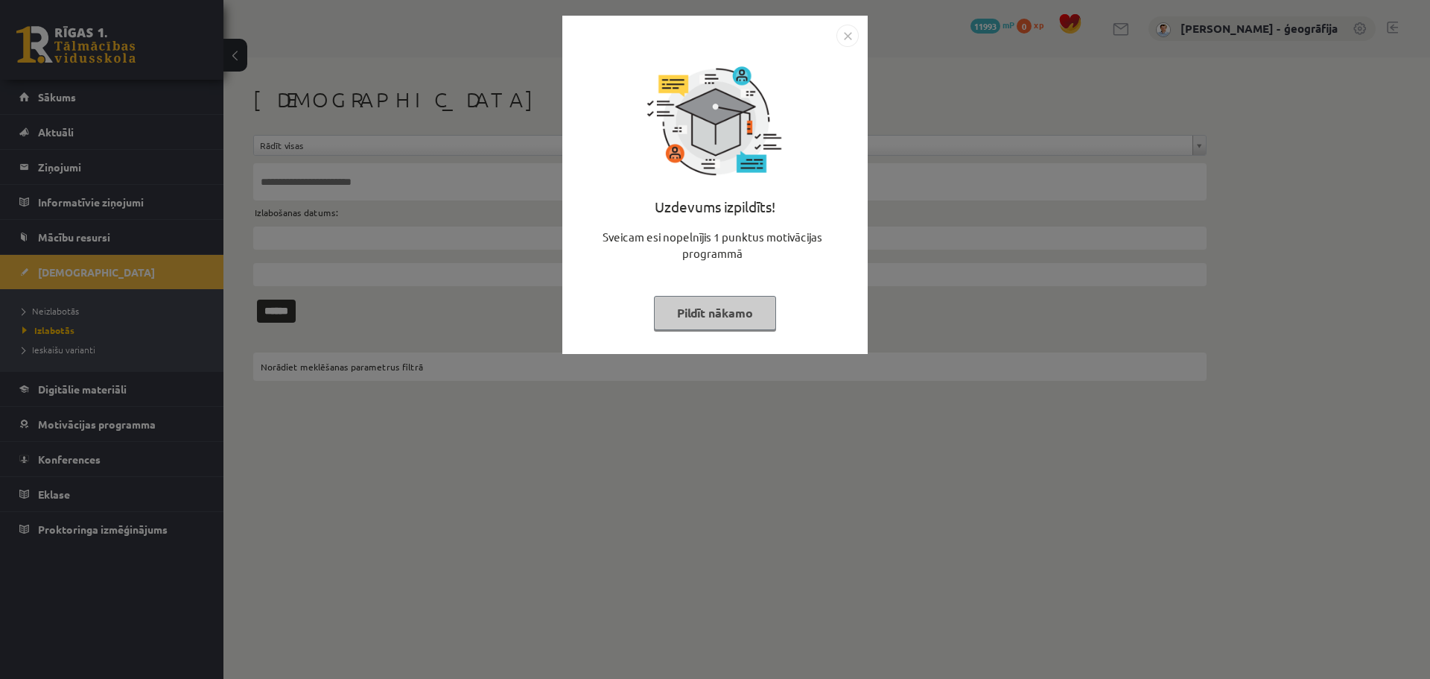
click at [704, 320] on button "Pildīt nākamo" at bounding box center [715, 313] width 122 height 34
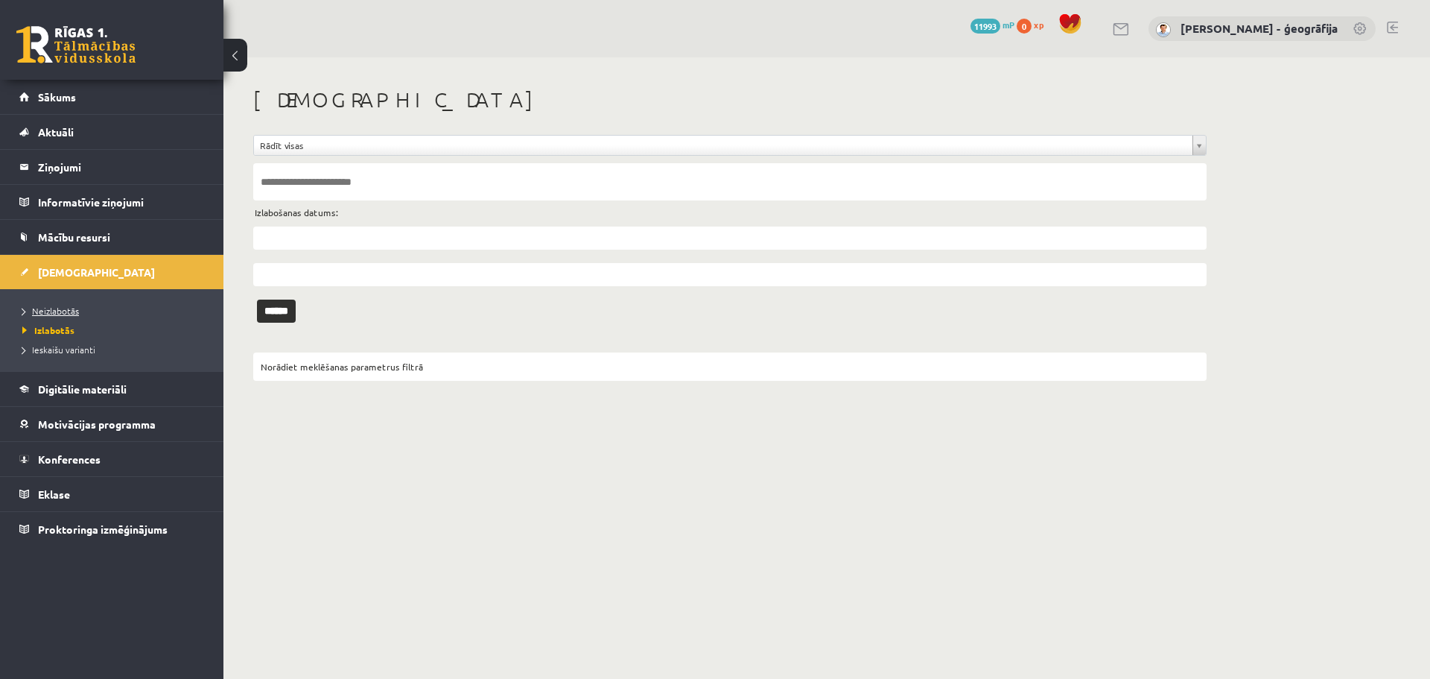
click at [86, 311] on link "Neizlabotās" at bounding box center [115, 310] width 186 height 13
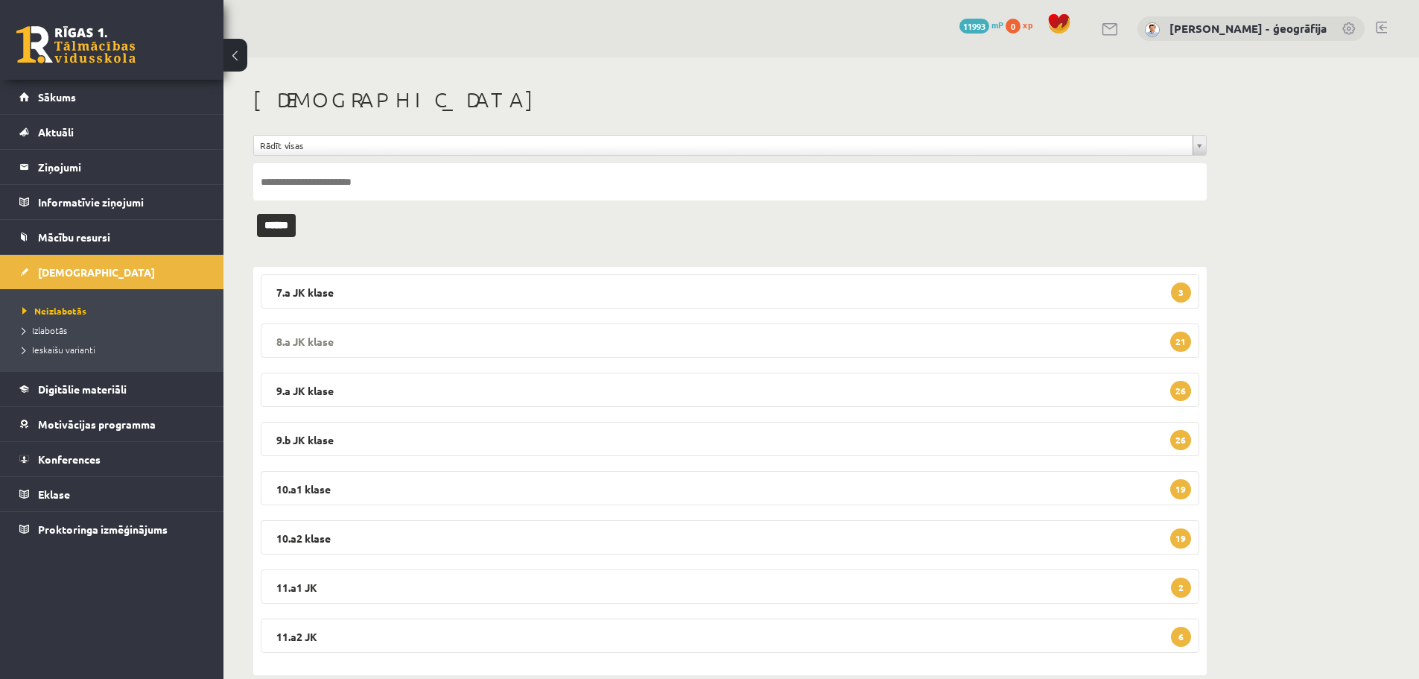
scroll to position [26, 0]
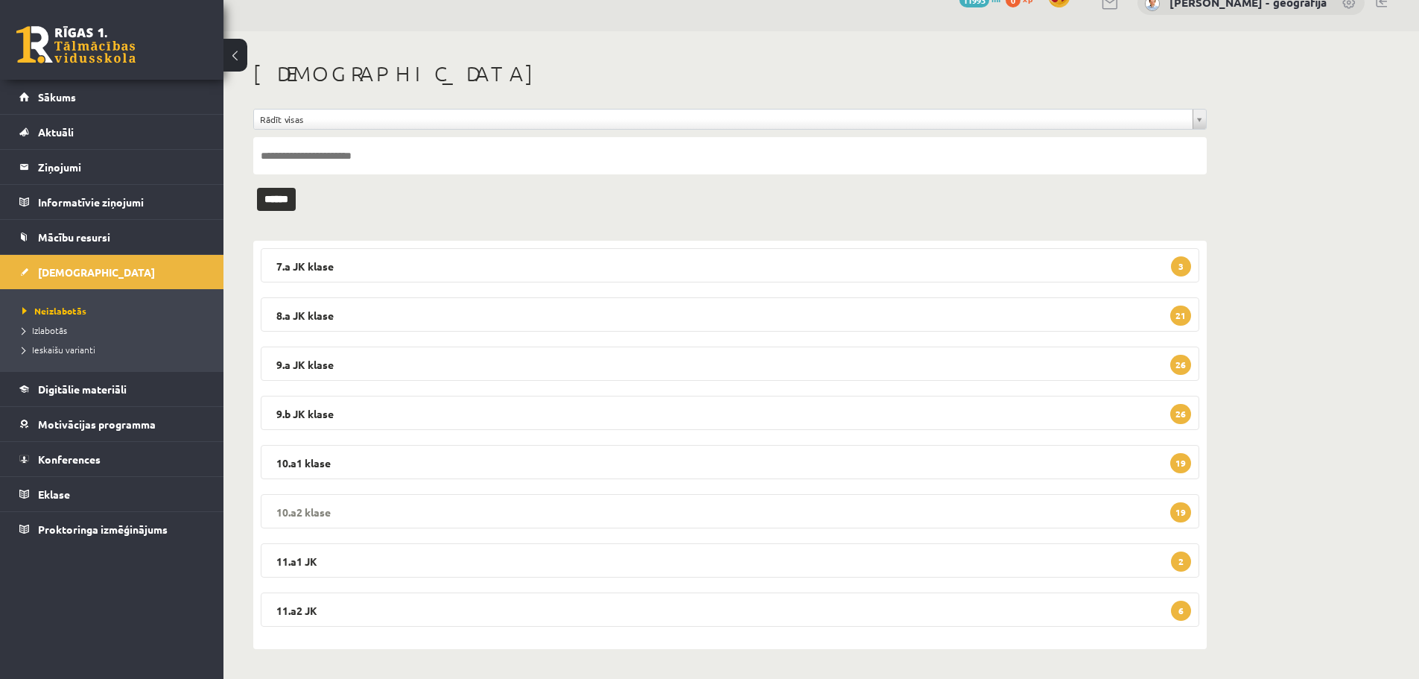
click at [452, 519] on legend "10.a2 klase 19" at bounding box center [730, 511] width 939 height 34
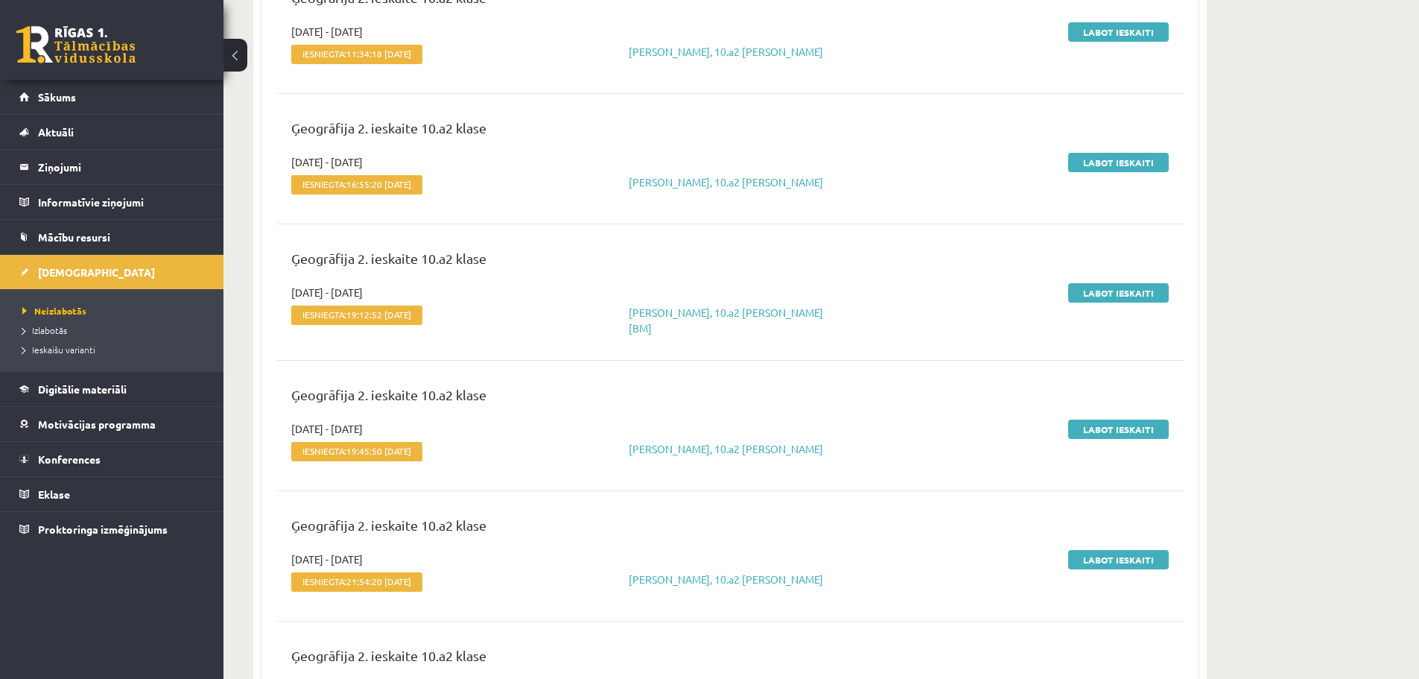
scroll to position [285, 0]
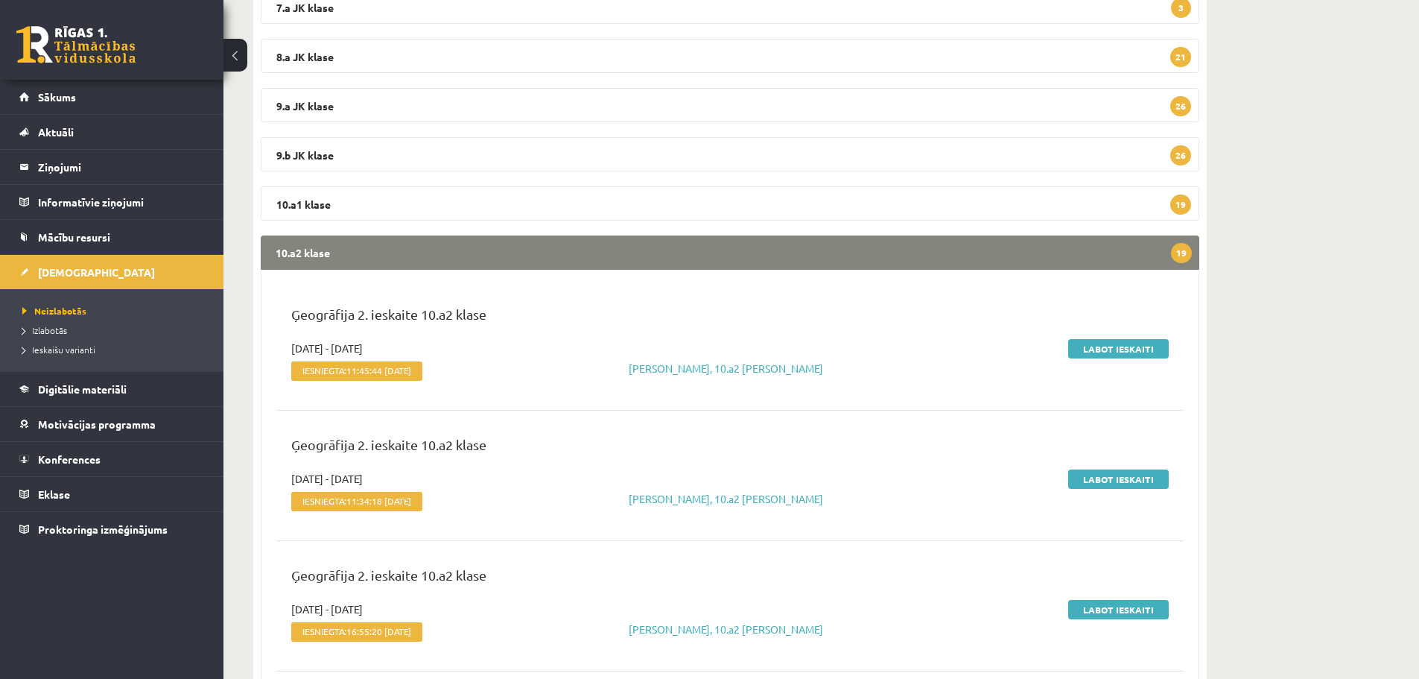
click at [495, 255] on legend "10.a2 klase 19" at bounding box center [730, 252] width 939 height 34
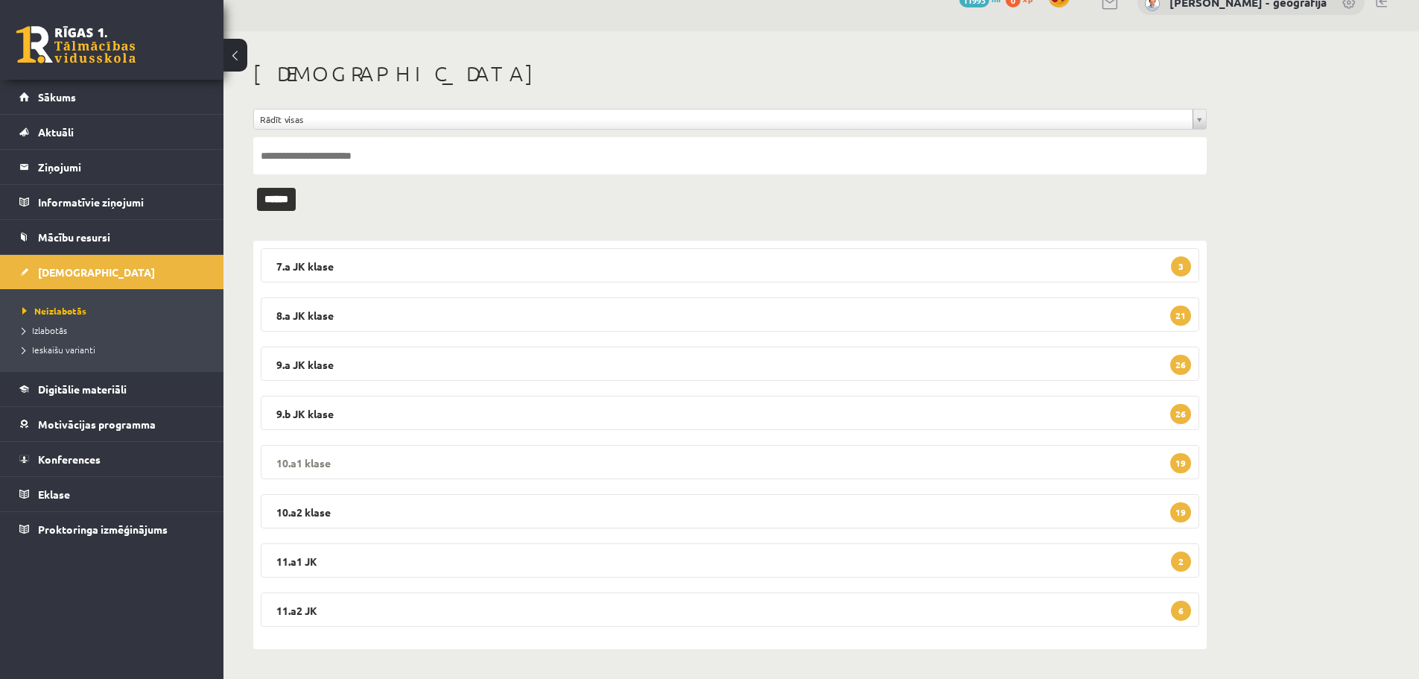
click at [432, 465] on legend "10.a1 klase 19" at bounding box center [730, 462] width 939 height 34
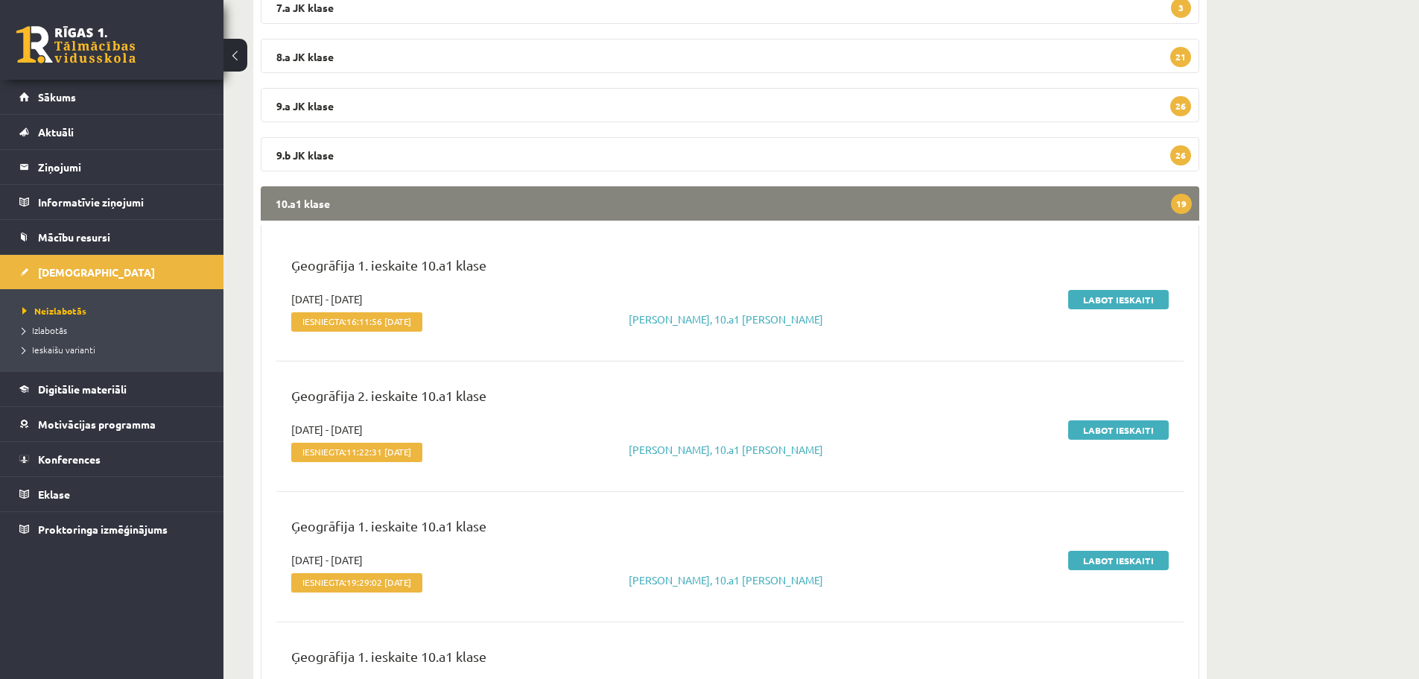
click at [644, 215] on legend "10.a1 klase 19" at bounding box center [730, 203] width 939 height 34
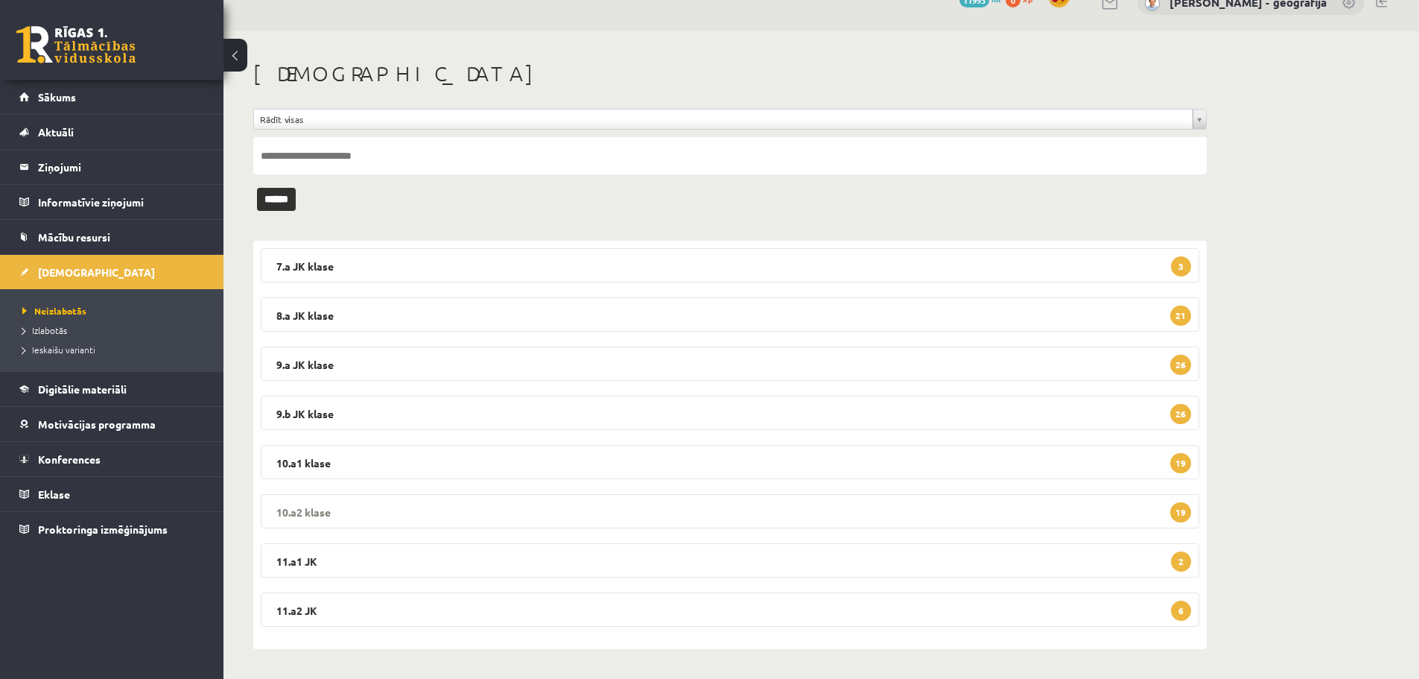
click at [424, 515] on legend "10.a2 klase 19" at bounding box center [730, 511] width 939 height 34
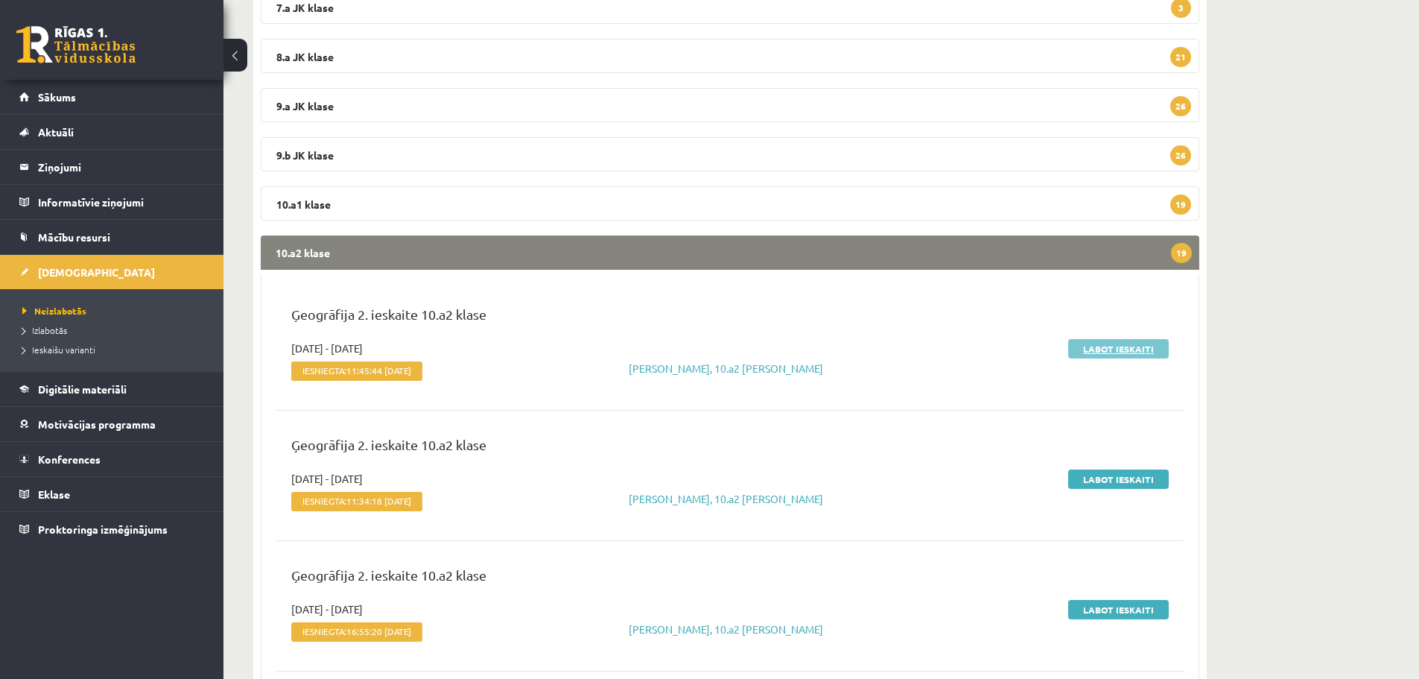
click at [1142, 346] on link "Labot ieskaiti" at bounding box center [1118, 348] width 101 height 19
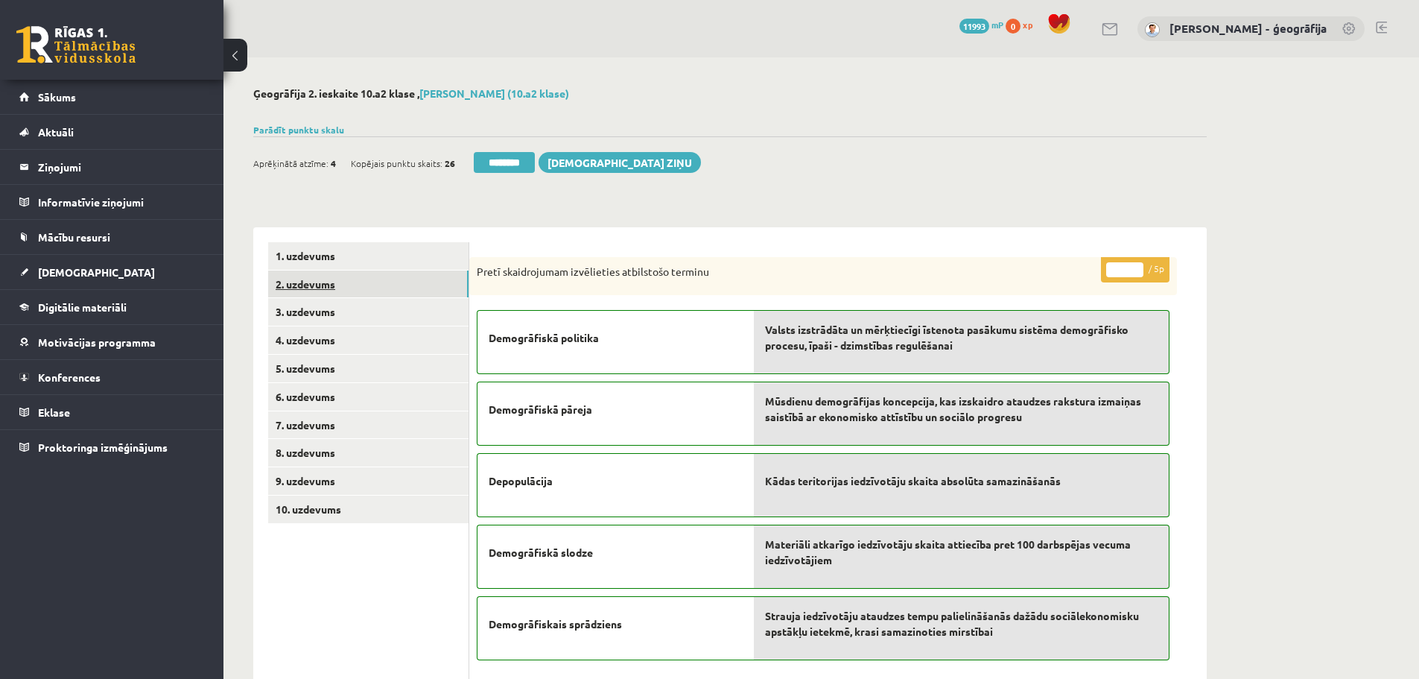
click at [405, 288] on link "2. uzdevums" at bounding box center [368, 284] width 200 height 28
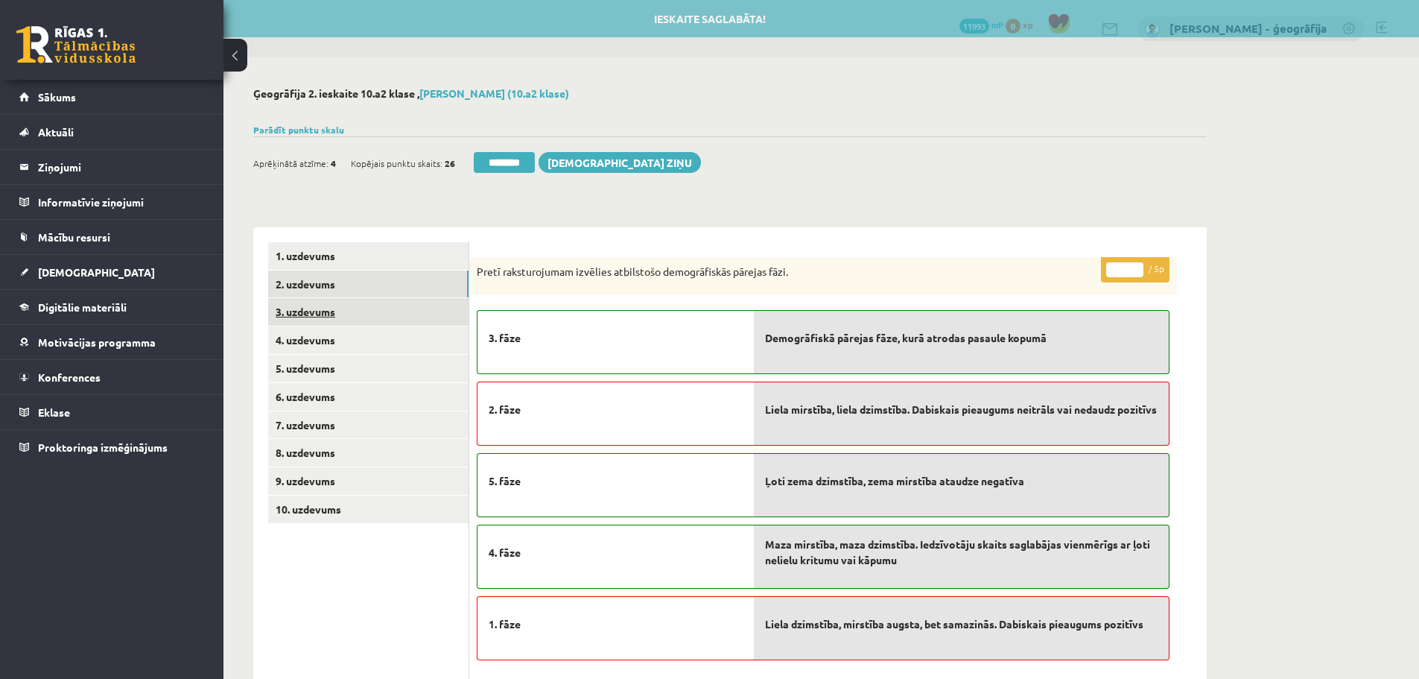
click at [364, 322] on link "3. uzdevums" at bounding box center [368, 312] width 200 height 28
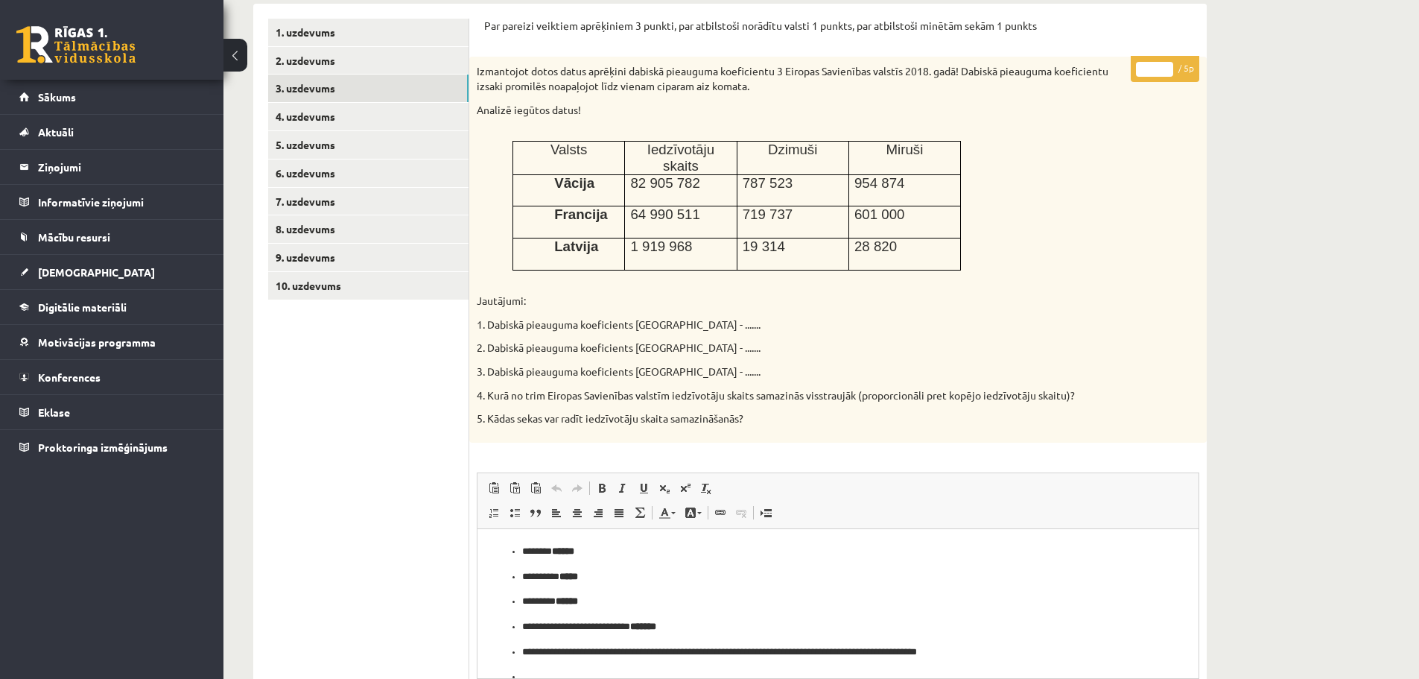
type input "*"
click at [1167, 66] on input "*" at bounding box center [1154, 69] width 37 height 15
click at [361, 254] on link "9. uzdevums" at bounding box center [368, 258] width 200 height 28
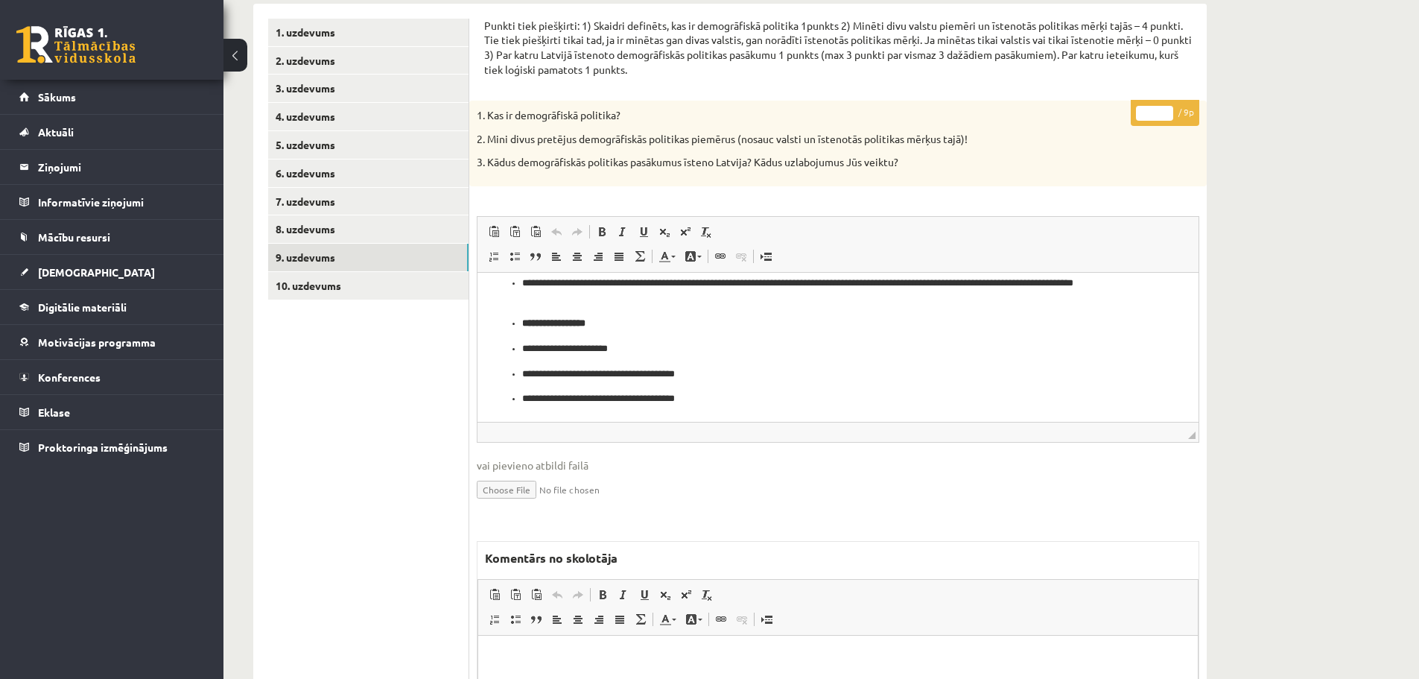
scroll to position [372, 0]
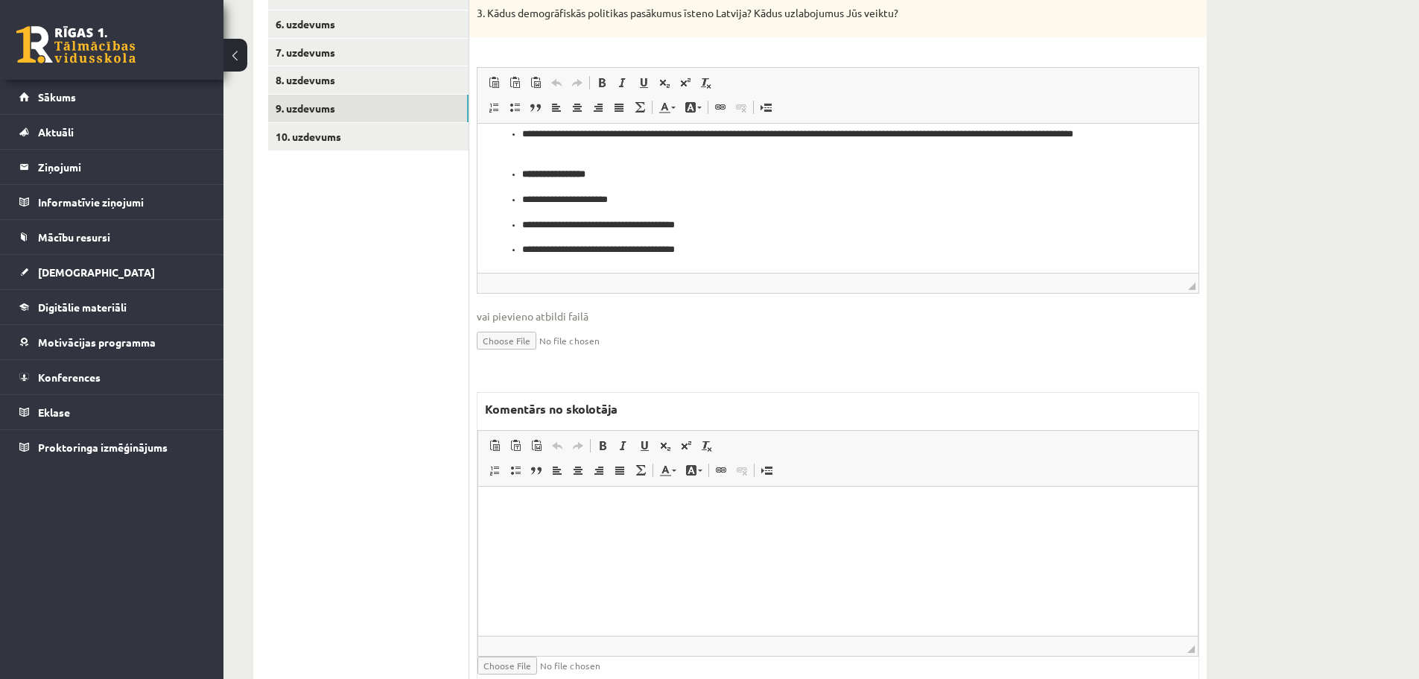
click at [502, 531] on html at bounding box center [838, 508] width 720 height 45
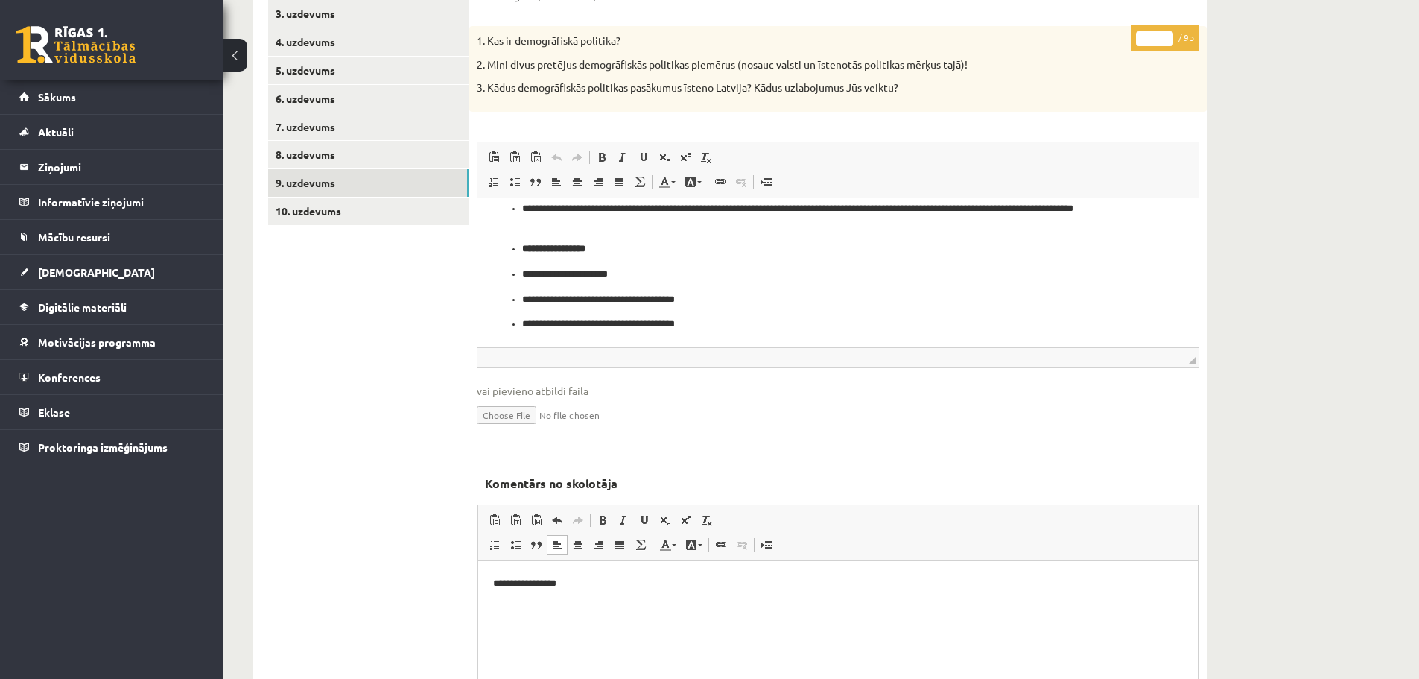
scroll to position [223, 0]
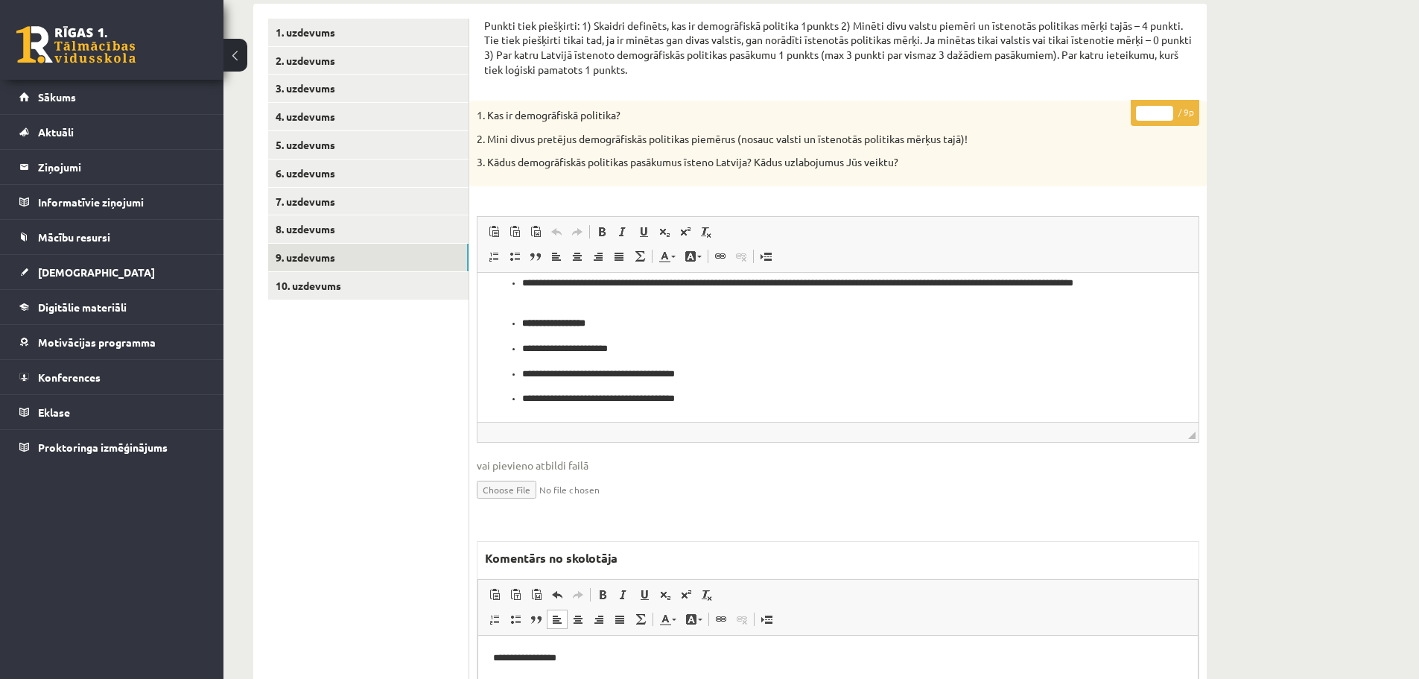
click at [1163, 109] on input "*" at bounding box center [1154, 113] width 37 height 15
type input "*"
click at [1165, 115] on input "*" at bounding box center [1154, 113] width 37 height 15
click at [301, 294] on link "10. uzdevums" at bounding box center [368, 286] width 200 height 28
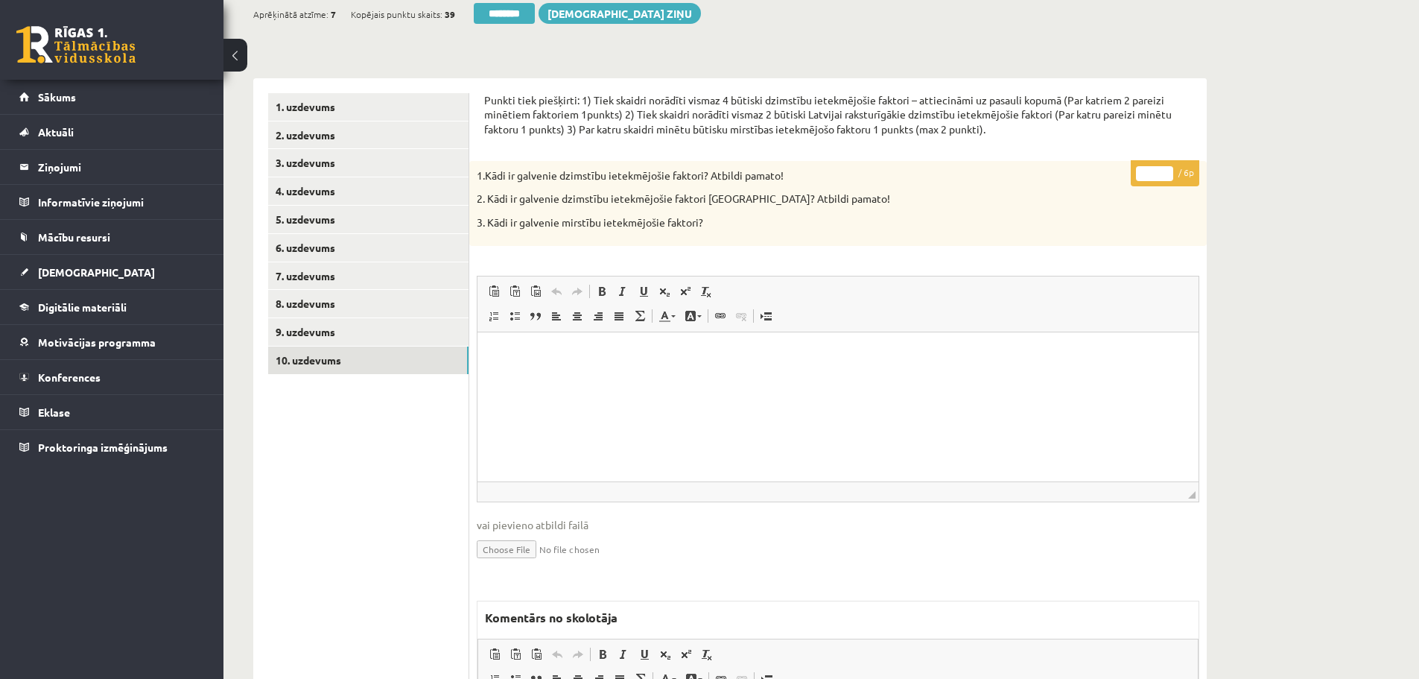
scroll to position [0, 0]
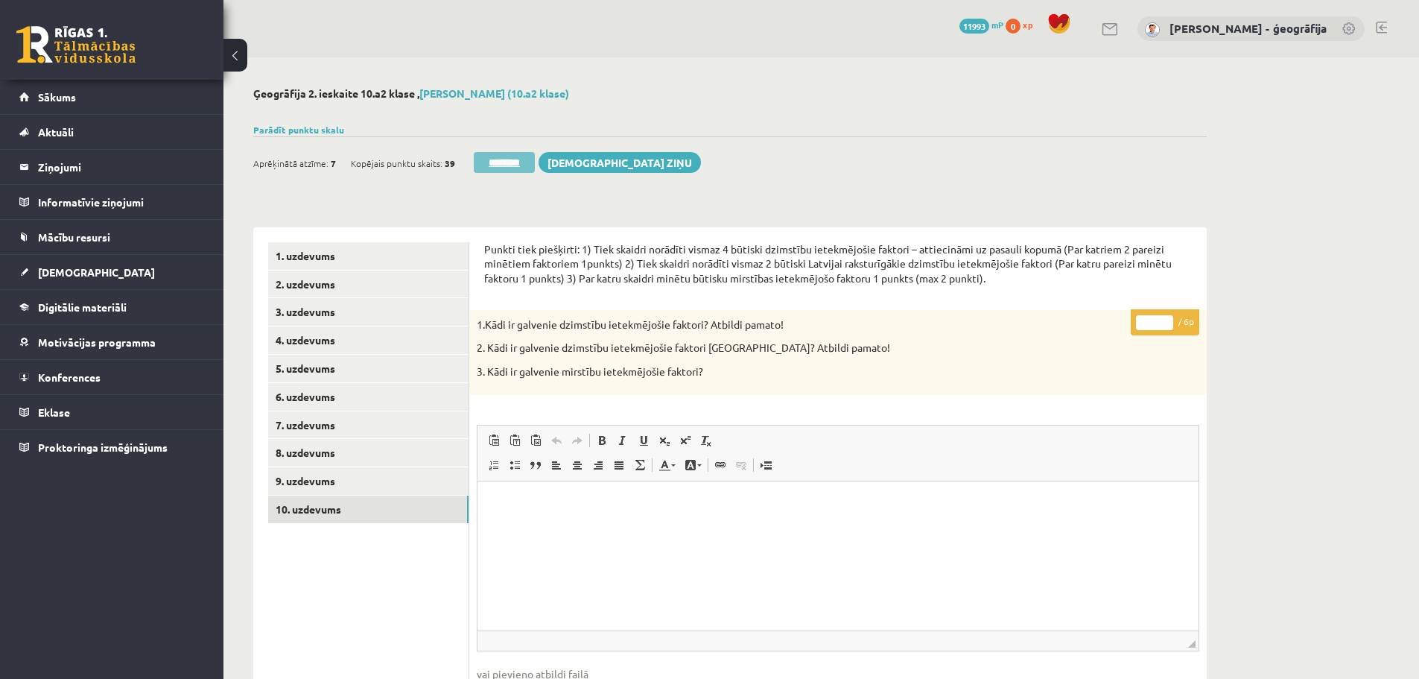
click at [519, 169] on input "********" at bounding box center [504, 162] width 61 height 21
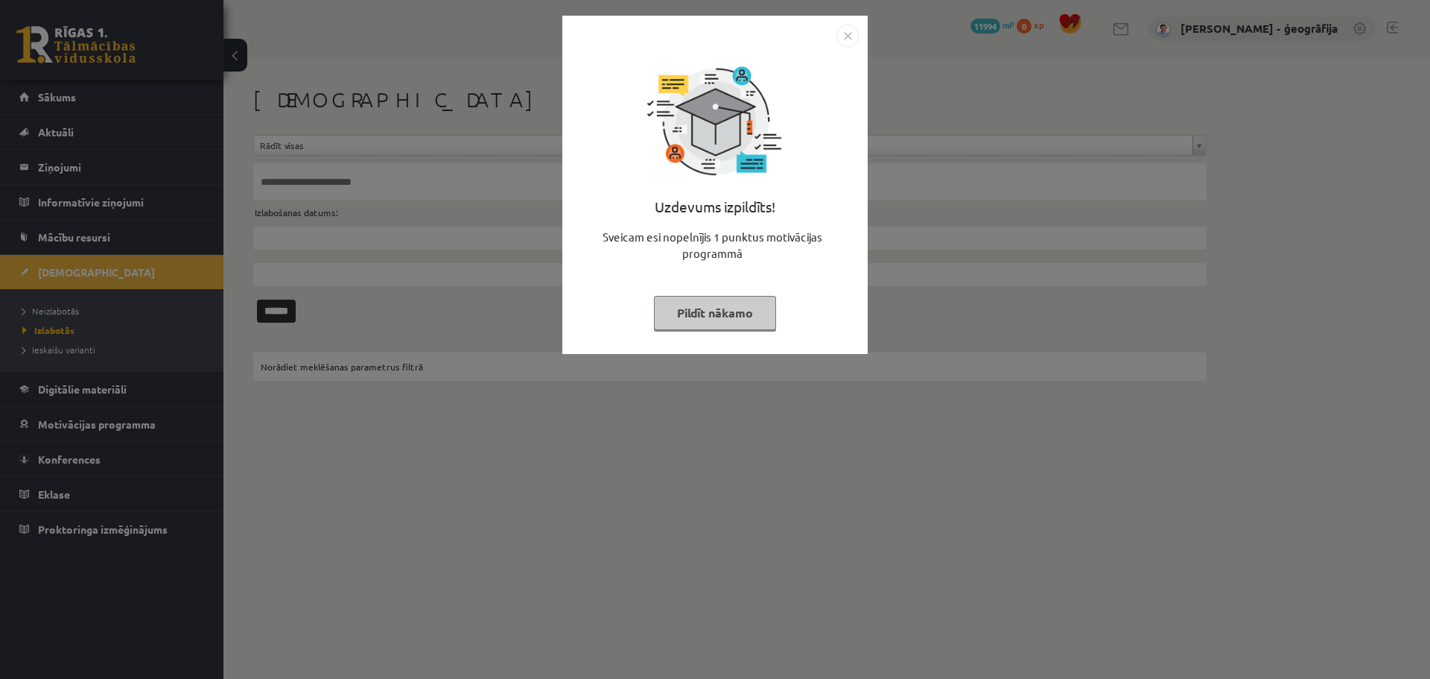
click at [695, 317] on button "Pildīt nākamo" at bounding box center [715, 313] width 122 height 34
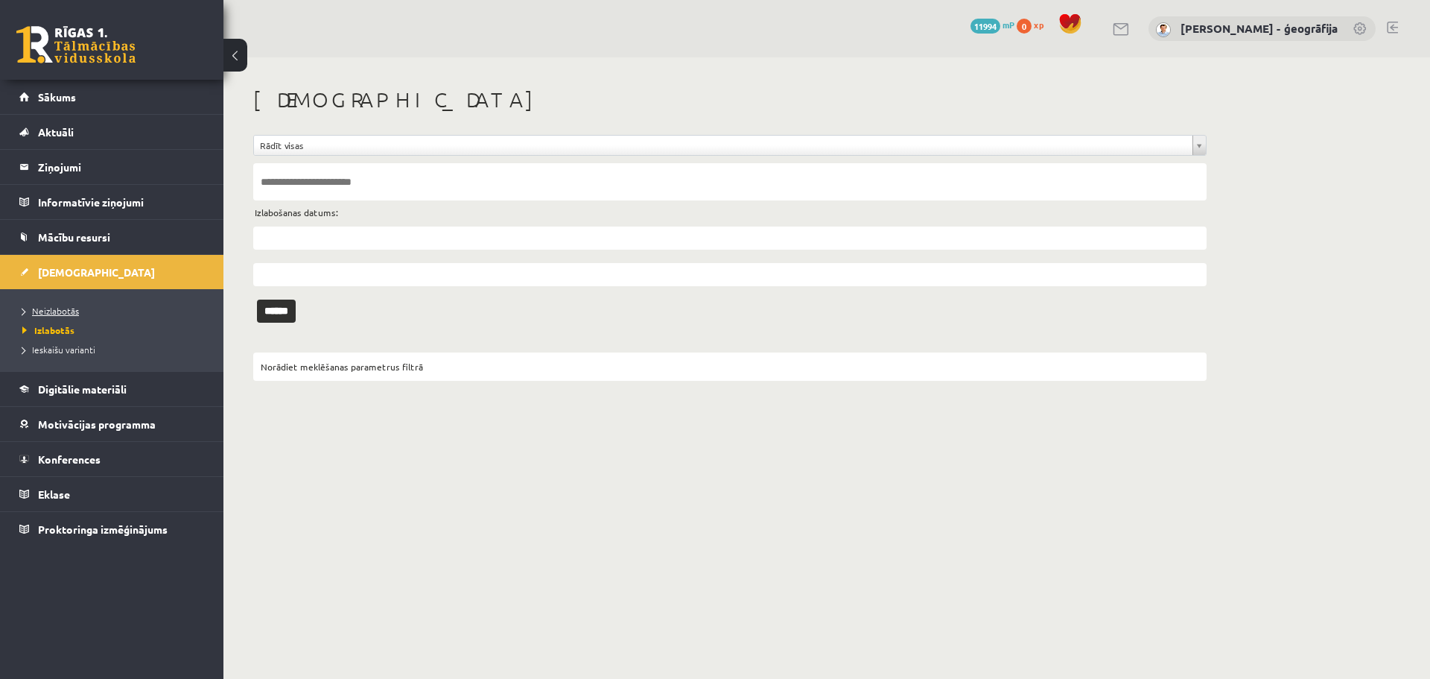
click at [59, 314] on span "Neizlabotās" at bounding box center [50, 311] width 57 height 12
